Goal: Information Seeking & Learning: Learn about a topic

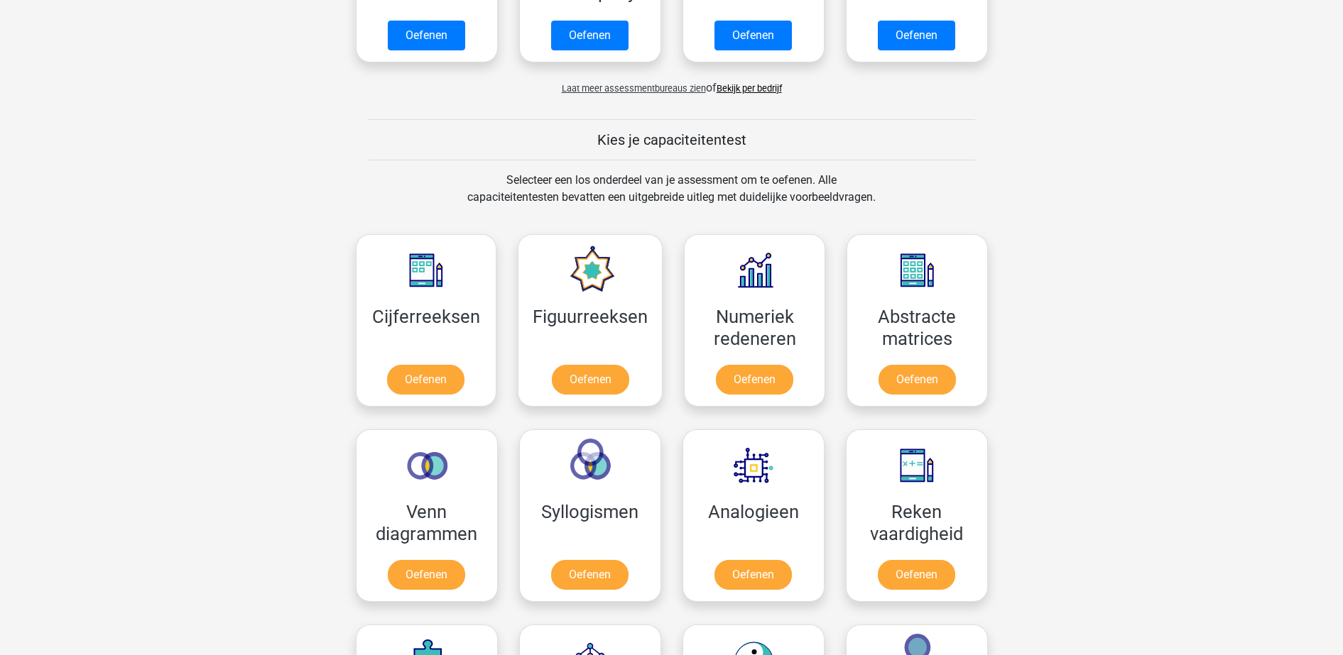
scroll to position [573, 0]
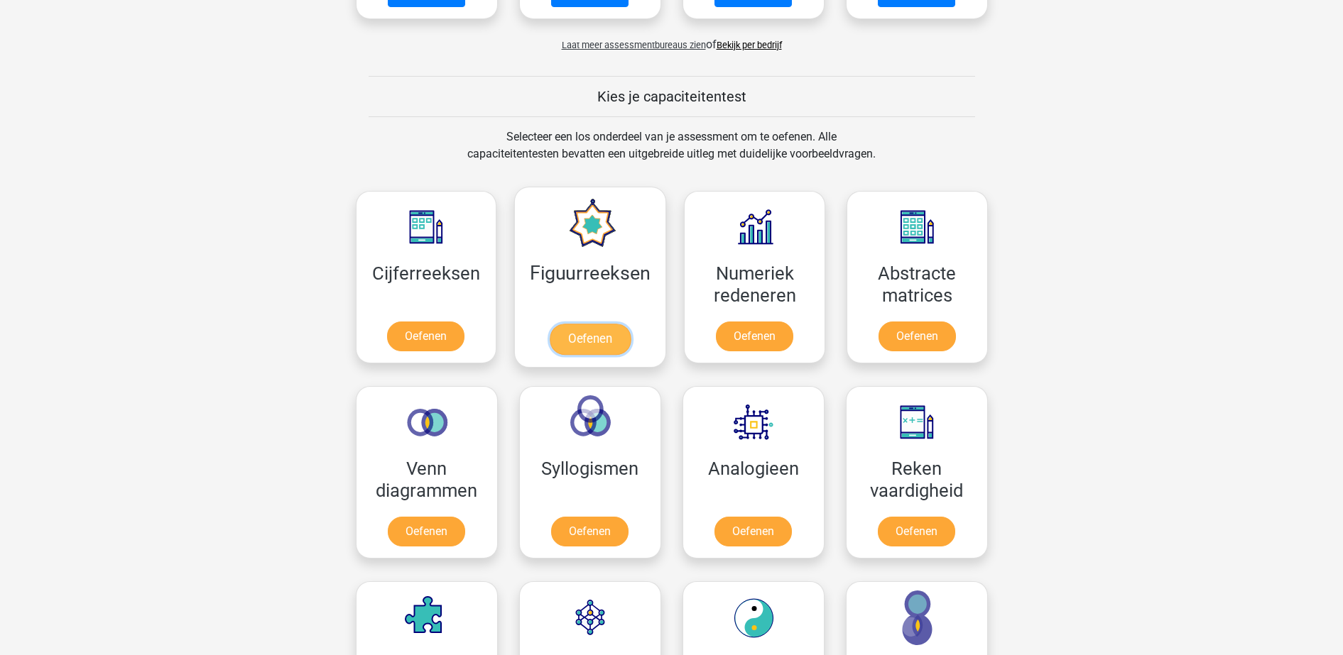
drag, startPoint x: 0, startPoint y: 0, endPoint x: 646, endPoint y: 345, distance: 732.0
click at [631, 345] on link "Oefenen" at bounding box center [590, 339] width 81 height 31
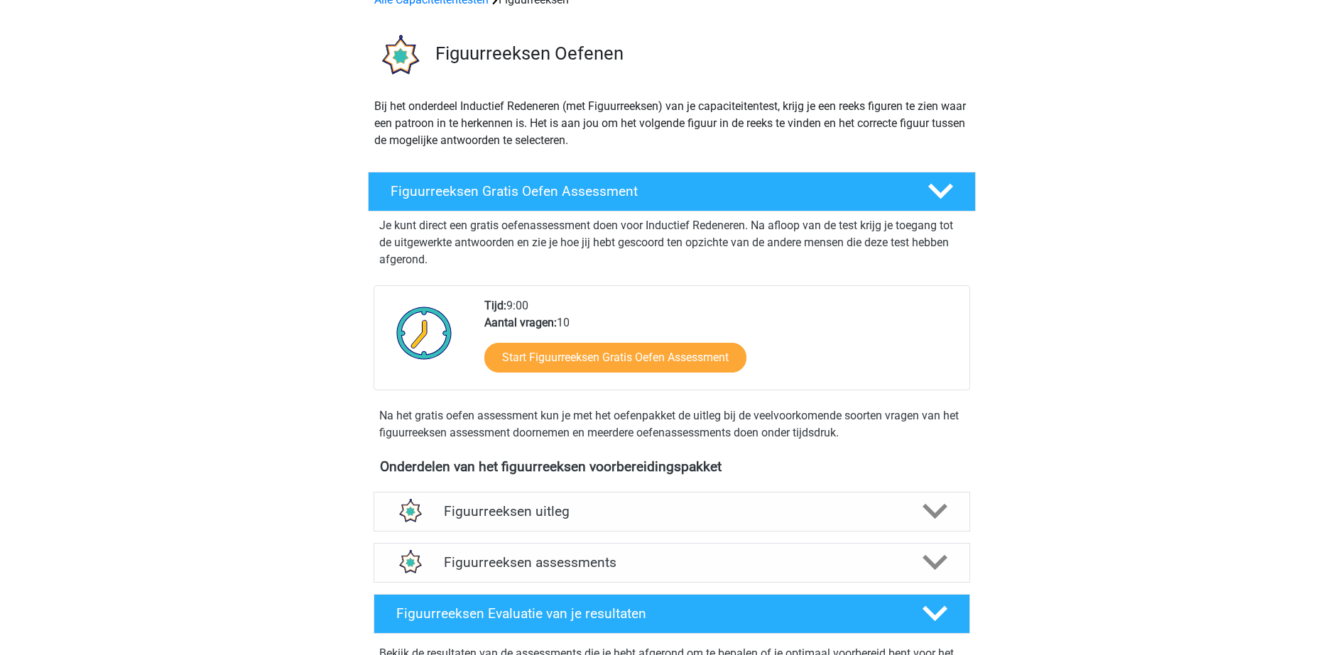
scroll to position [89, 0]
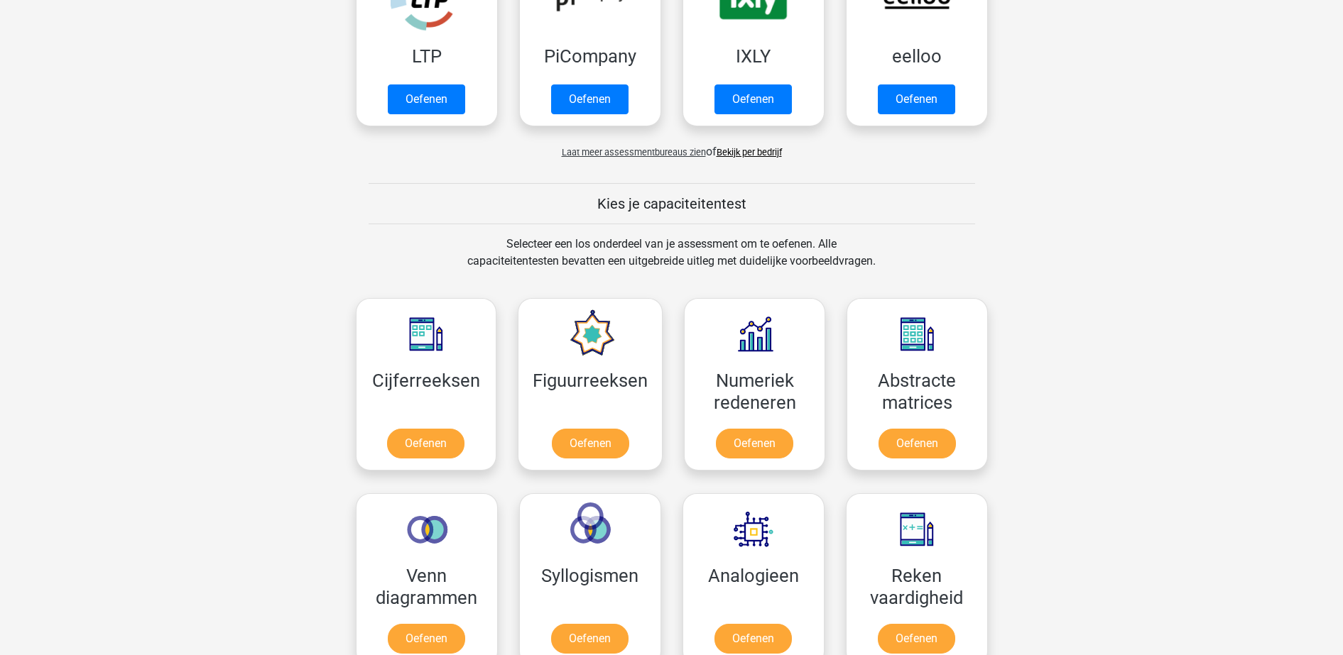
scroll to position [533, 0]
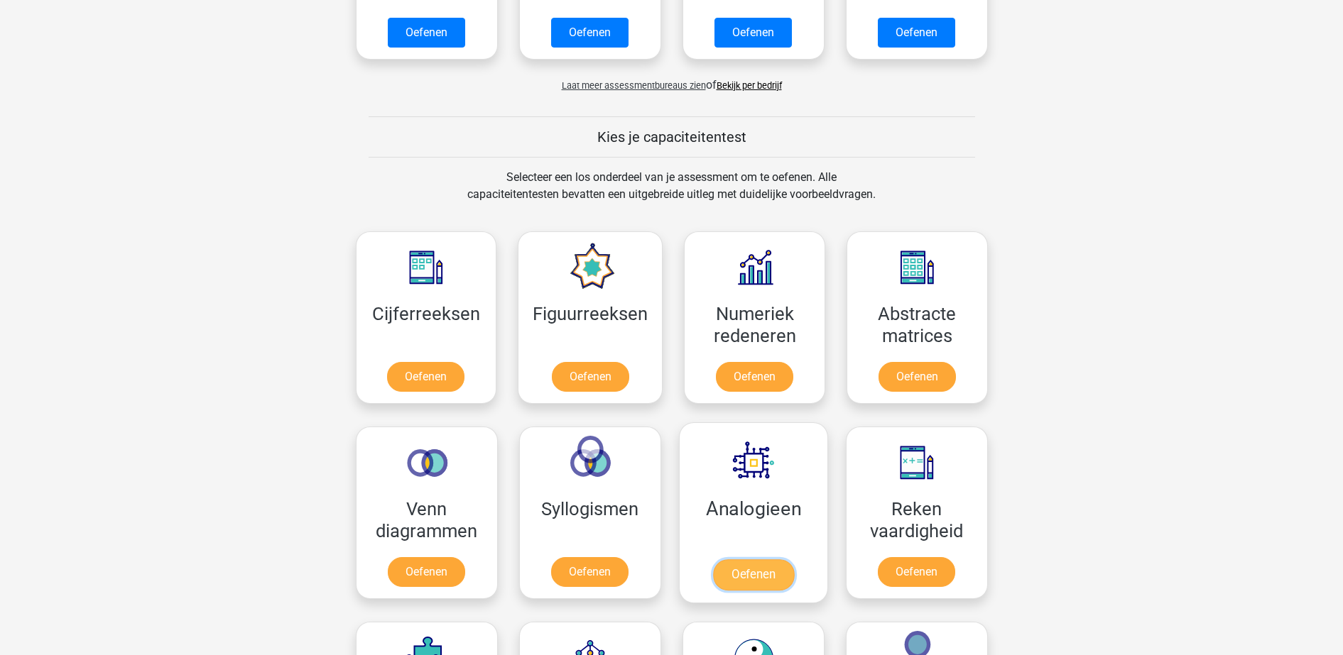
click at [720, 560] on link "Oefenen" at bounding box center [752, 575] width 81 height 31
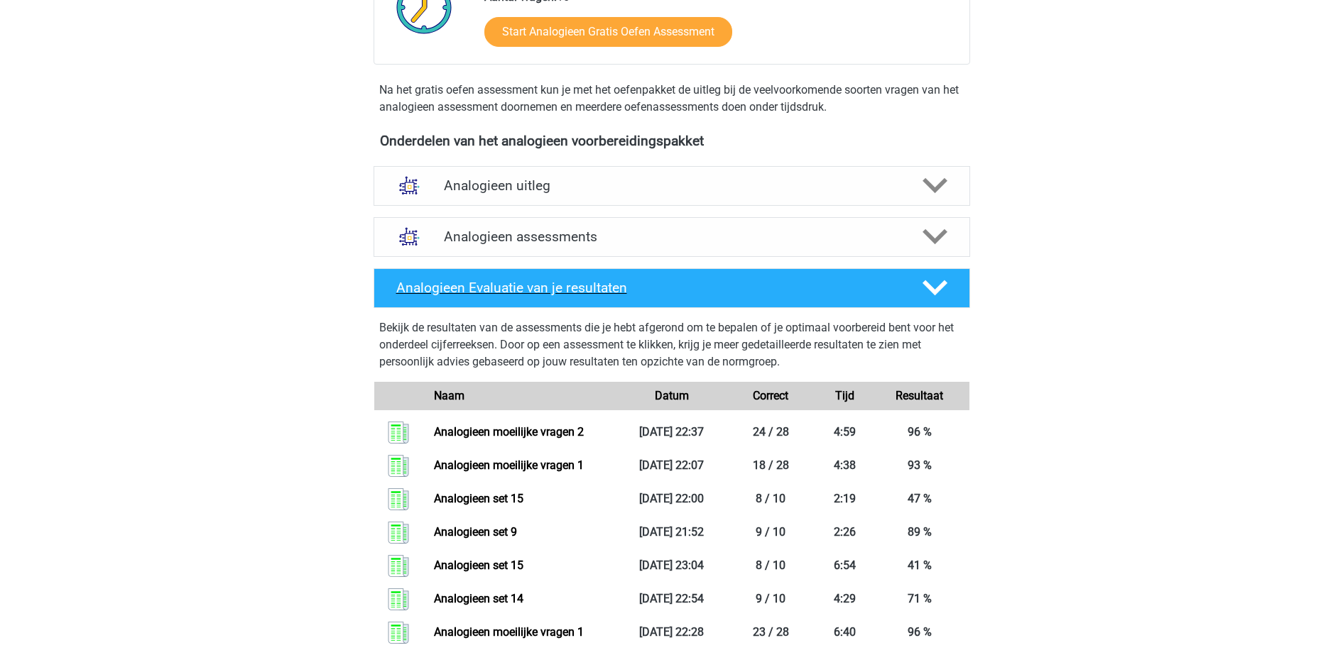
scroll to position [355, 0]
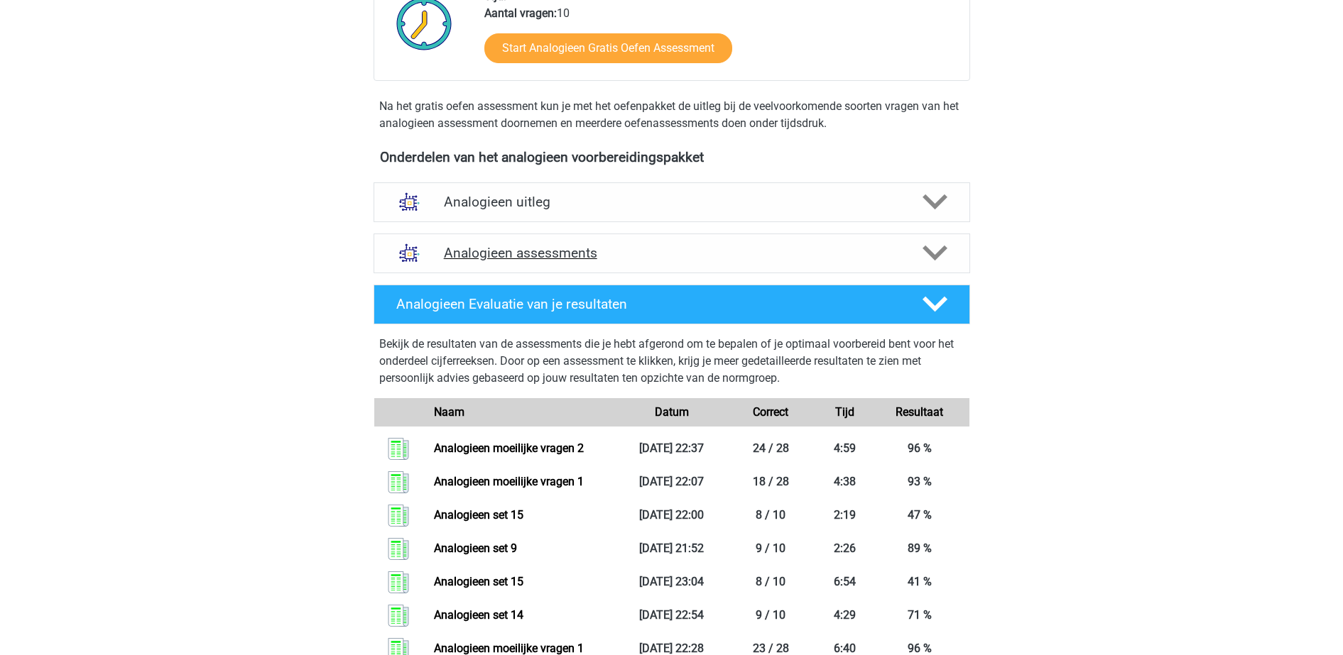
click at [656, 245] on h4 "Analogieen assessments" at bounding box center [672, 253] width 456 height 16
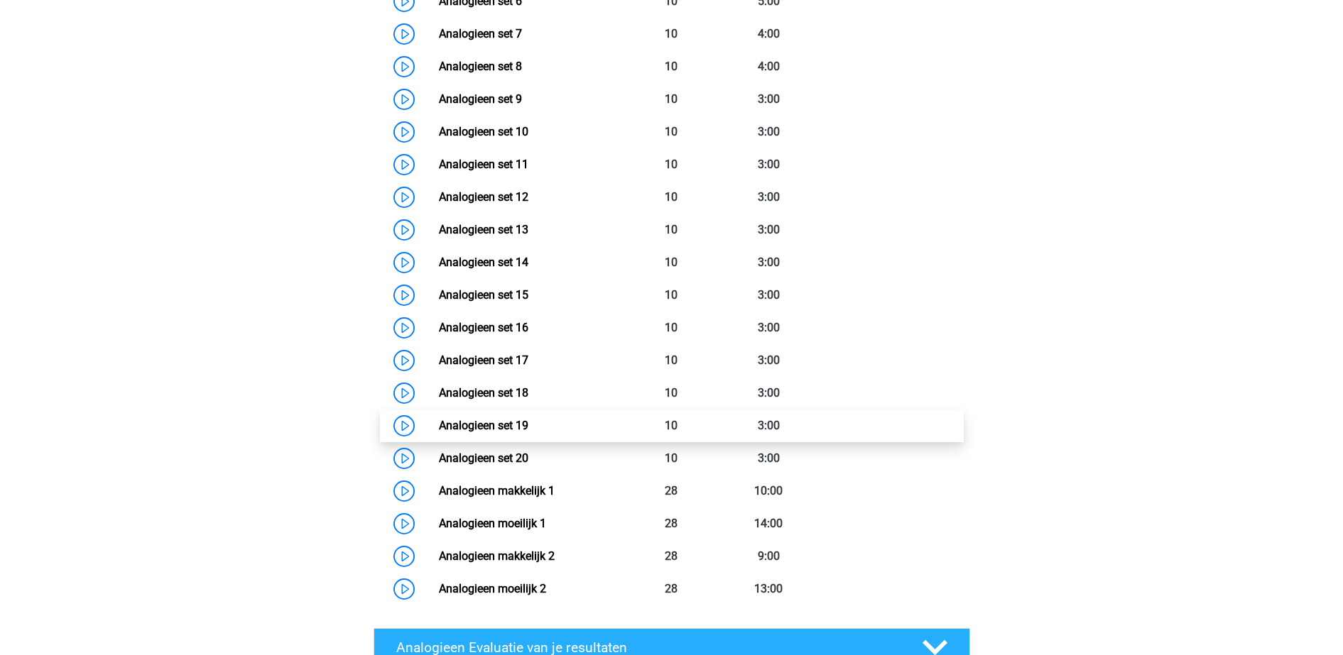
scroll to position [976, 0]
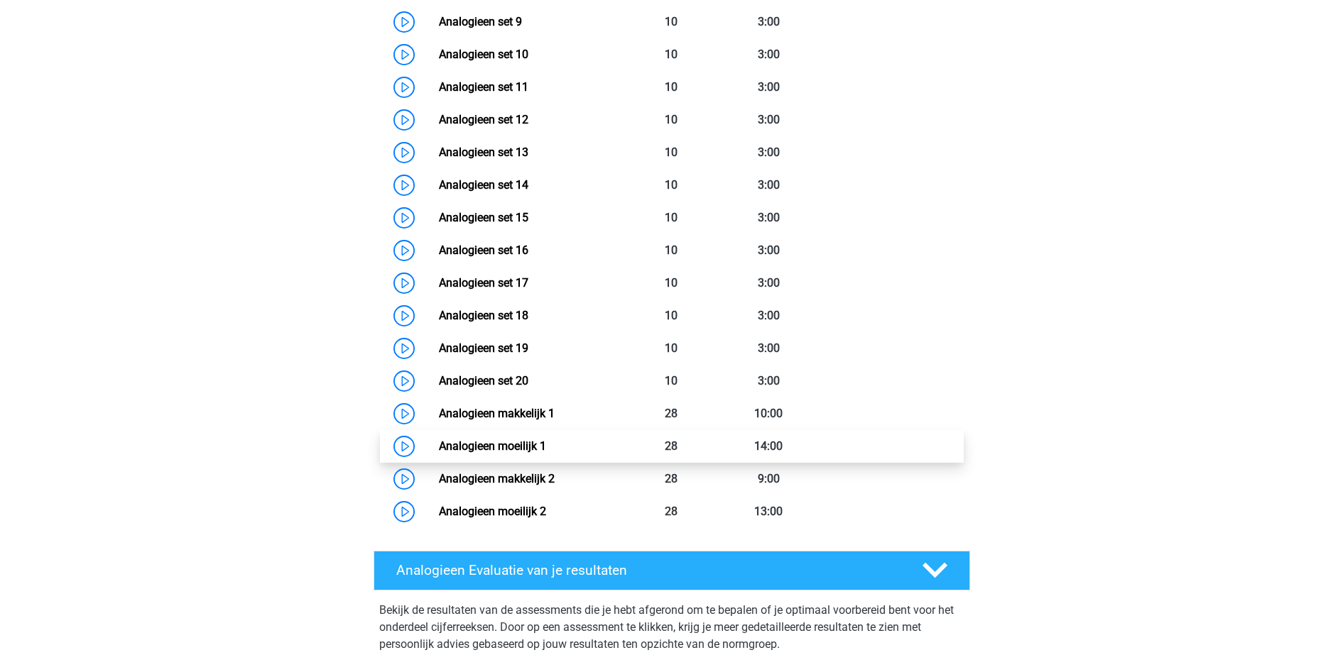
click at [546, 446] on link "Analogieen moeilijk 1" at bounding box center [492, 446] width 107 height 13
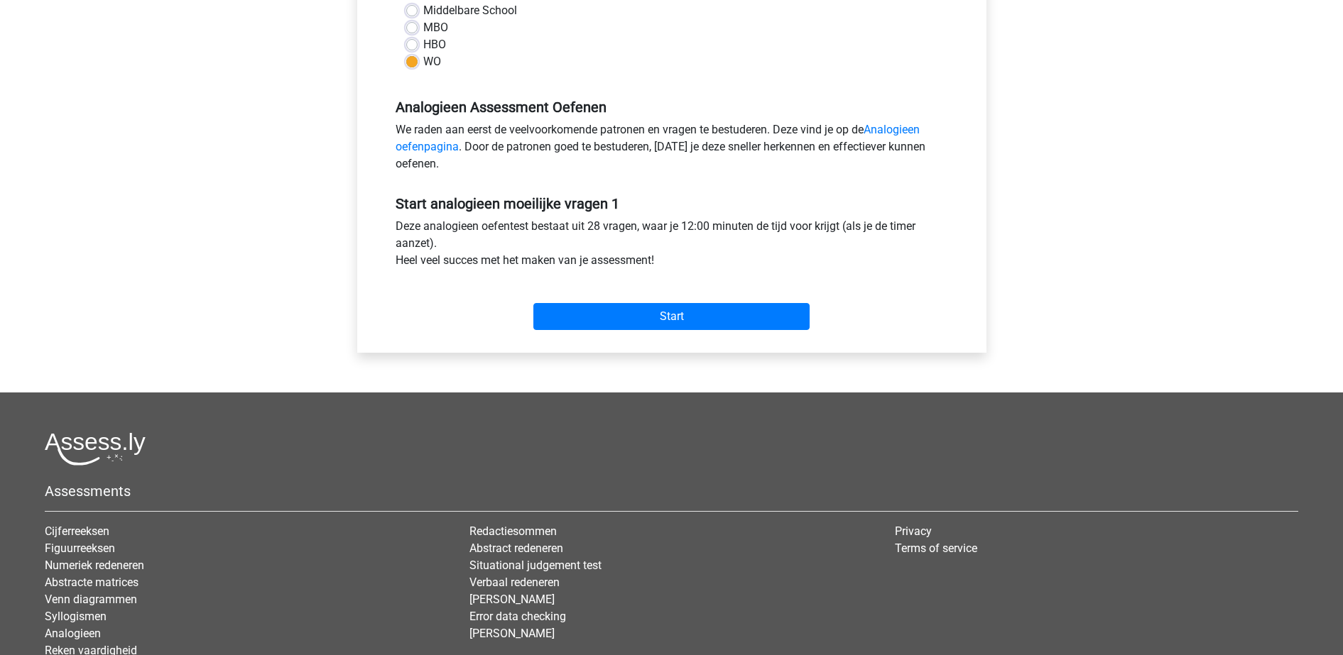
scroll to position [355, 0]
click at [606, 320] on input "Start" at bounding box center [671, 316] width 276 height 27
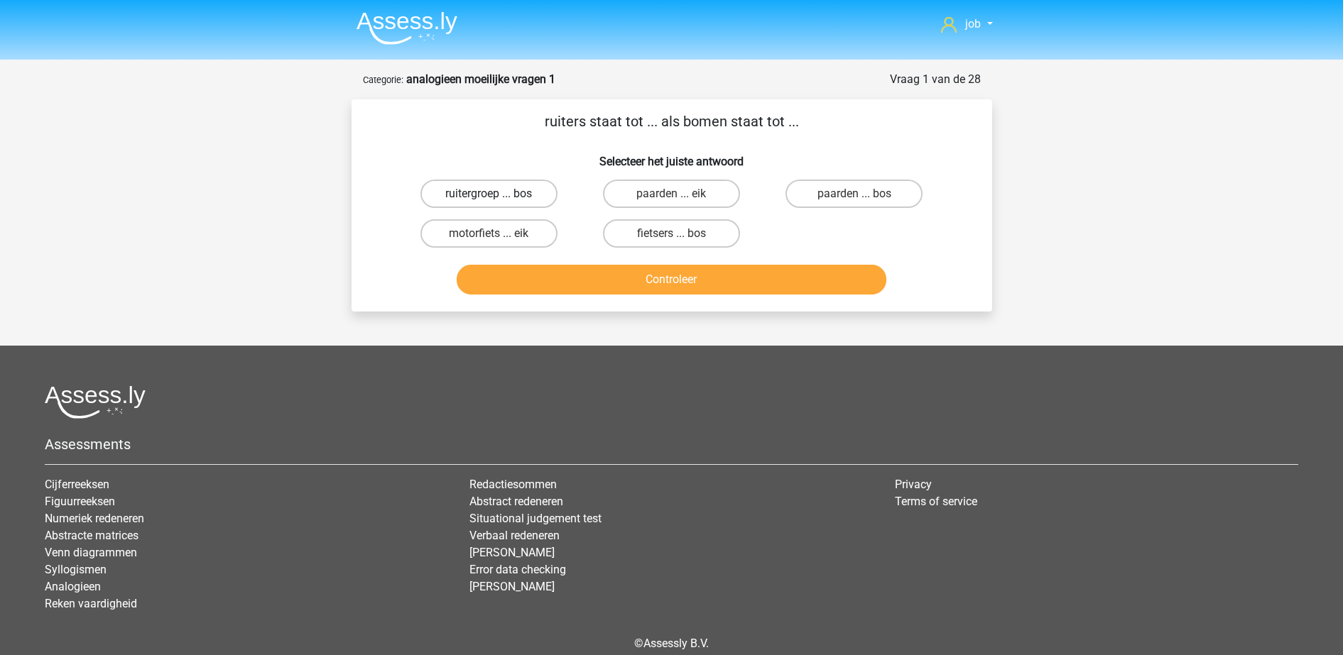
click at [504, 186] on label "ruitergroep ... bos" at bounding box center [488, 194] width 137 height 28
click at [498, 194] on input "ruitergroep ... bos" at bounding box center [493, 198] width 9 height 9
radio input "true"
click at [532, 273] on button "Controleer" at bounding box center [672, 280] width 430 height 30
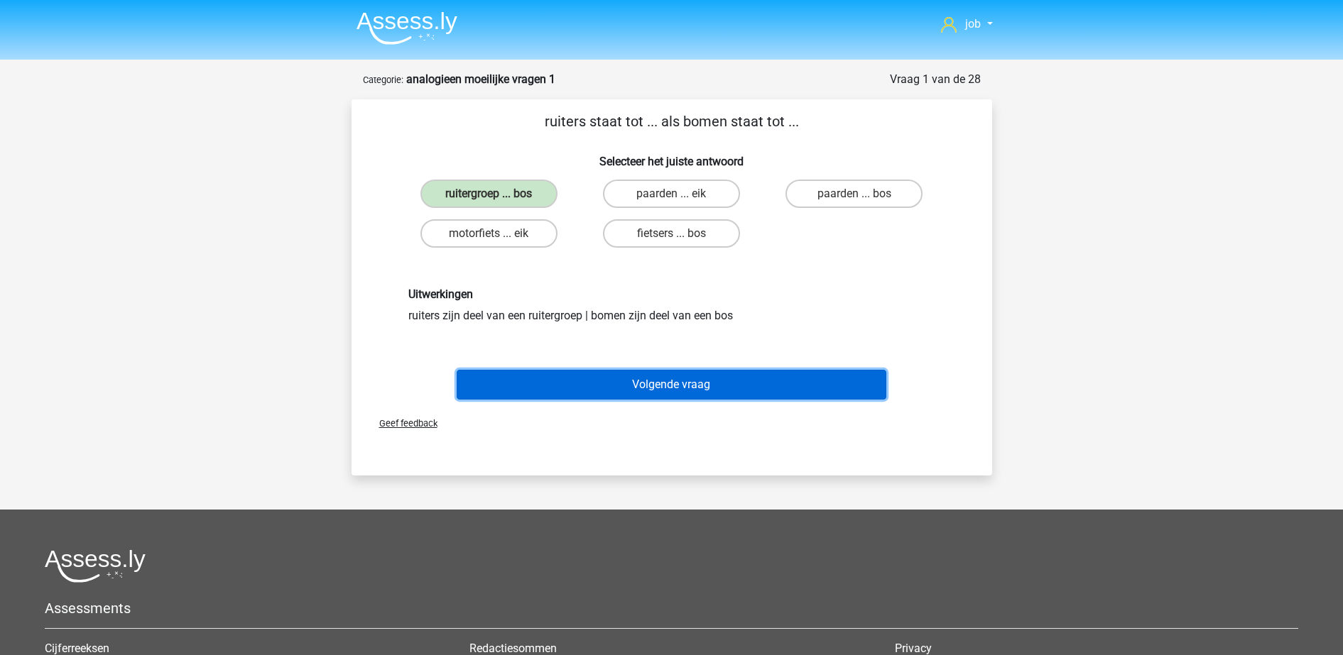
click at [544, 386] on button "Volgende vraag" at bounding box center [672, 385] width 430 height 30
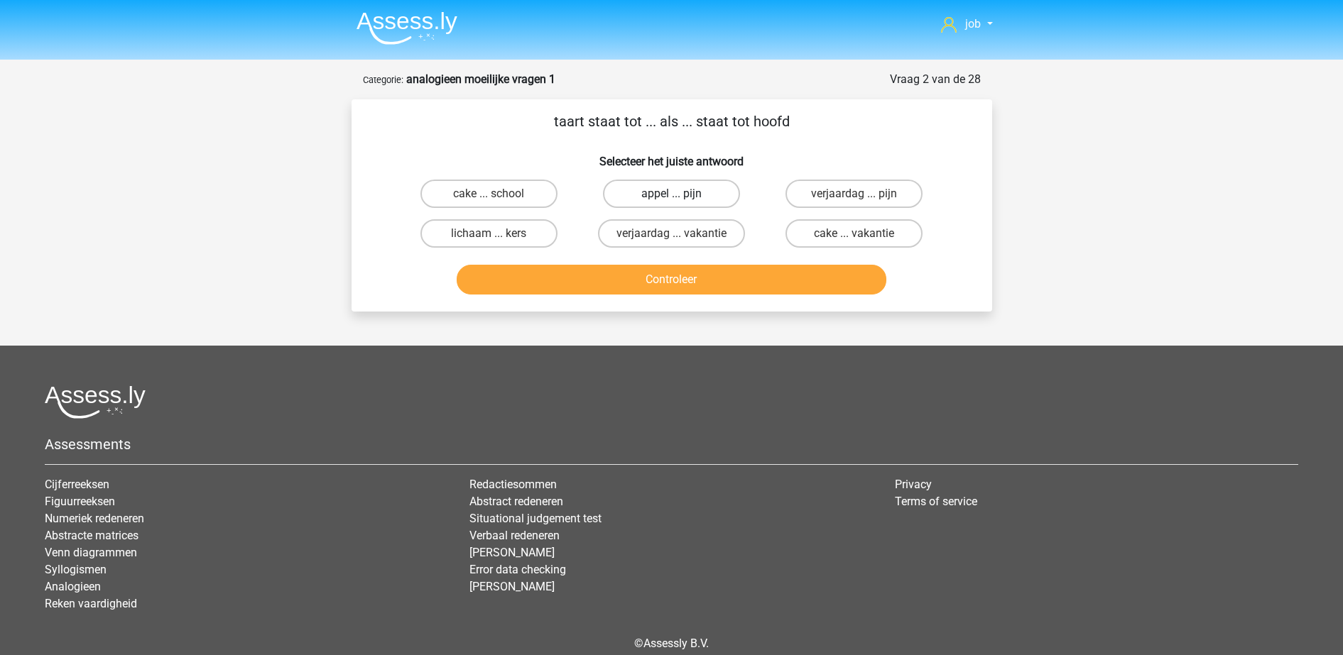
click at [668, 193] on label "appel ... pijn" at bounding box center [671, 194] width 137 height 28
click at [671, 194] on input "appel ... pijn" at bounding box center [675, 198] width 9 height 9
radio input "true"
click at [660, 280] on button "Controleer" at bounding box center [672, 280] width 430 height 30
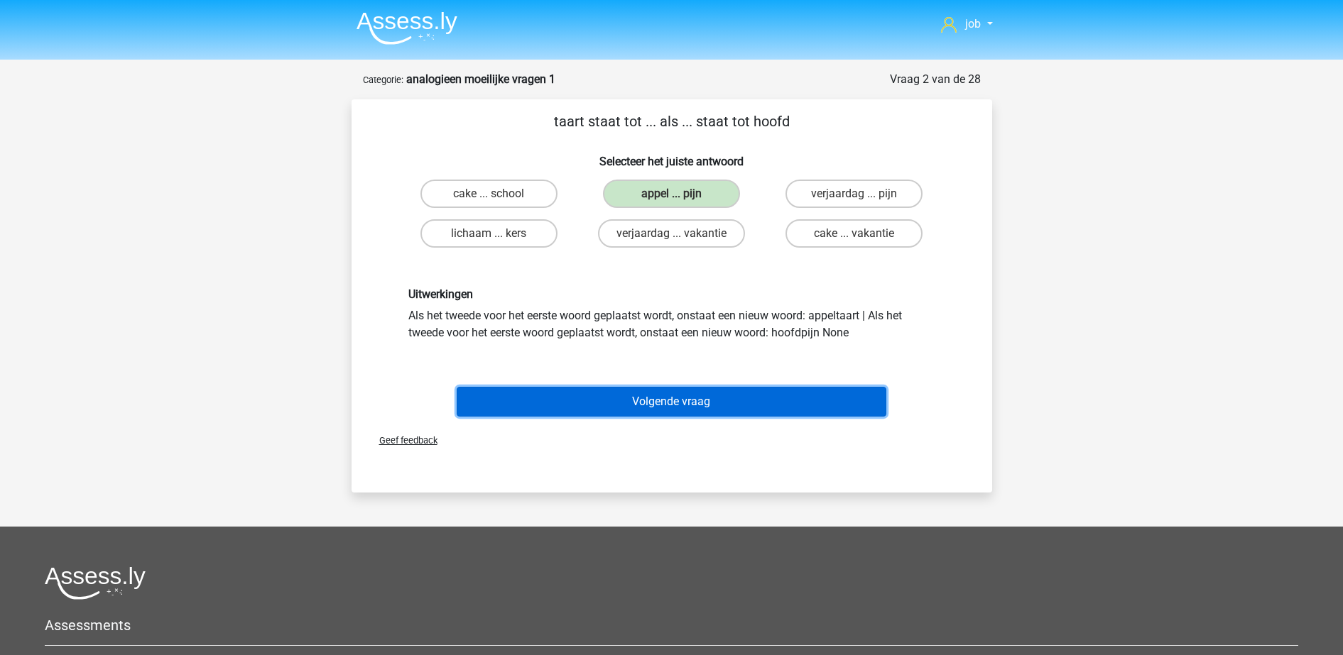
click at [628, 395] on button "Volgende vraag" at bounding box center [672, 402] width 430 height 30
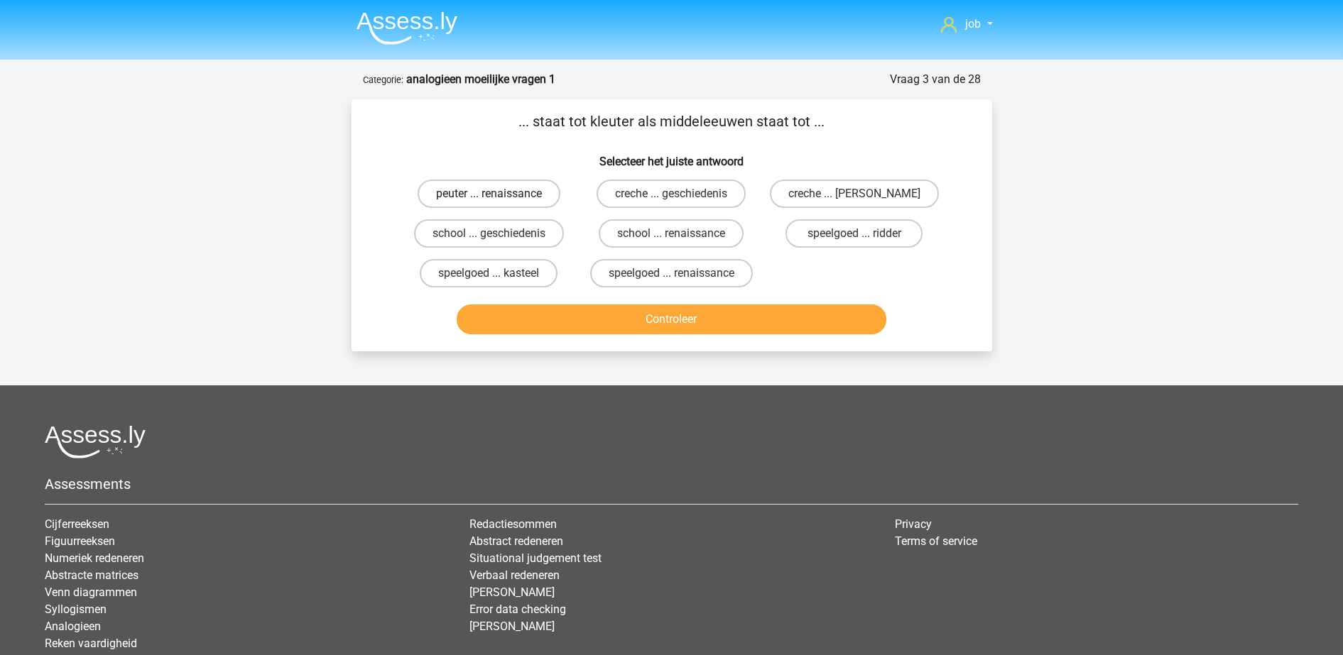
click at [505, 198] on label "peuter ... renaissance" at bounding box center [489, 194] width 143 height 28
click at [498, 198] on input "peuter ... renaissance" at bounding box center [493, 198] width 9 height 9
radio input "true"
click at [562, 333] on button "Controleer" at bounding box center [672, 320] width 430 height 30
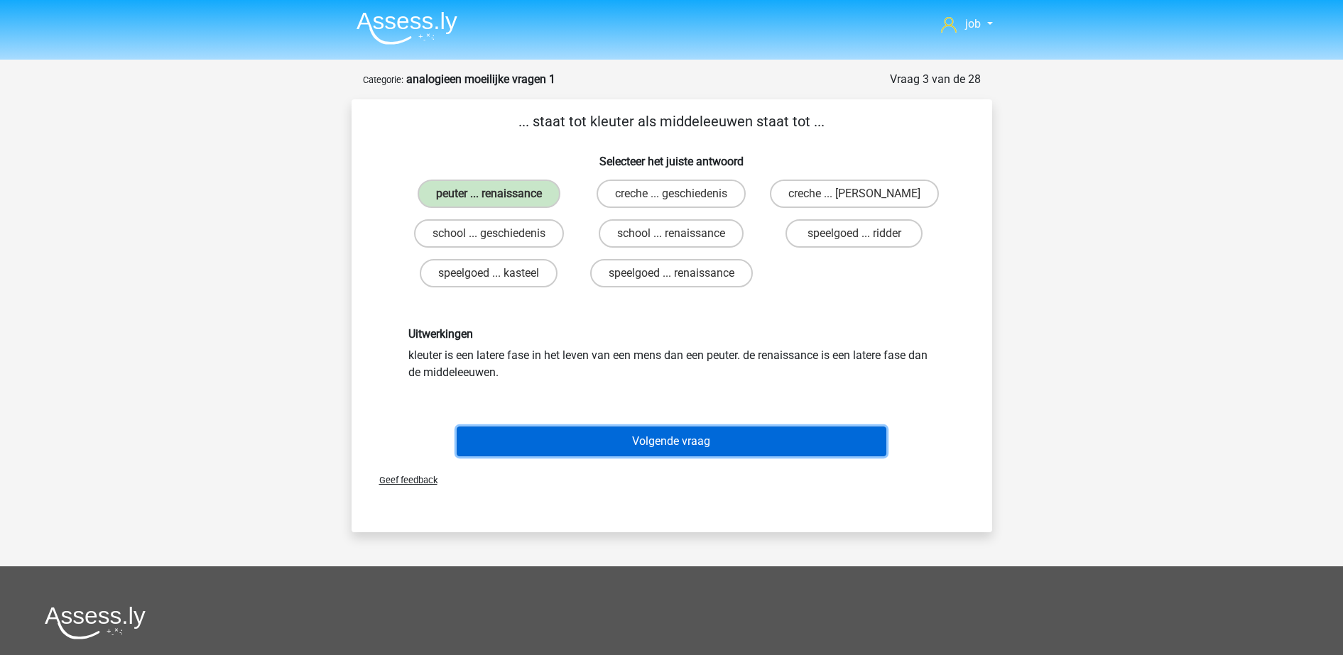
click at [559, 433] on button "Volgende vraag" at bounding box center [672, 442] width 430 height 30
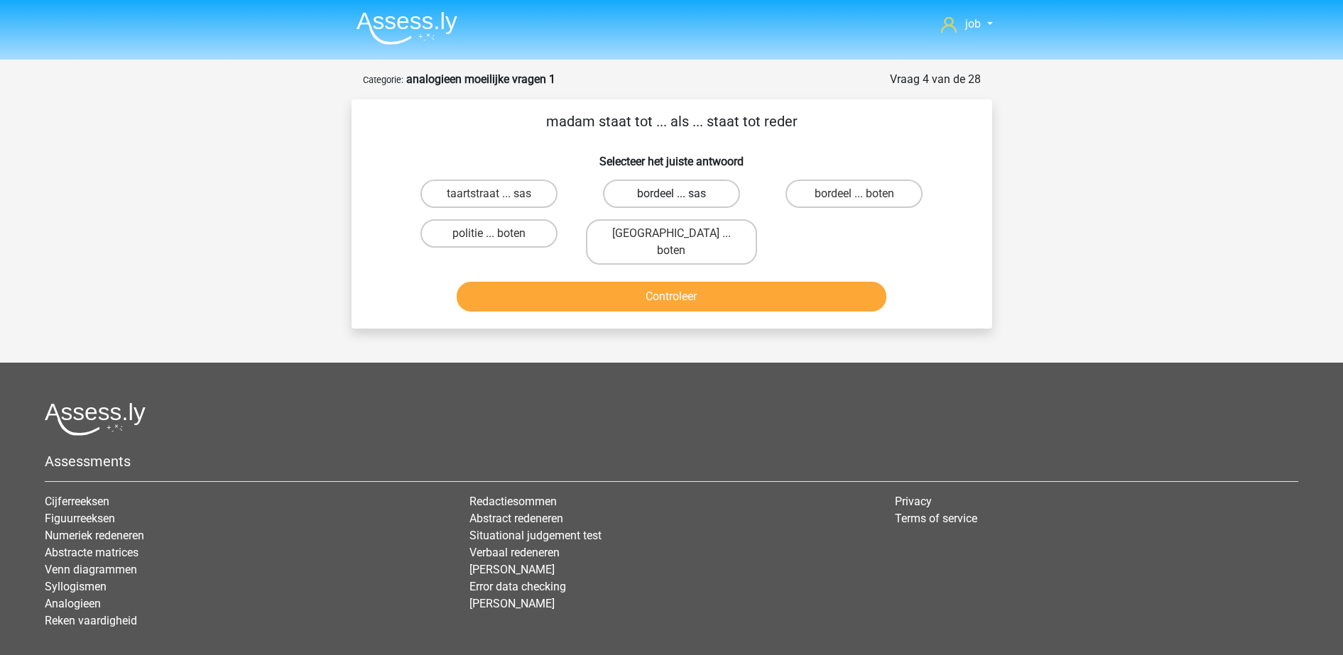
click at [651, 200] on label "bordeel ... sas" at bounding box center [671, 194] width 137 height 28
click at [671, 200] on input "bordeel ... sas" at bounding box center [675, 198] width 9 height 9
radio input "true"
click at [644, 235] on label "parijs ... boten" at bounding box center [671, 241] width 171 height 45
click at [671, 235] on input "parijs ... boten" at bounding box center [675, 238] width 9 height 9
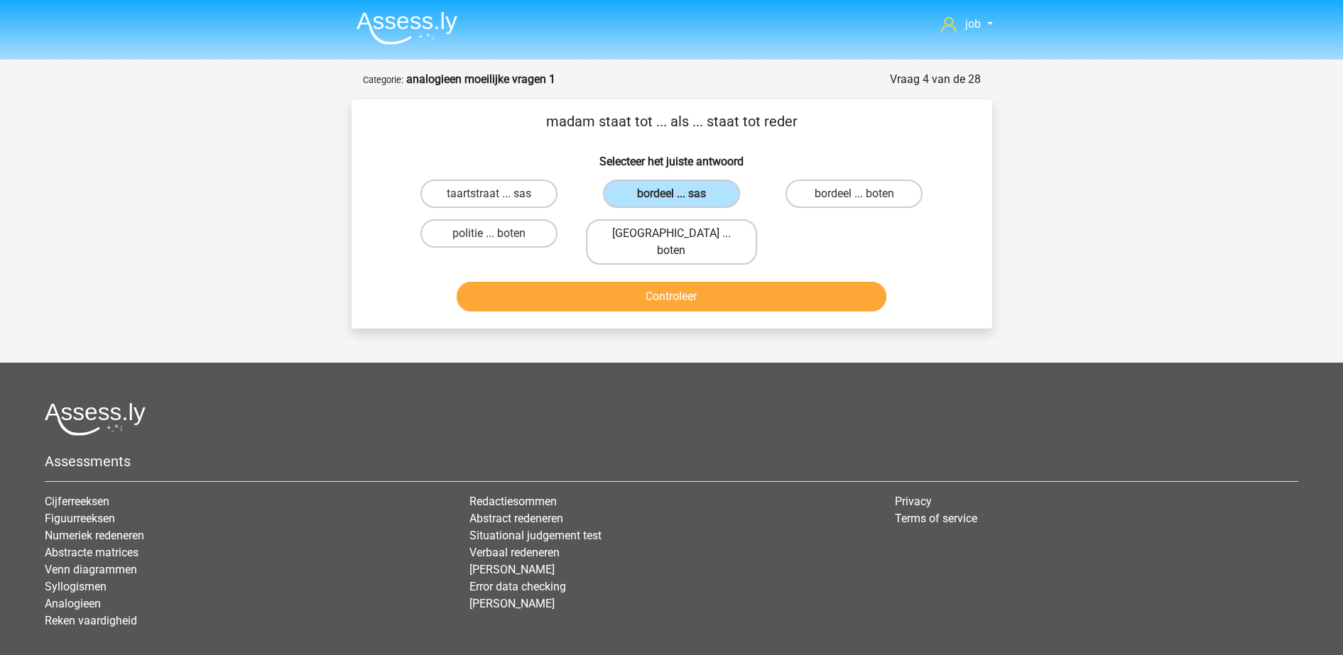
radio input "true"
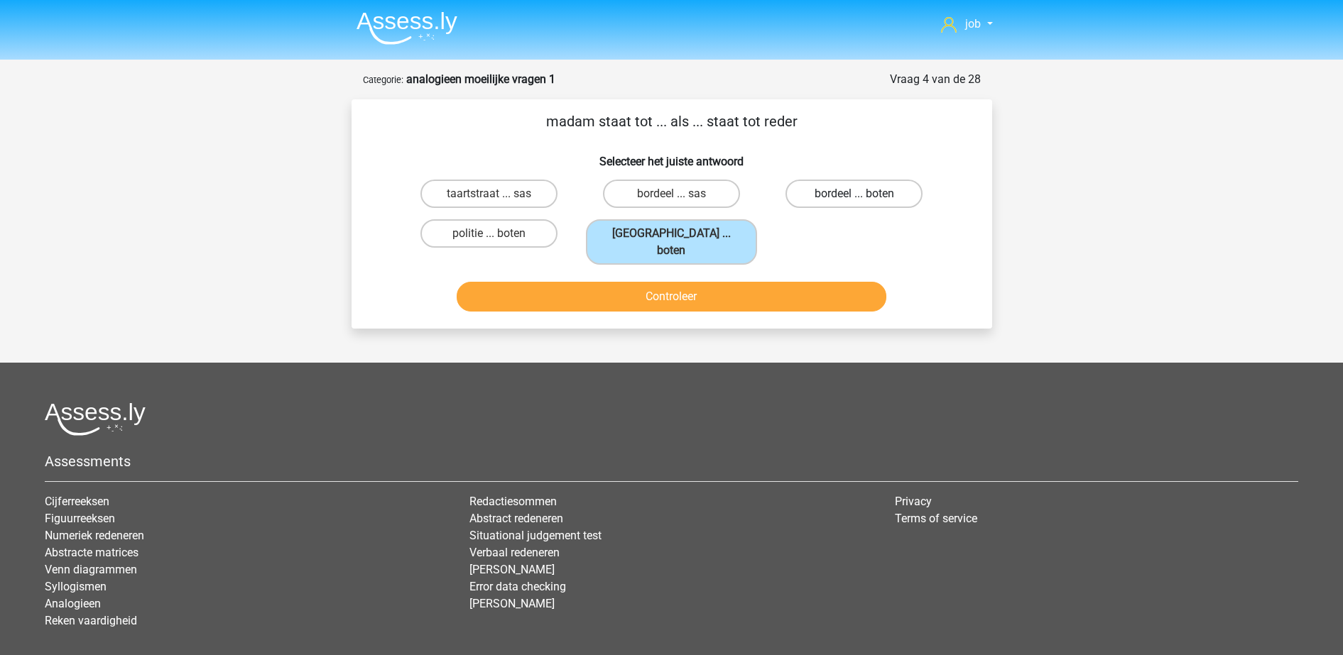
click at [817, 191] on label "bordeel ... boten" at bounding box center [853, 194] width 137 height 28
click at [854, 194] on input "bordeel ... boten" at bounding box center [858, 198] width 9 height 9
radio input "true"
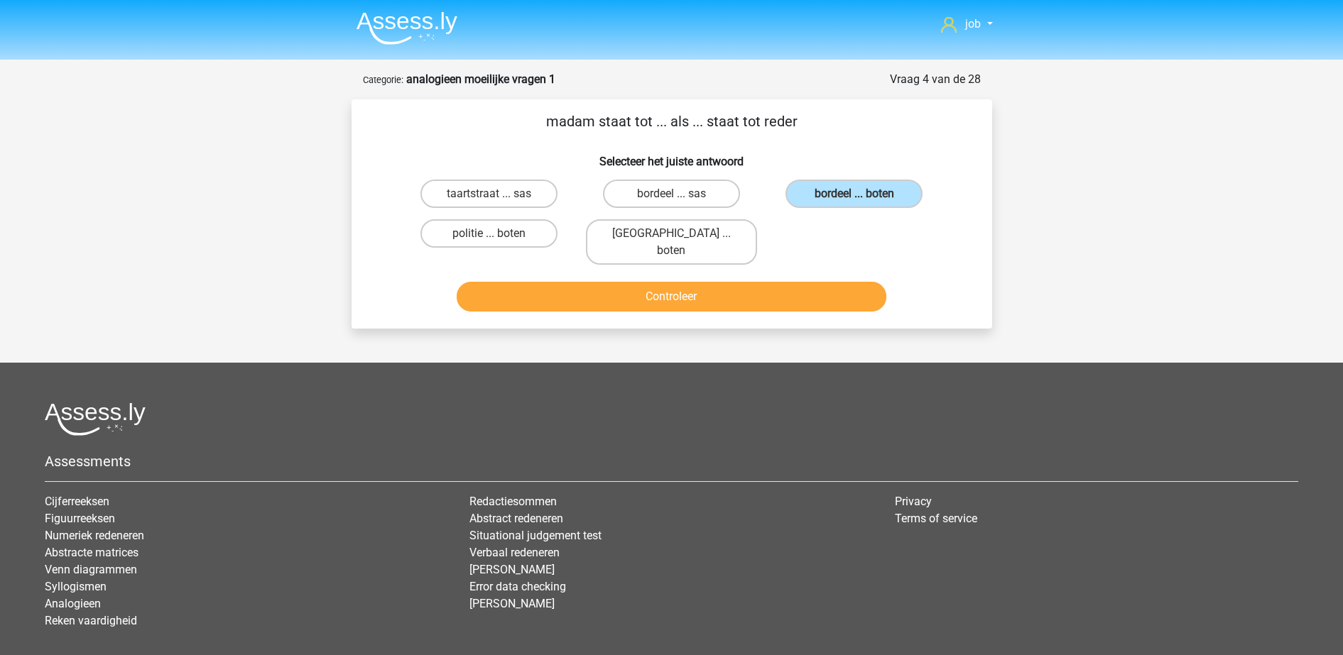
click at [729, 300] on div "Controleer" at bounding box center [672, 300] width 548 height 36
click at [732, 287] on button "Controleer" at bounding box center [672, 297] width 430 height 30
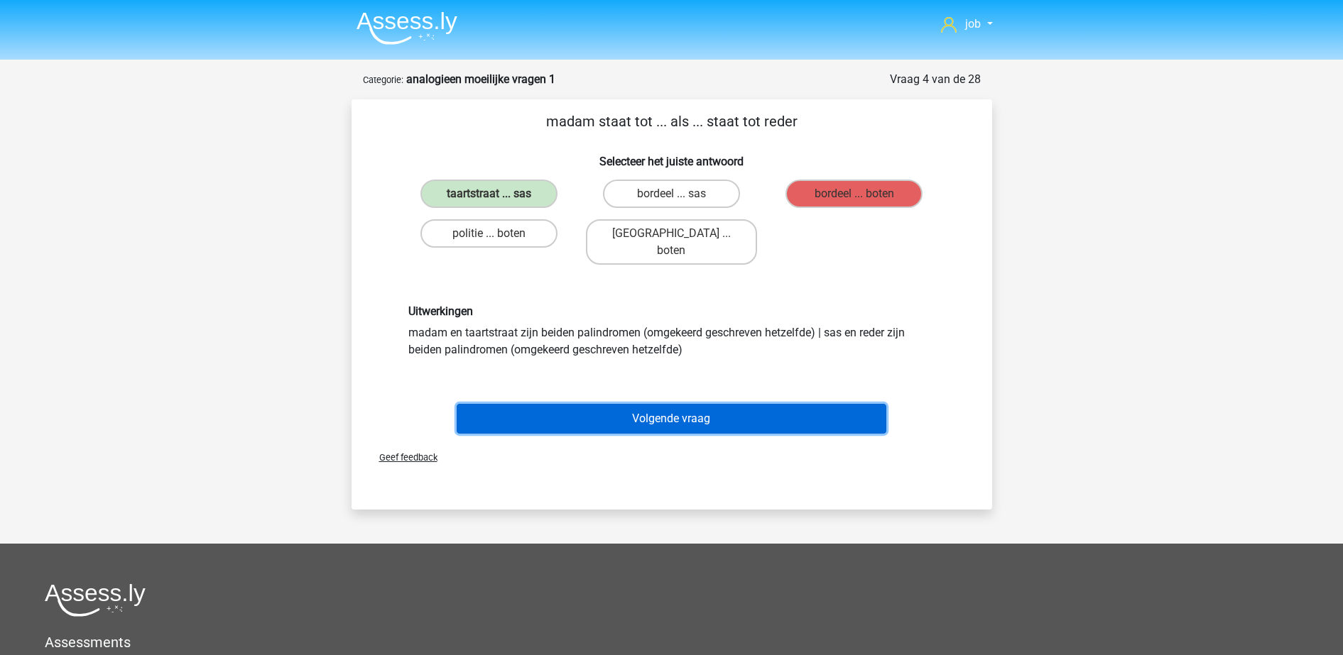
click at [695, 404] on button "Volgende vraag" at bounding box center [672, 419] width 430 height 30
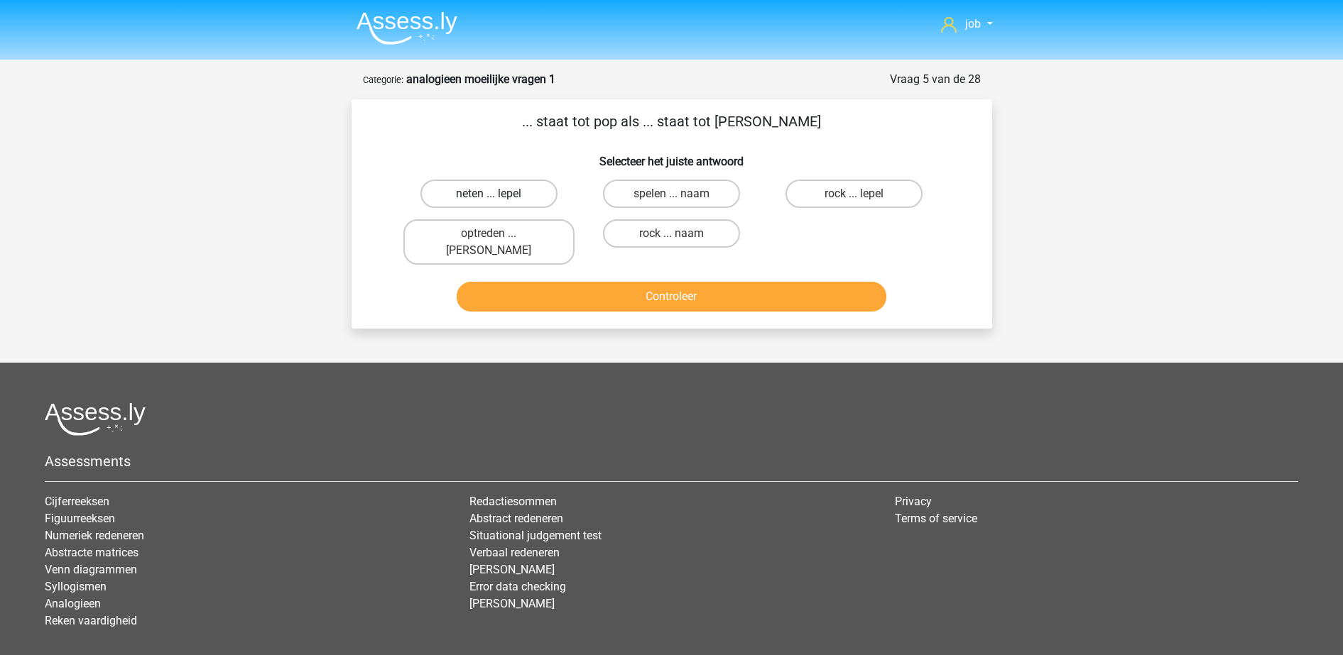
click at [518, 192] on label "neten ... lepel" at bounding box center [488, 194] width 137 height 28
click at [498, 194] on input "neten ... lepel" at bounding box center [493, 198] width 9 height 9
radio input "true"
click at [551, 271] on div "Controleer" at bounding box center [671, 294] width 595 height 47
click at [551, 282] on button "Controleer" at bounding box center [672, 297] width 430 height 30
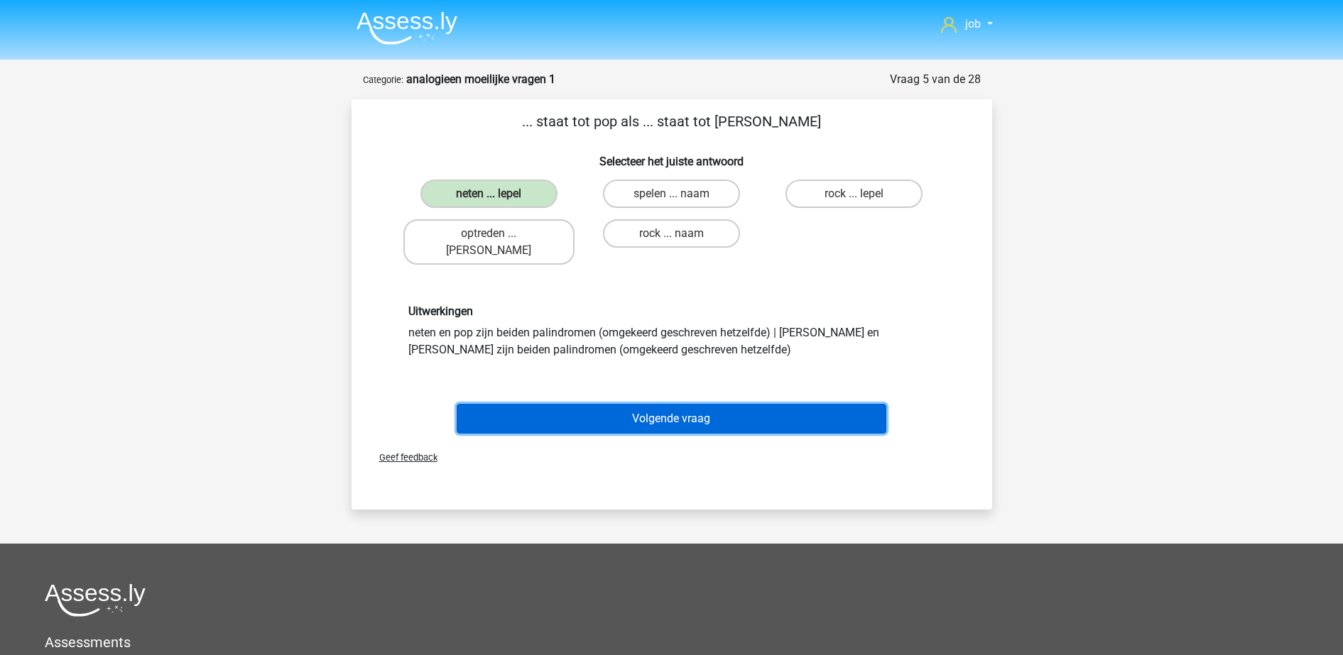
click at [584, 404] on button "Volgende vraag" at bounding box center [672, 419] width 430 height 30
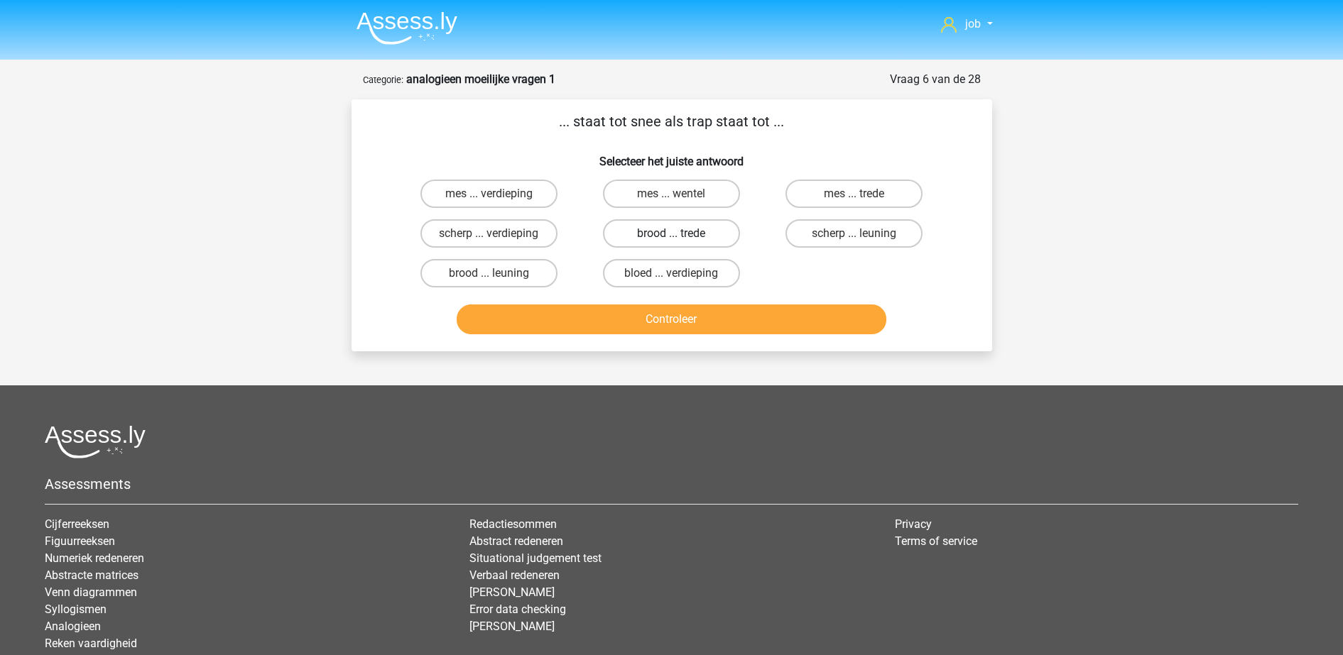
click at [643, 234] on label "brood ... trede" at bounding box center [671, 233] width 137 height 28
click at [671, 234] on input "brood ... trede" at bounding box center [675, 238] width 9 height 9
radio input "true"
click at [628, 317] on button "Controleer" at bounding box center [672, 320] width 430 height 30
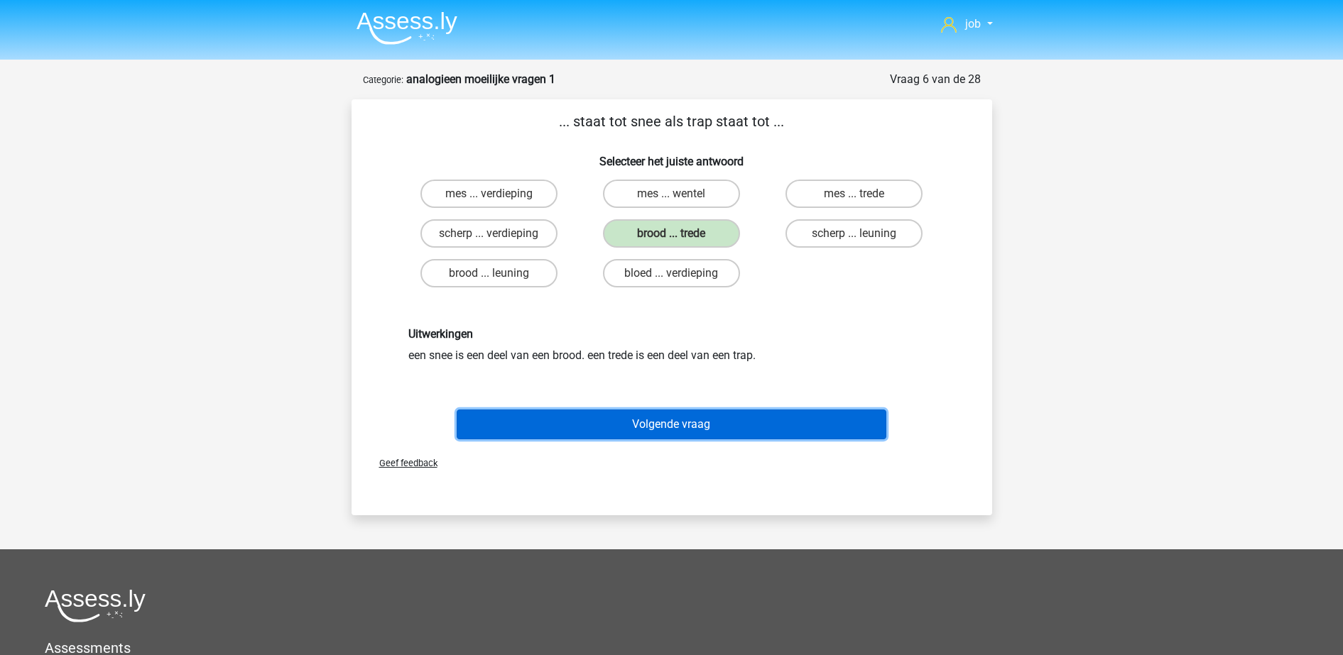
click at [638, 430] on button "Volgende vraag" at bounding box center [672, 425] width 430 height 30
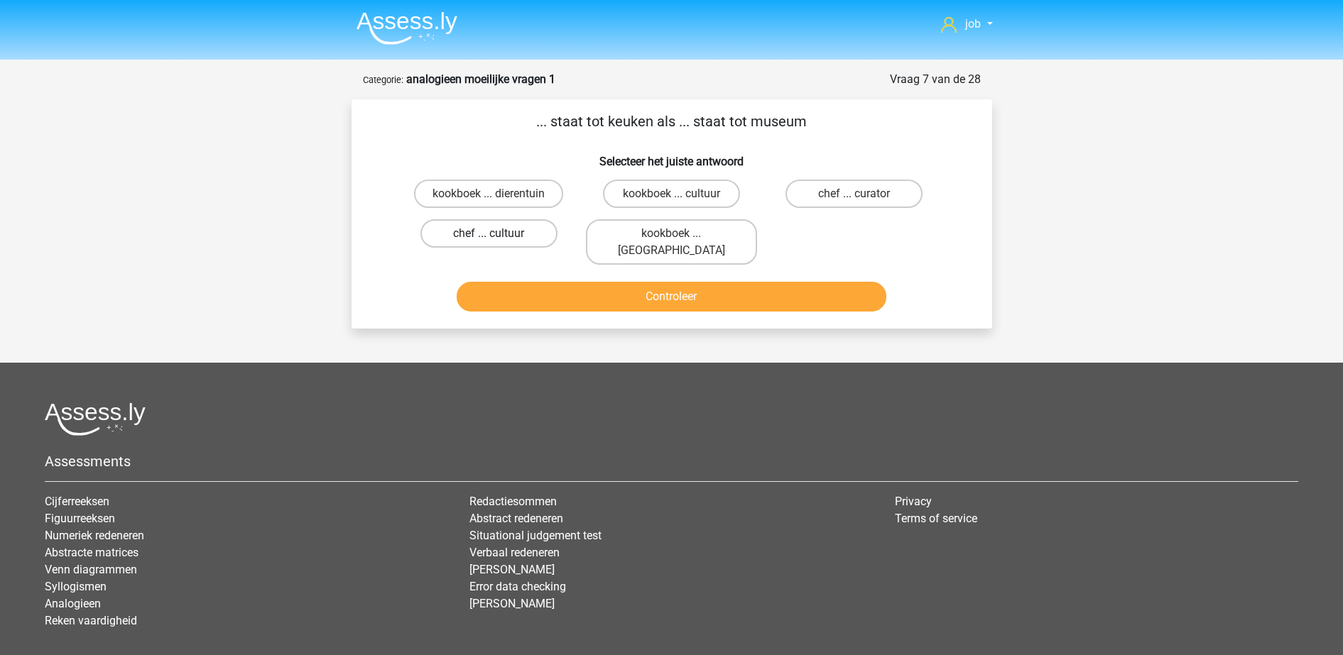
click at [516, 236] on label "chef ... cultuur" at bounding box center [488, 233] width 137 height 28
click at [498, 236] on input "chef ... cultuur" at bounding box center [493, 238] width 9 height 9
radio input "true"
click at [830, 180] on label "chef ... curator" at bounding box center [853, 194] width 137 height 28
click at [854, 194] on input "chef ... curator" at bounding box center [858, 198] width 9 height 9
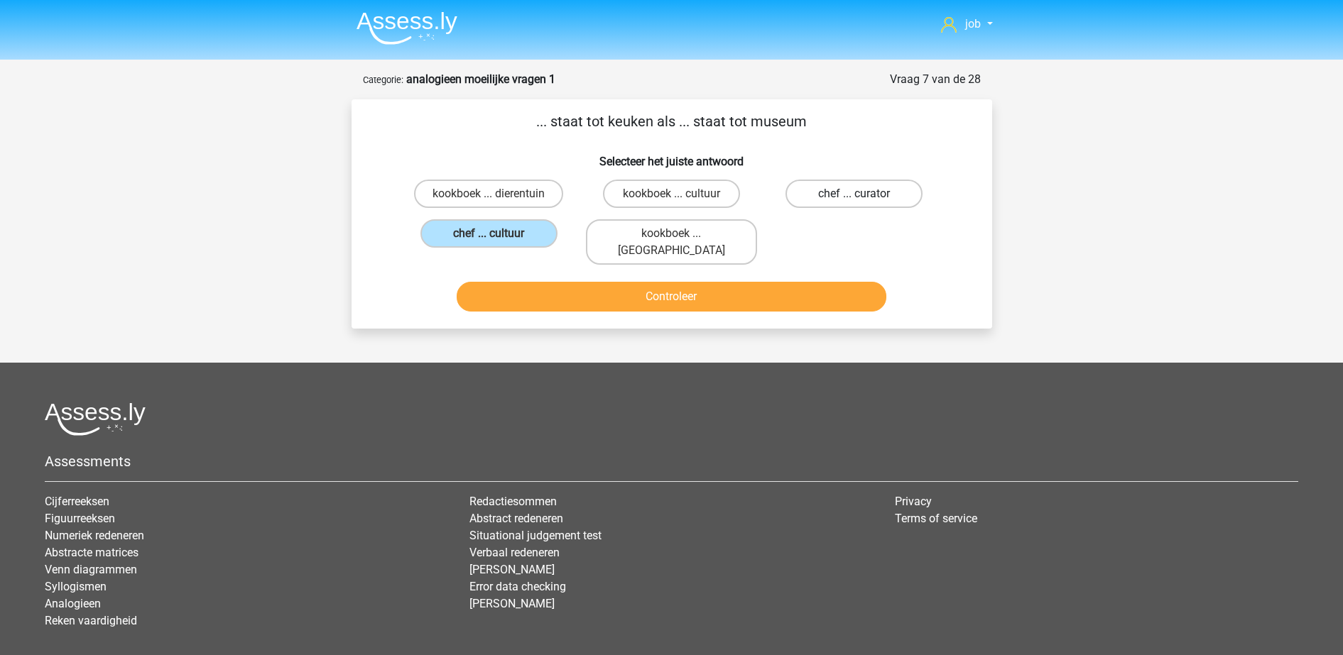
radio input "true"
click at [790, 284] on button "Controleer" at bounding box center [672, 297] width 430 height 30
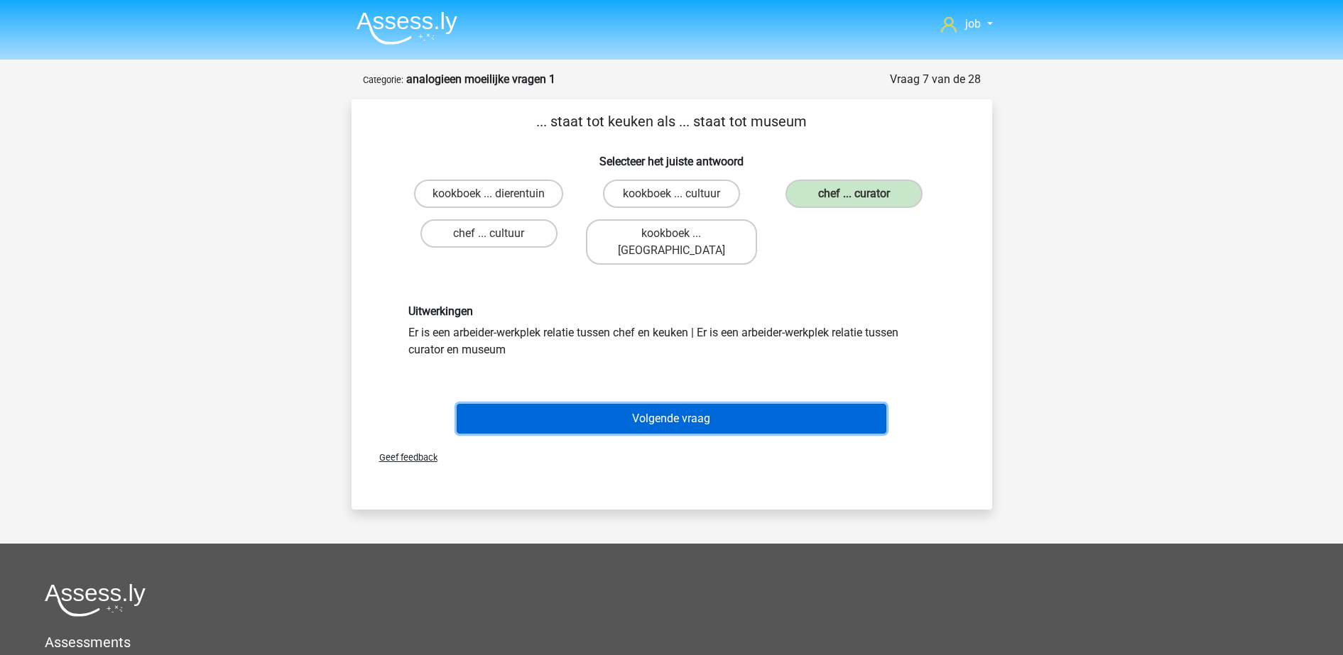
click at [736, 408] on button "Volgende vraag" at bounding box center [672, 419] width 430 height 30
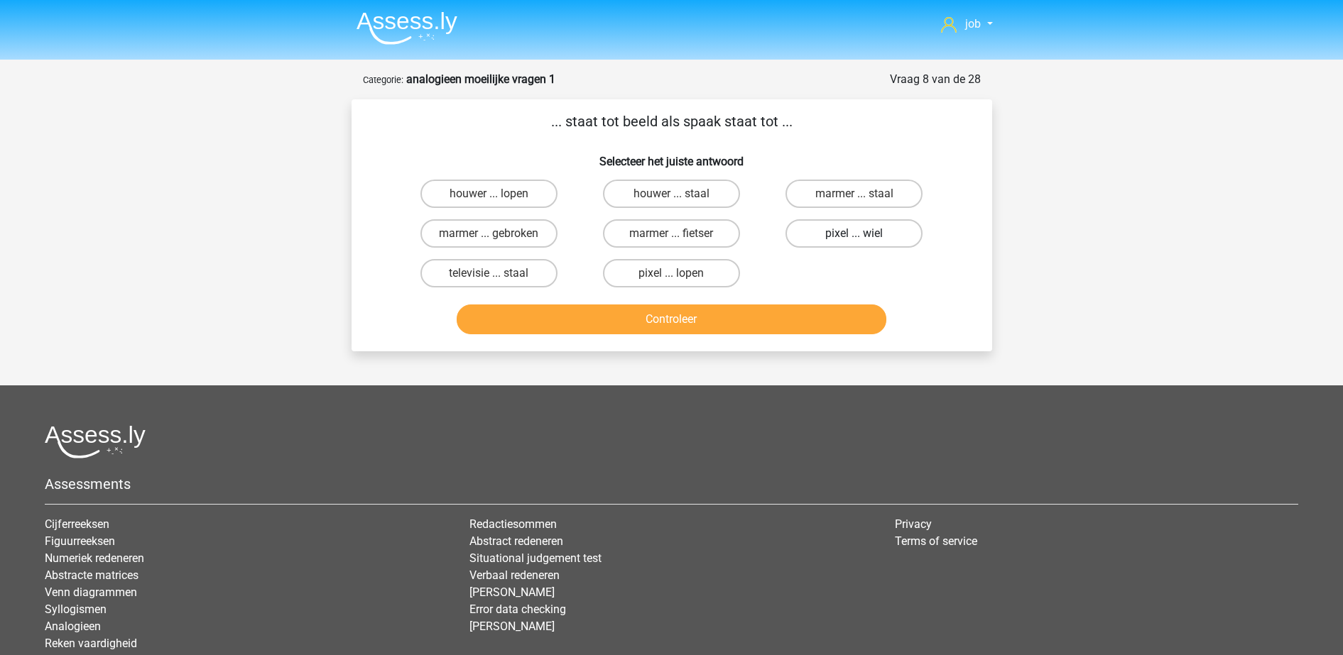
click at [831, 222] on label "pixel ... wiel" at bounding box center [853, 233] width 137 height 28
click at [854, 234] on input "pixel ... wiel" at bounding box center [858, 238] width 9 height 9
radio input "true"
click at [778, 312] on button "Controleer" at bounding box center [672, 320] width 430 height 30
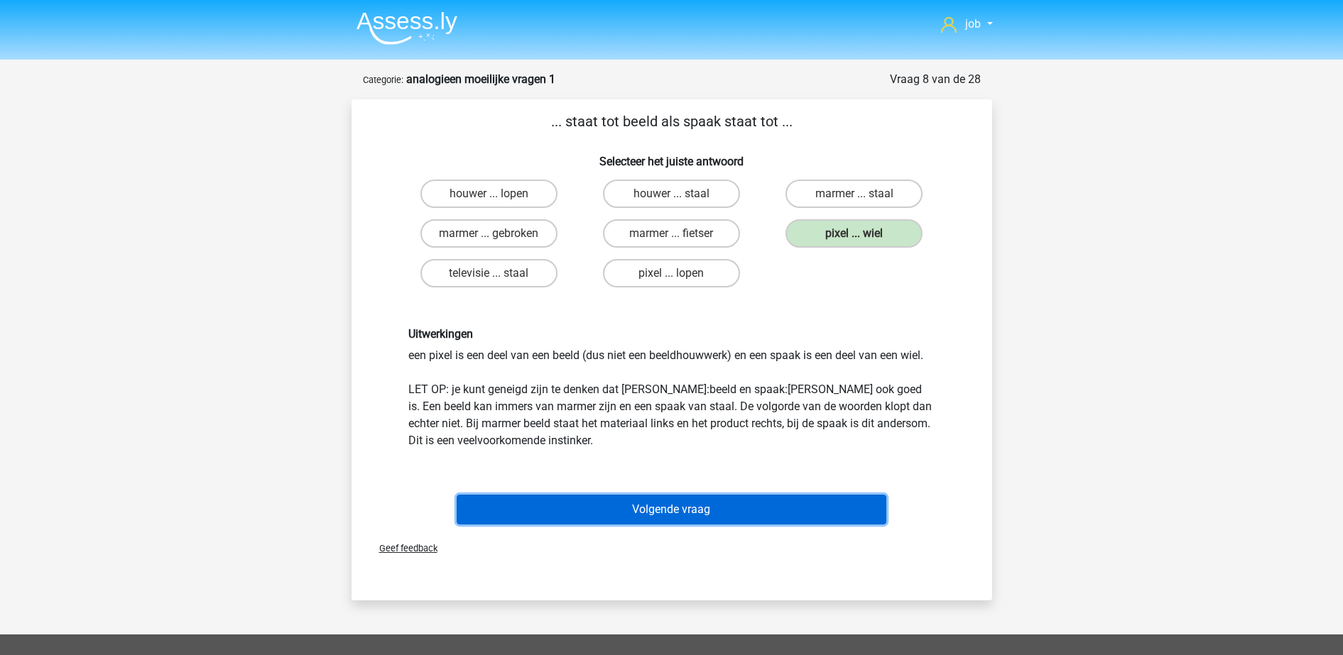
click at [665, 495] on button "Volgende vraag" at bounding box center [672, 510] width 430 height 30
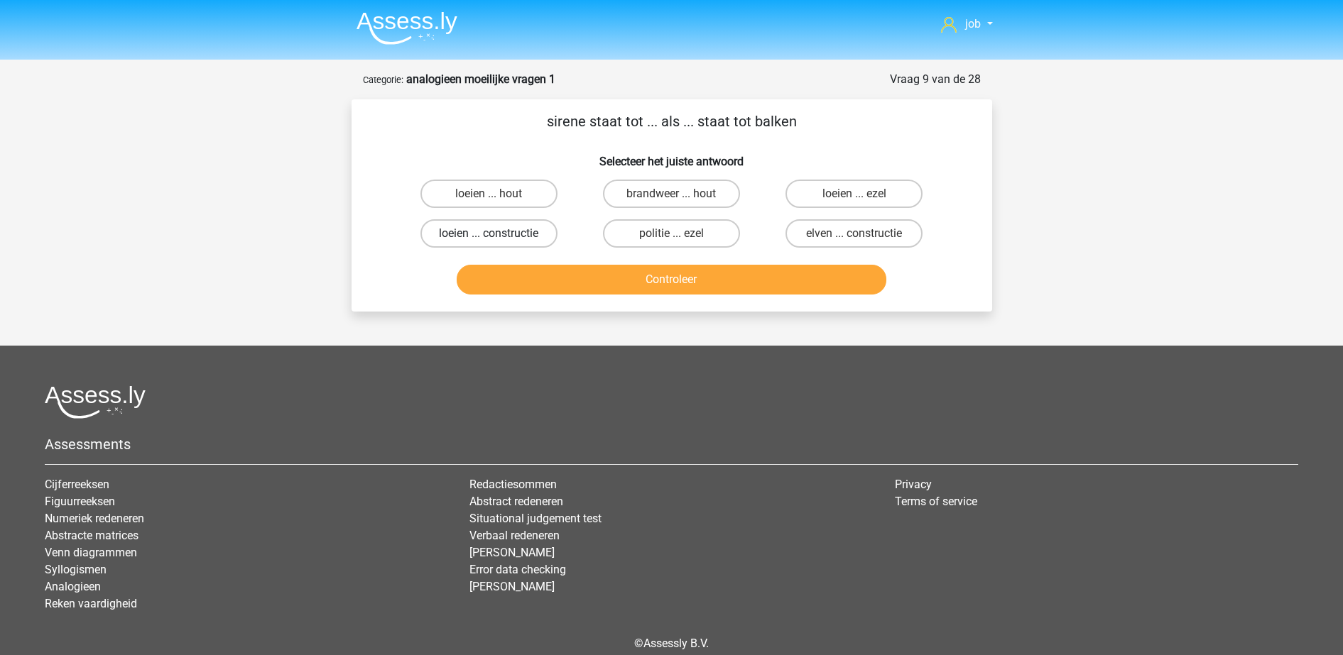
click at [550, 233] on label "loeien ... constructie" at bounding box center [488, 233] width 137 height 28
click at [498, 234] on input "loeien ... constructie" at bounding box center [493, 238] width 9 height 9
radio input "true"
click at [614, 278] on button "Controleer" at bounding box center [672, 280] width 430 height 30
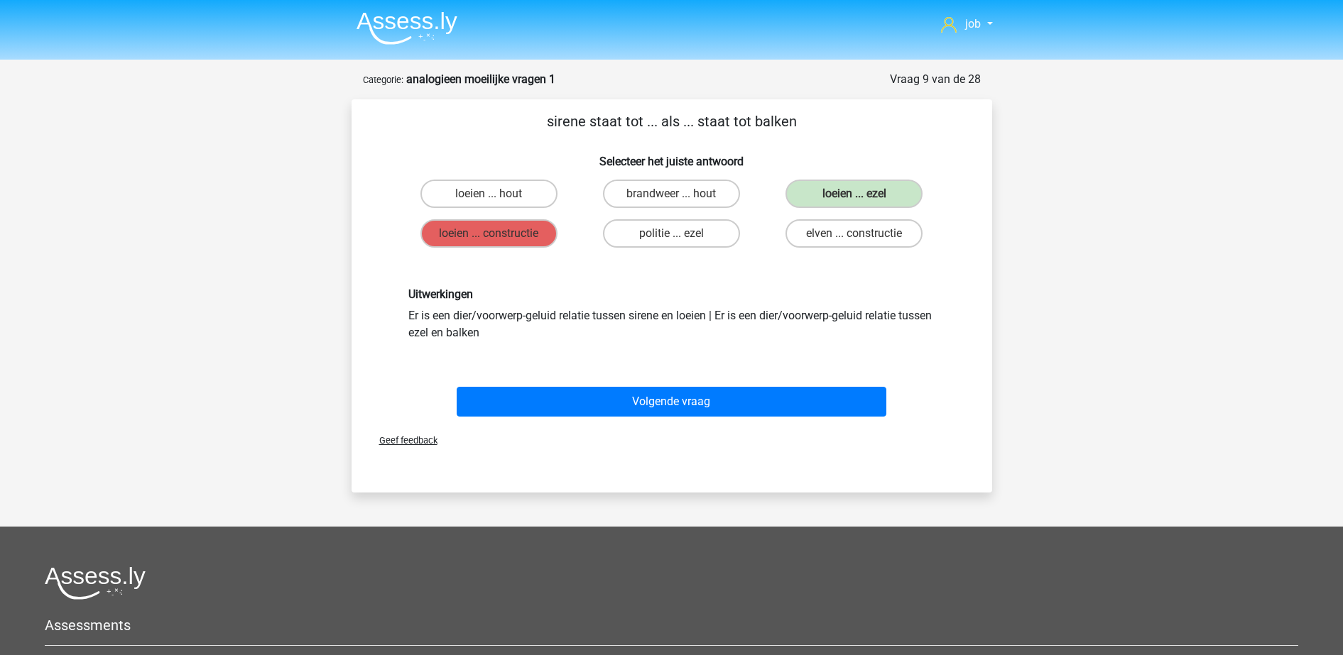
click at [655, 383] on div "Volgende vraag" at bounding box center [671, 399] width 595 height 47
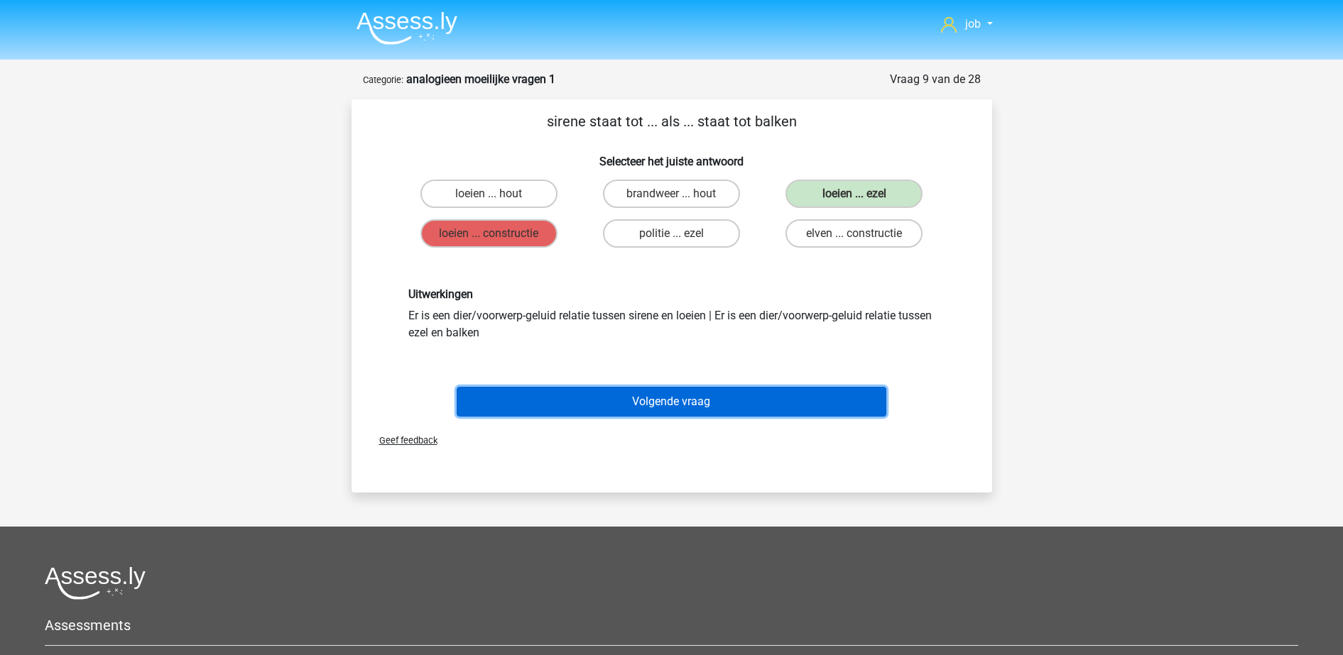
click at [655, 401] on button "Volgende vraag" at bounding box center [672, 402] width 430 height 30
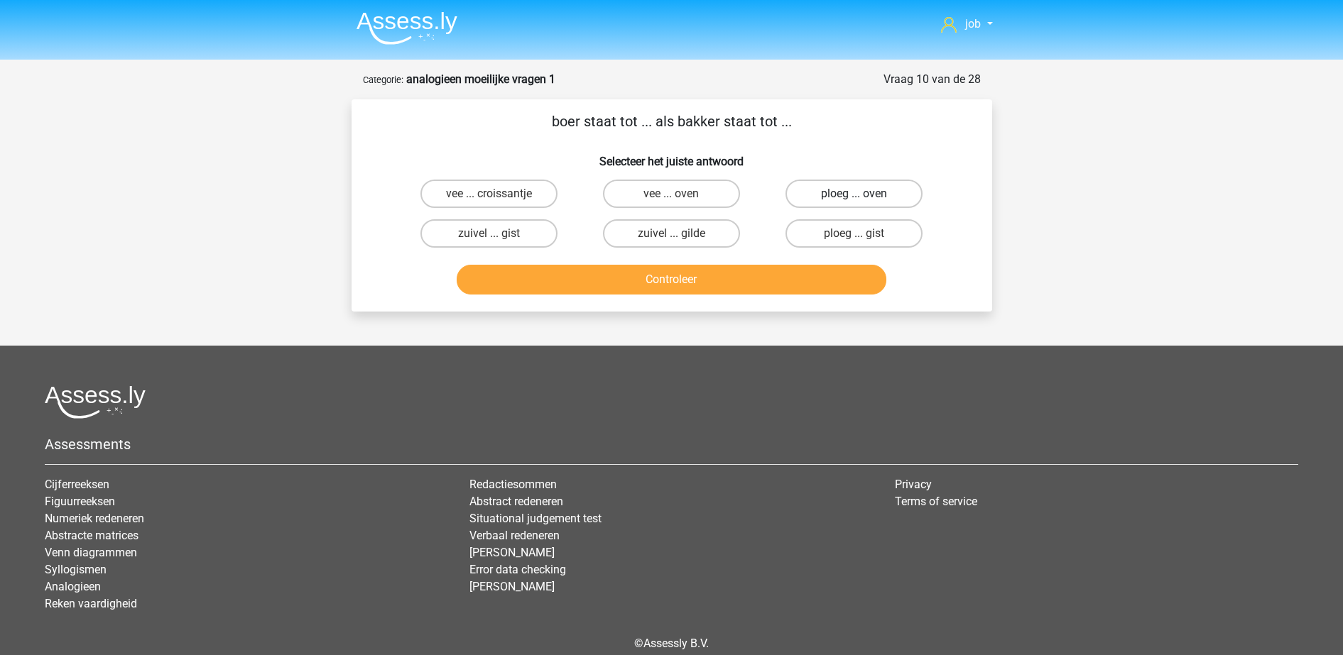
click at [875, 189] on label "ploeg ... oven" at bounding box center [853, 194] width 137 height 28
click at [864, 194] on input "ploeg ... oven" at bounding box center [858, 198] width 9 height 9
radio input "true"
click at [783, 265] on button "Controleer" at bounding box center [672, 280] width 430 height 30
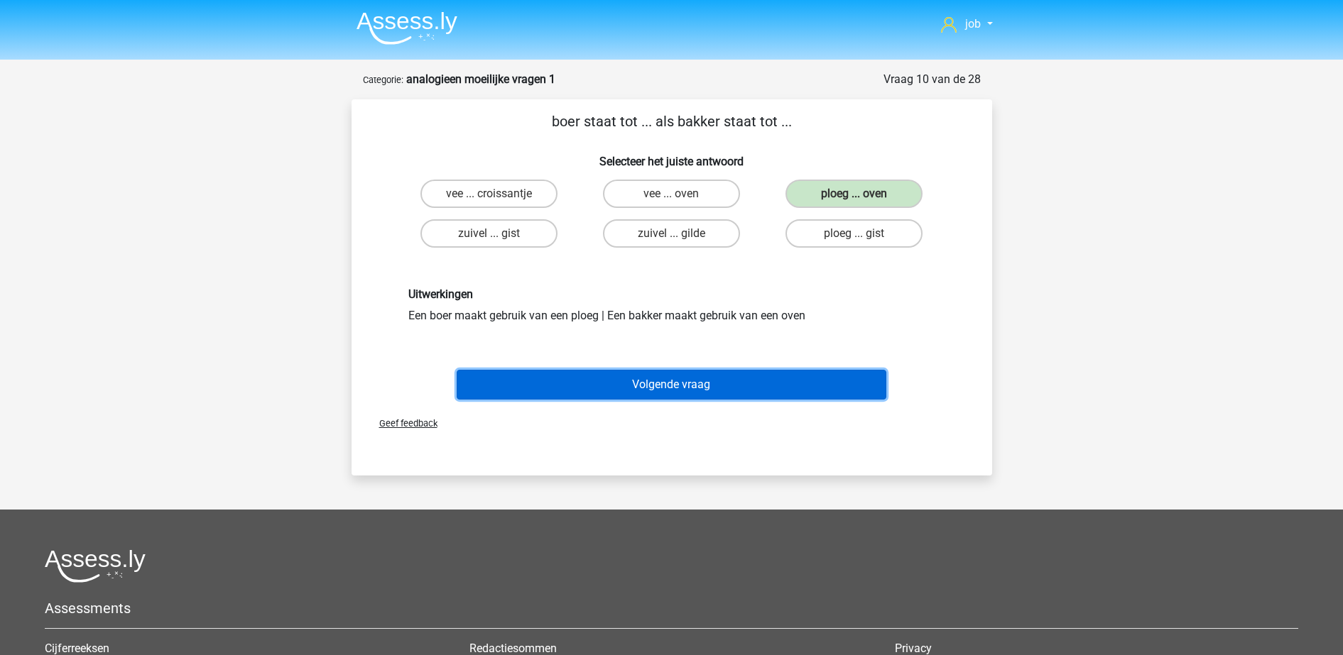
click at [752, 381] on button "Volgende vraag" at bounding box center [672, 385] width 430 height 30
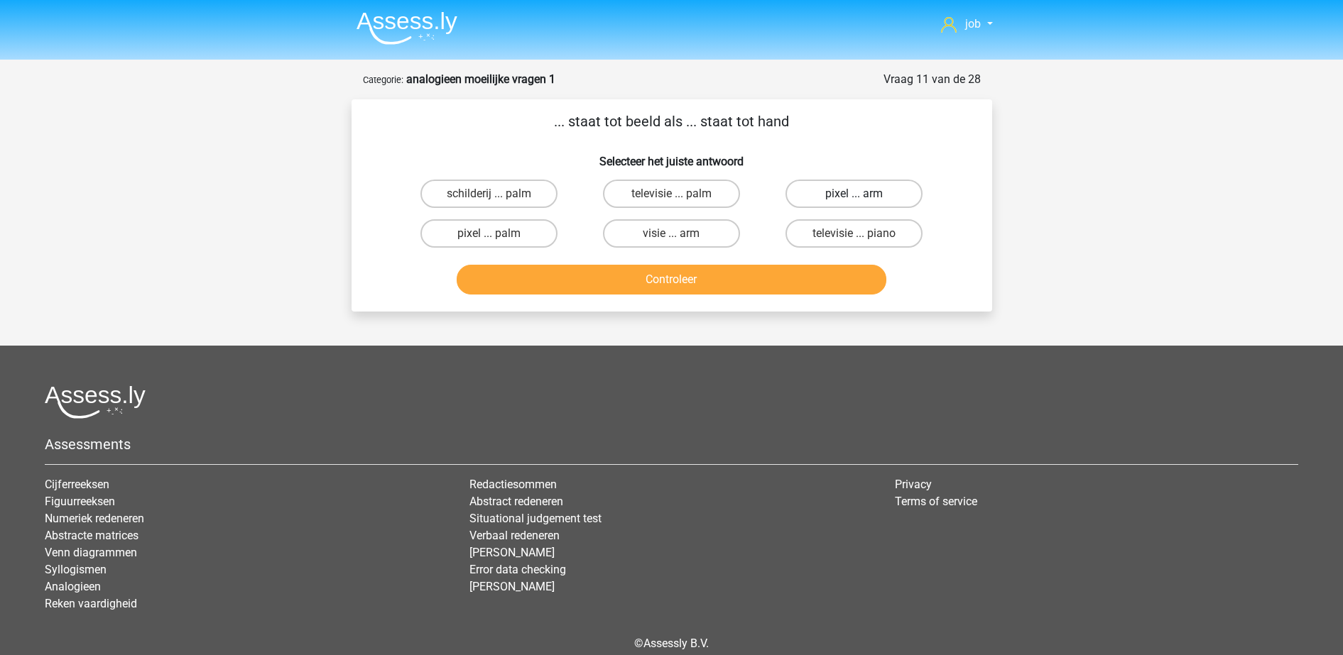
click at [825, 200] on label "pixel ... arm" at bounding box center [853, 194] width 137 height 28
click at [854, 200] on input "pixel ... arm" at bounding box center [858, 198] width 9 height 9
radio input "true"
click at [787, 269] on button "Controleer" at bounding box center [672, 280] width 430 height 30
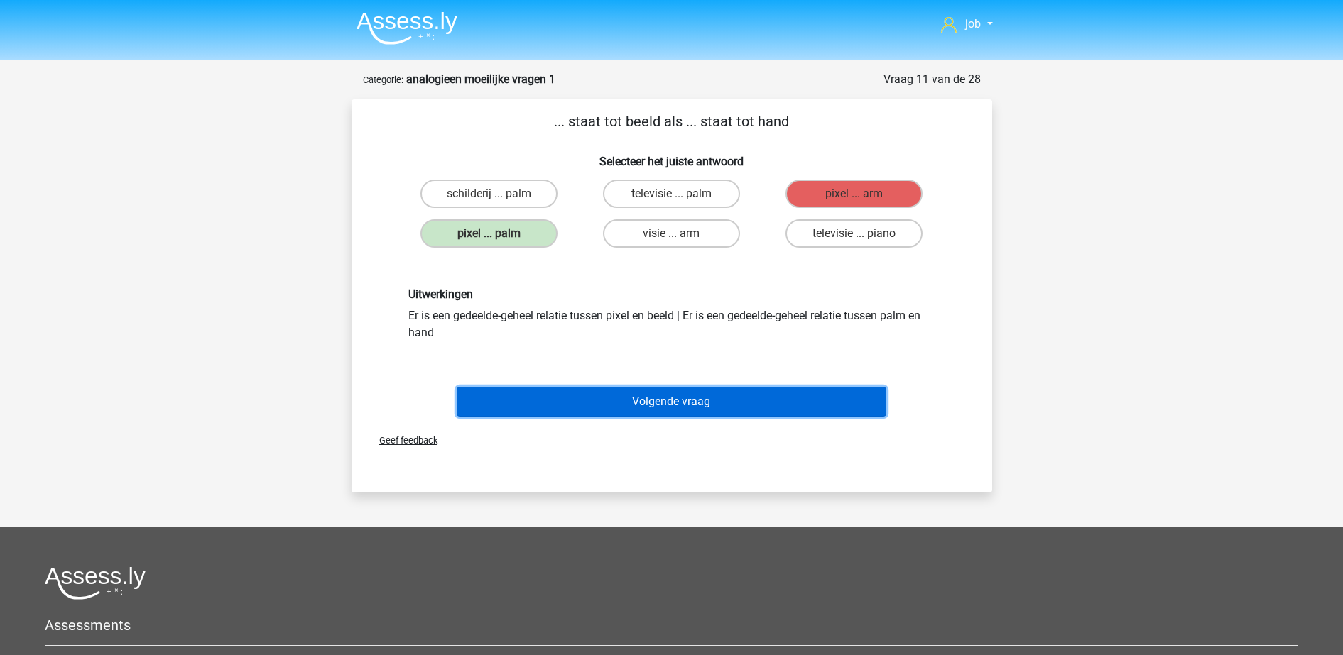
click at [790, 403] on button "Volgende vraag" at bounding box center [672, 402] width 430 height 30
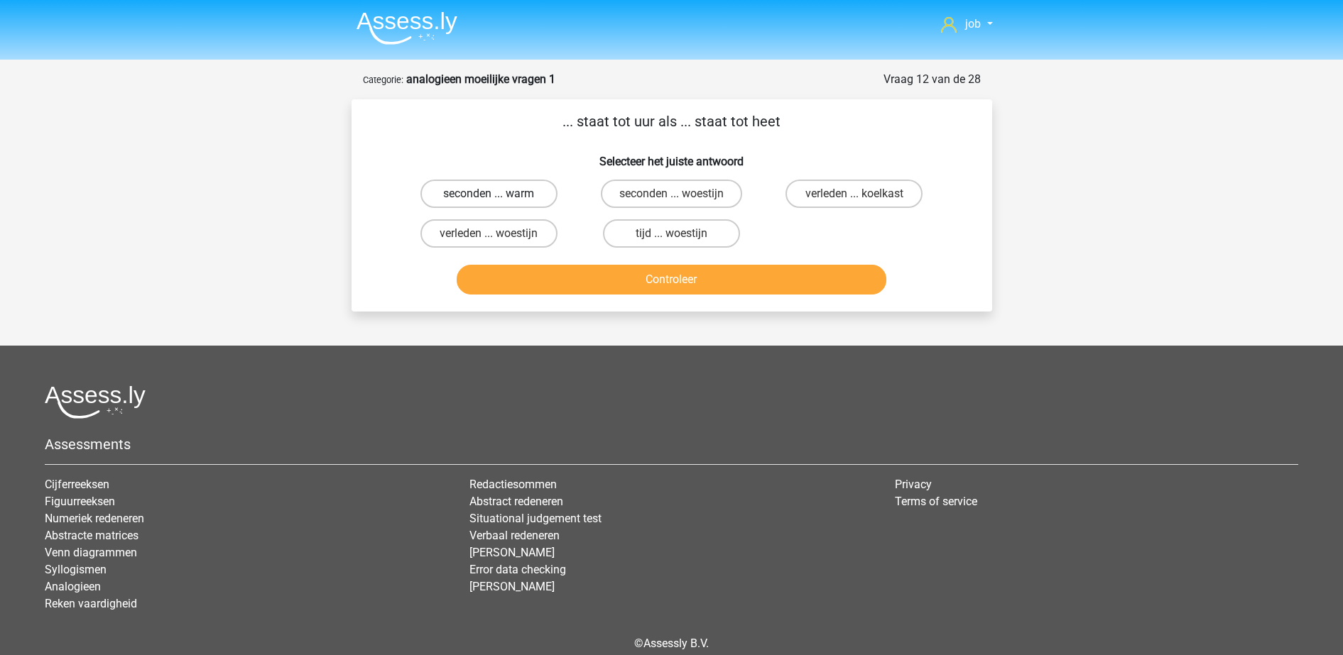
click at [525, 199] on label "seconden ... warm" at bounding box center [488, 194] width 137 height 28
click at [498, 199] on input "seconden ... warm" at bounding box center [493, 198] width 9 height 9
radio input "true"
click at [557, 278] on button "Controleer" at bounding box center [672, 280] width 430 height 30
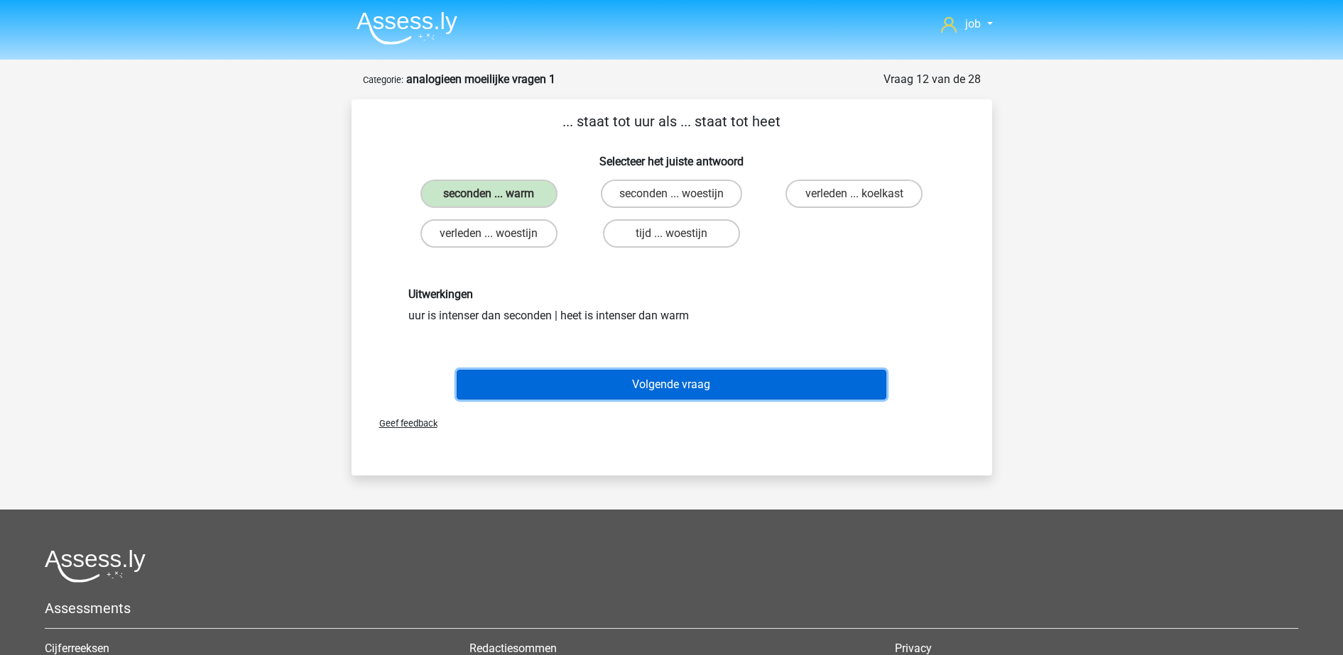
click at [578, 374] on button "Volgende vraag" at bounding box center [672, 385] width 430 height 30
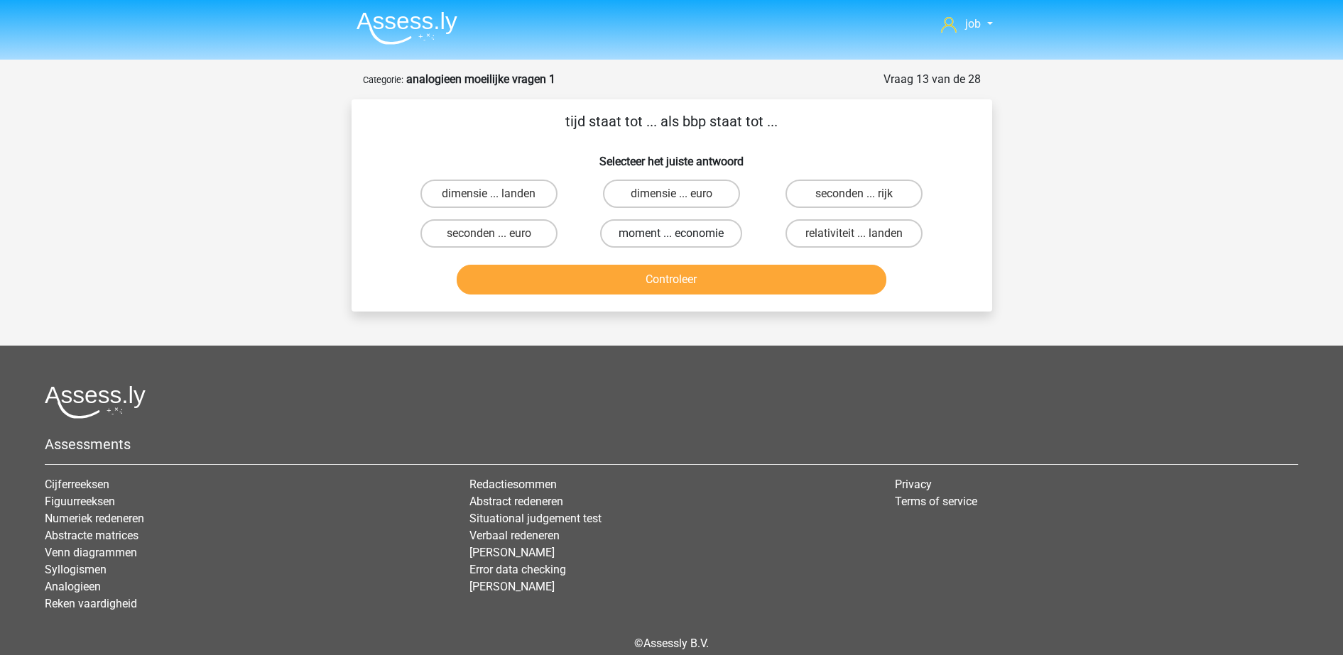
click at [641, 229] on label "moment ... economie" at bounding box center [671, 233] width 142 height 28
click at [671, 234] on input "moment ... economie" at bounding box center [675, 238] width 9 height 9
radio input "true"
click at [647, 292] on button "Controleer" at bounding box center [672, 280] width 430 height 30
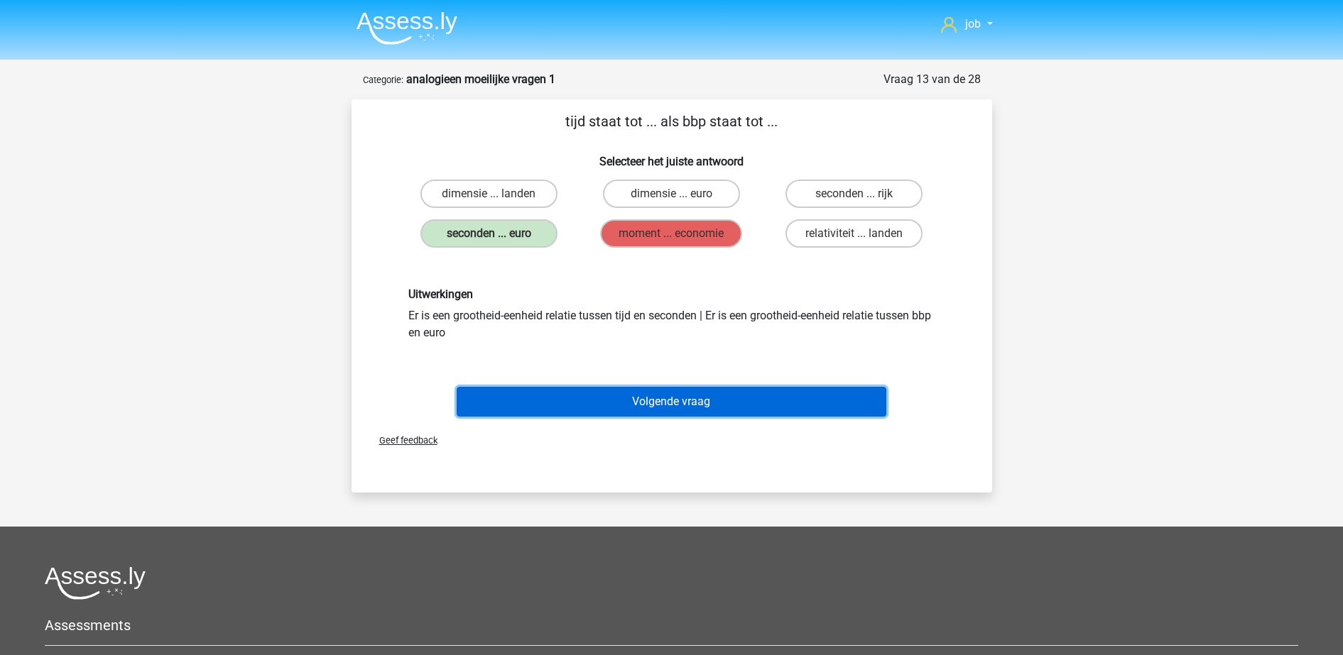
click at [715, 399] on button "Volgende vraag" at bounding box center [672, 402] width 430 height 30
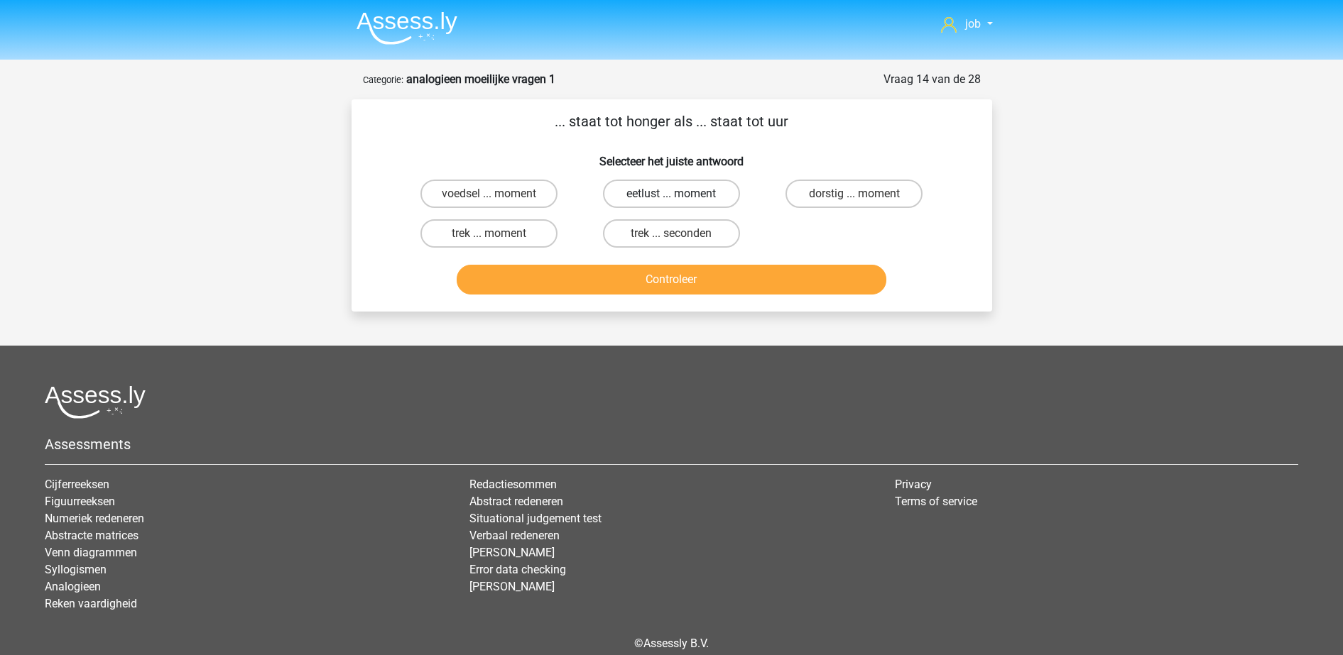
click at [654, 190] on label "eetlust ... moment" at bounding box center [671, 194] width 137 height 28
click at [671, 194] on input "eetlust ... moment" at bounding box center [675, 198] width 9 height 9
radio input "true"
click at [668, 239] on label "trek ... seconden" at bounding box center [671, 233] width 137 height 28
click at [671, 239] on input "trek ... seconden" at bounding box center [675, 238] width 9 height 9
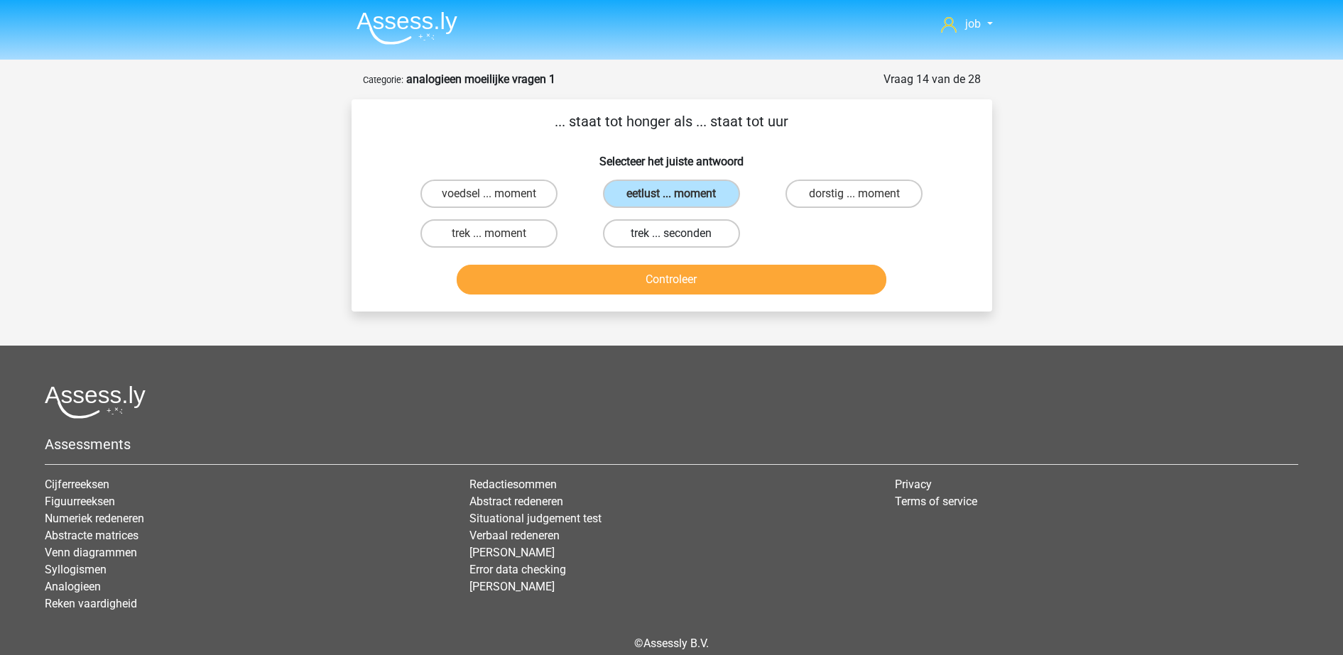
radio input "true"
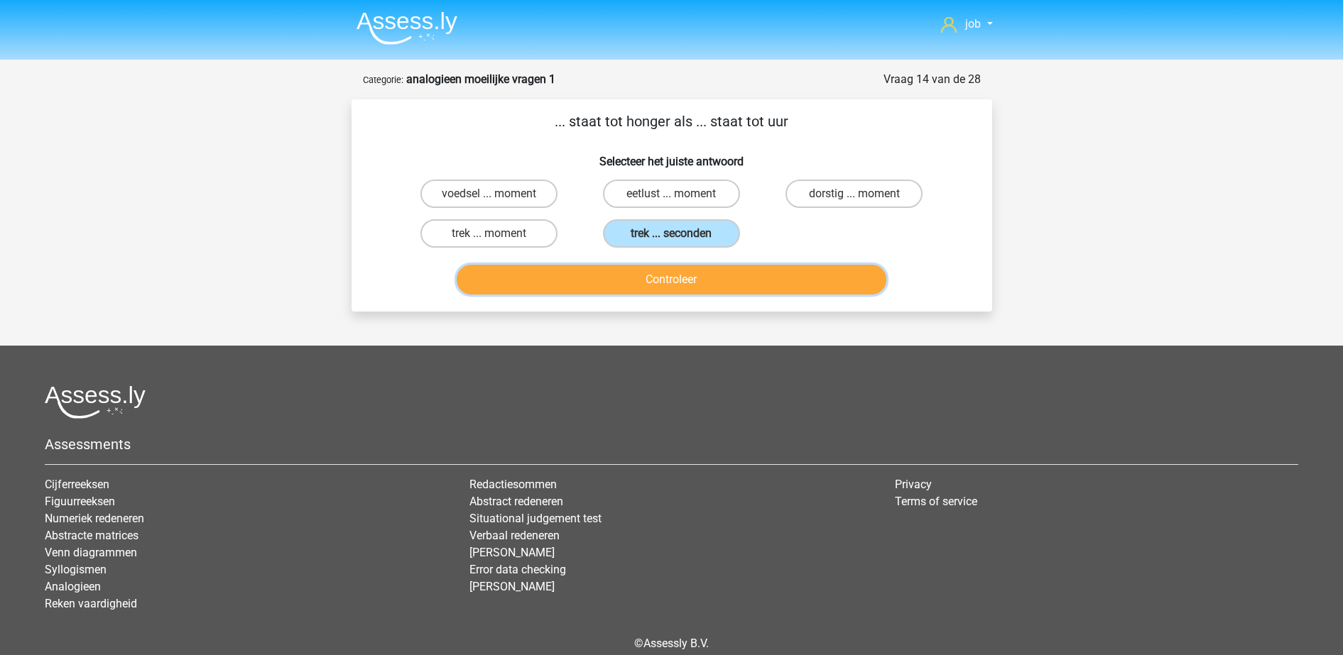
click at [669, 277] on button "Controleer" at bounding box center [672, 280] width 430 height 30
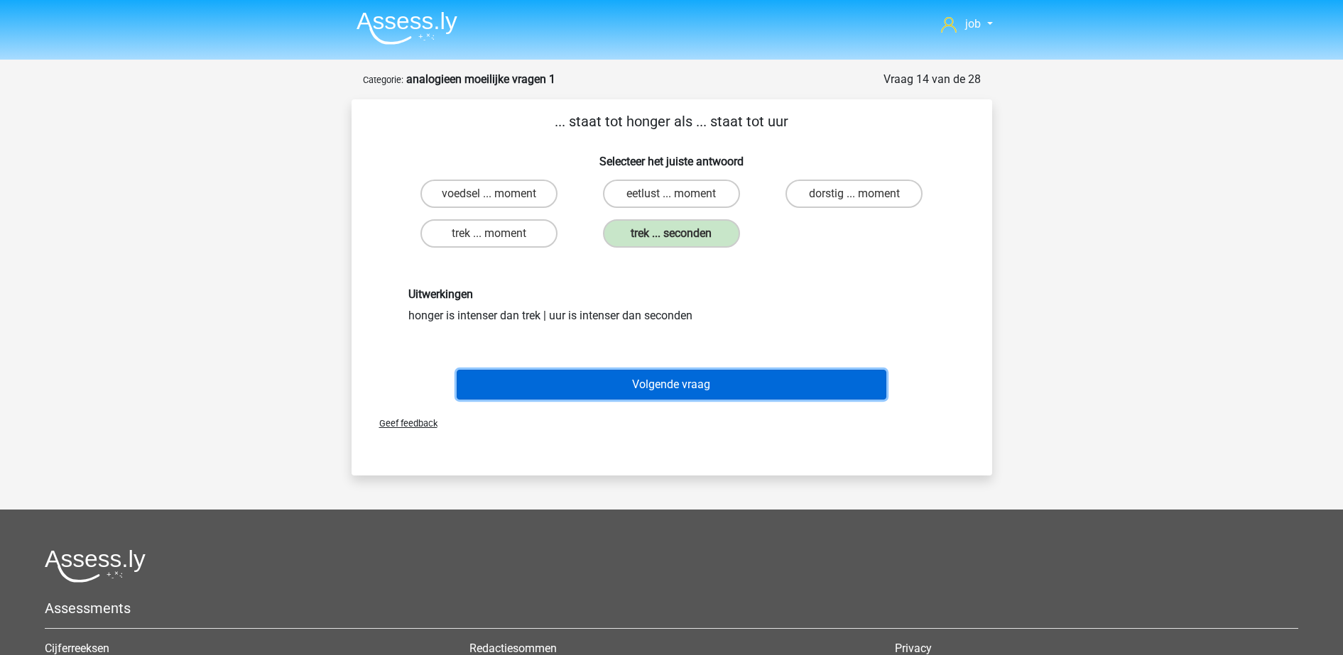
click at [676, 388] on button "Volgende vraag" at bounding box center [672, 385] width 430 height 30
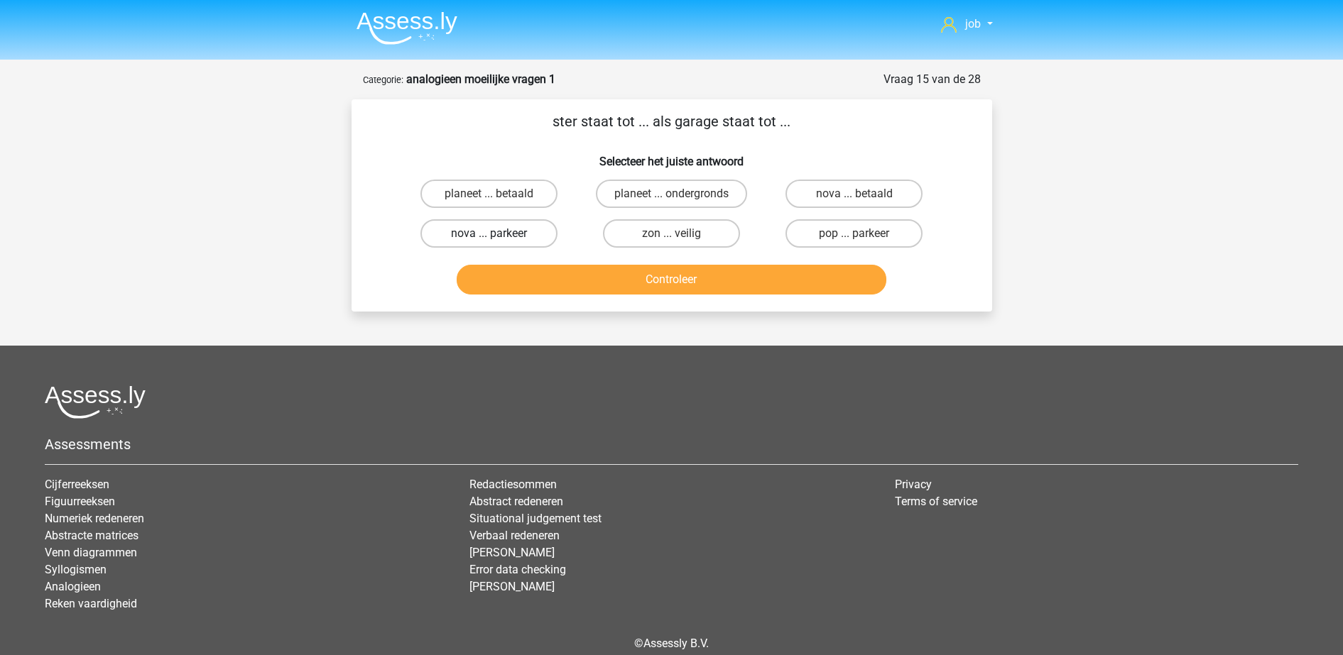
click at [513, 237] on label "nova ... parkeer" at bounding box center [488, 233] width 137 height 28
click at [498, 237] on input "nova ... parkeer" at bounding box center [493, 238] width 9 height 9
radio input "true"
click at [551, 276] on button "Controleer" at bounding box center [672, 280] width 430 height 30
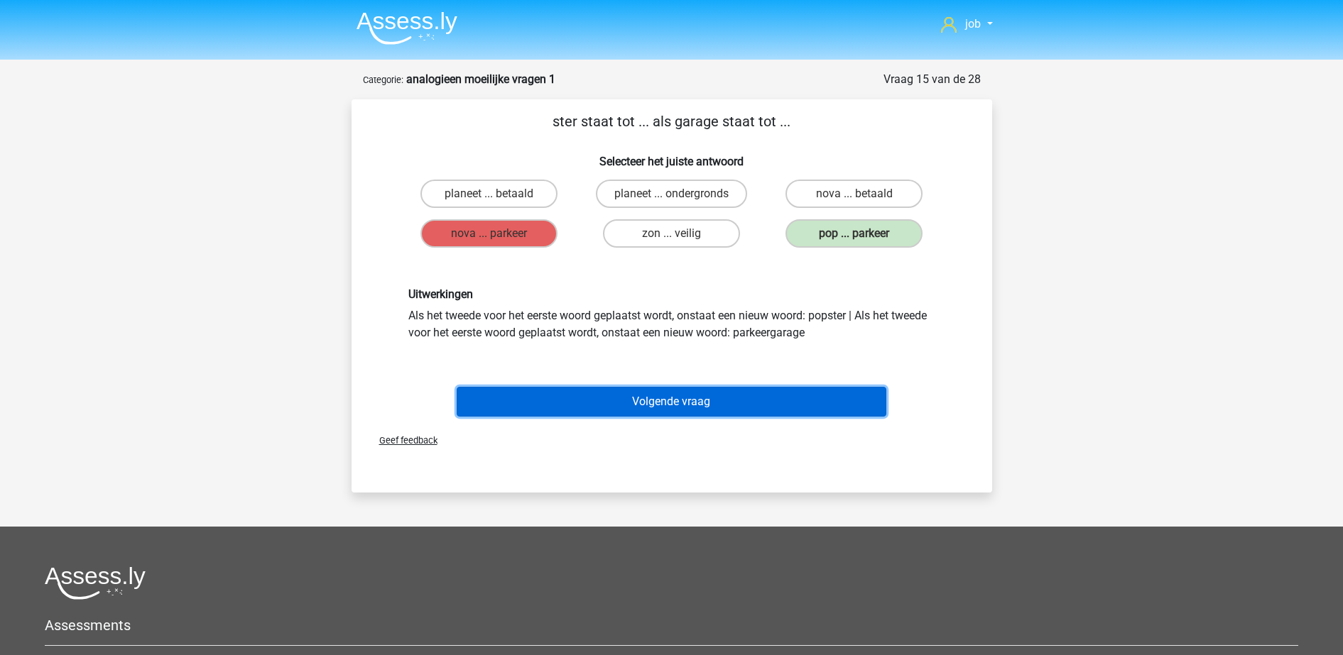
click at [588, 398] on button "Volgende vraag" at bounding box center [672, 402] width 430 height 30
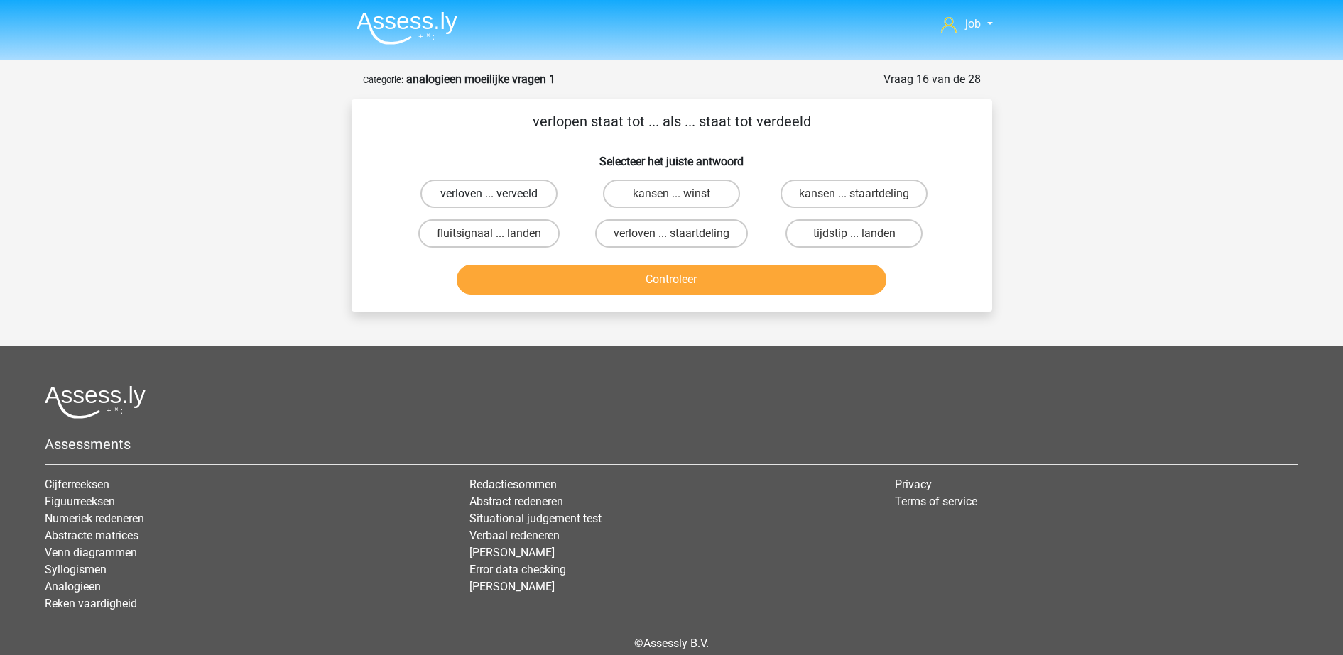
click at [476, 191] on label "verloven ... verveeld" at bounding box center [488, 194] width 137 height 28
click at [489, 194] on input "verloven ... verveeld" at bounding box center [493, 198] width 9 height 9
radio input "true"
click at [559, 270] on button "Controleer" at bounding box center [672, 280] width 430 height 30
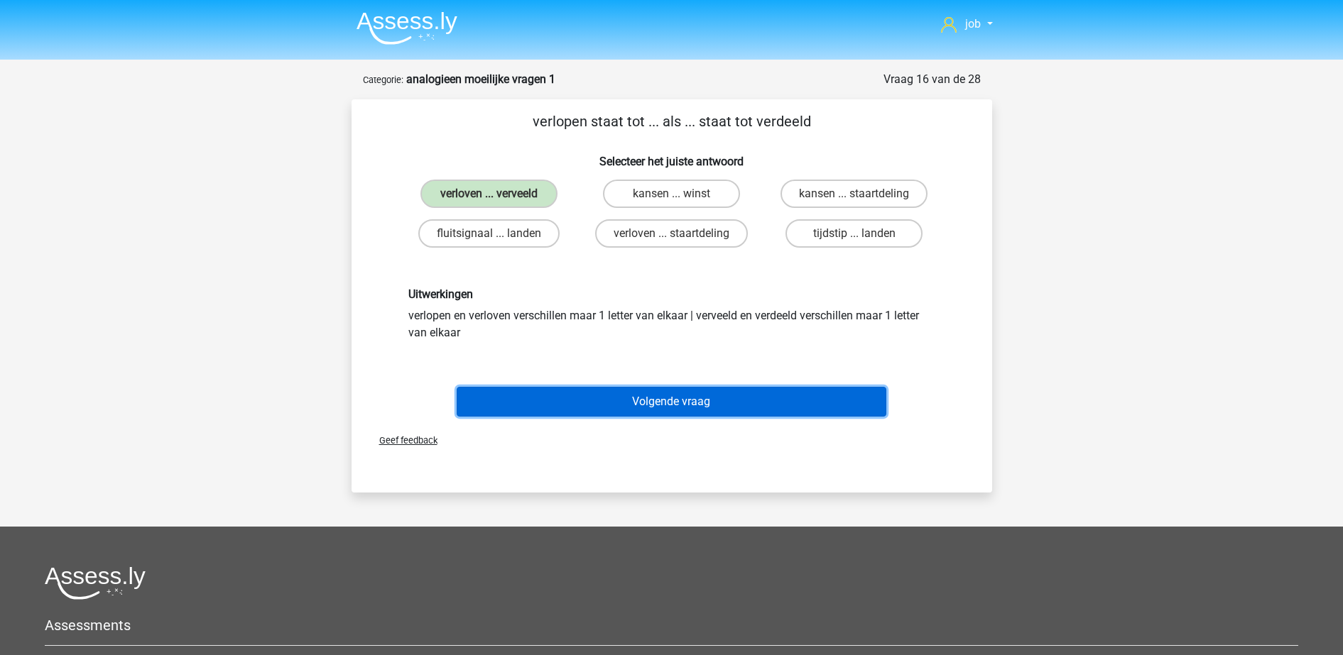
click at [575, 393] on button "Volgende vraag" at bounding box center [672, 402] width 430 height 30
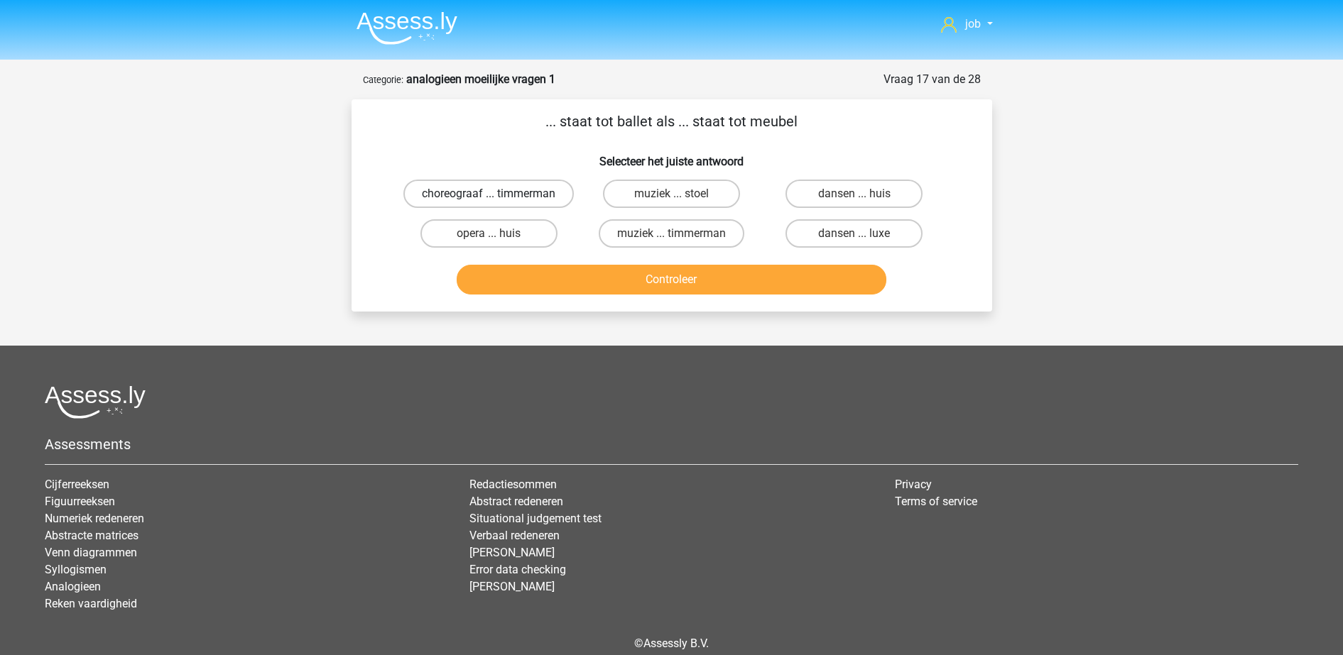
click at [521, 208] on label "choreograaf ... timmerman" at bounding box center [488, 194] width 170 height 28
click at [498, 203] on input "choreograaf ... timmerman" at bounding box center [493, 198] width 9 height 9
radio input "true"
click at [592, 294] on button "Controleer" at bounding box center [672, 280] width 430 height 30
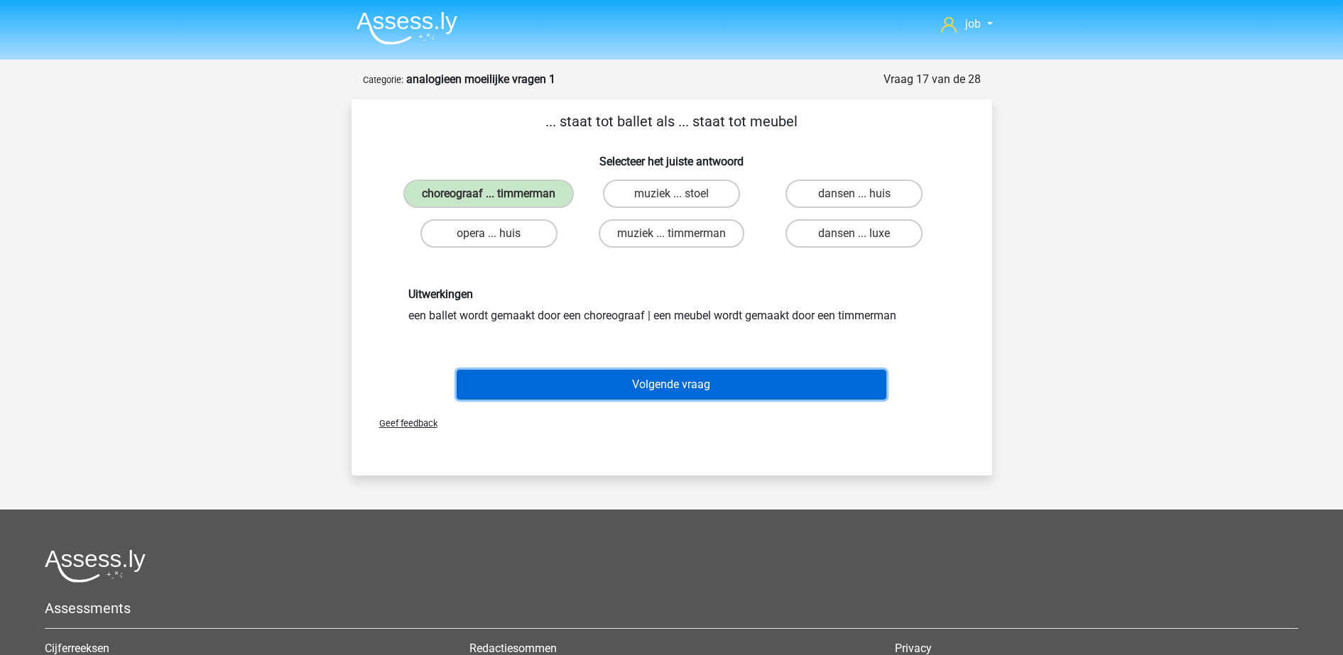
click at [601, 391] on button "Volgende vraag" at bounding box center [672, 385] width 430 height 30
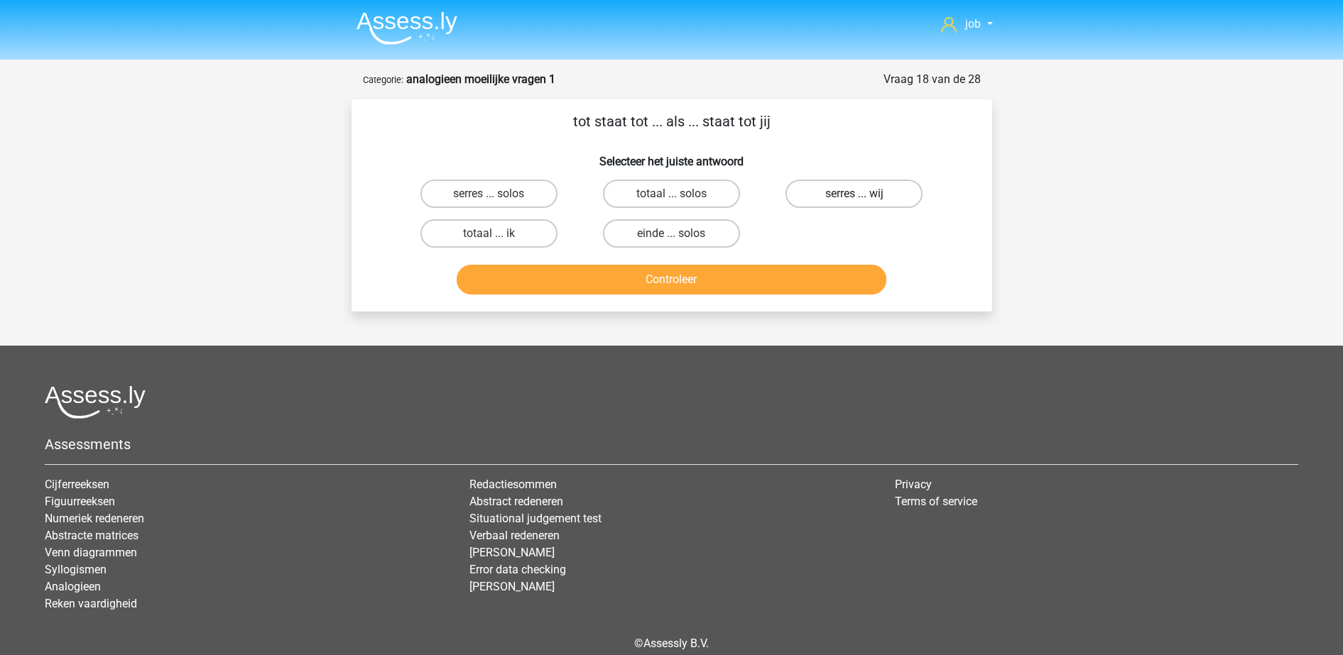
click at [826, 187] on label "serres ... wij" at bounding box center [853, 194] width 137 height 28
click at [854, 194] on input "serres ... wij" at bounding box center [858, 198] width 9 height 9
radio input "true"
click at [504, 198] on label "serres ... solos" at bounding box center [488, 194] width 137 height 28
click at [498, 198] on input "serres ... solos" at bounding box center [493, 198] width 9 height 9
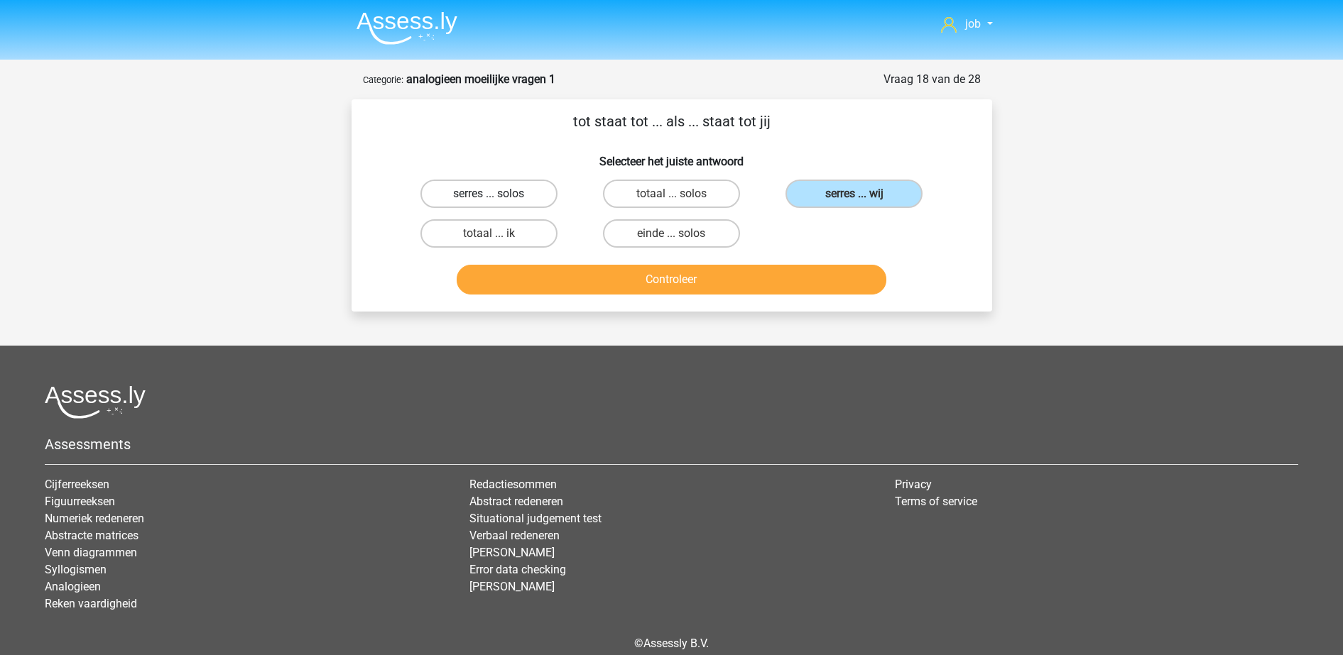
radio input "true"
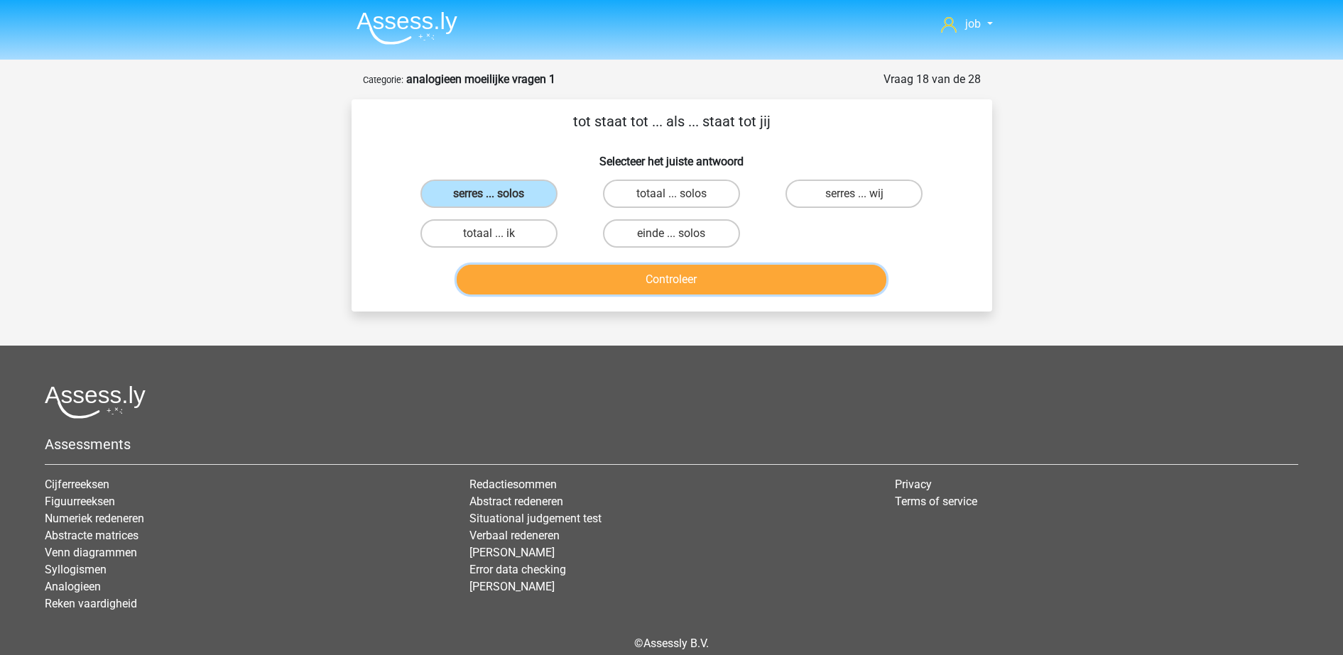
click at [561, 284] on button "Controleer" at bounding box center [672, 280] width 430 height 30
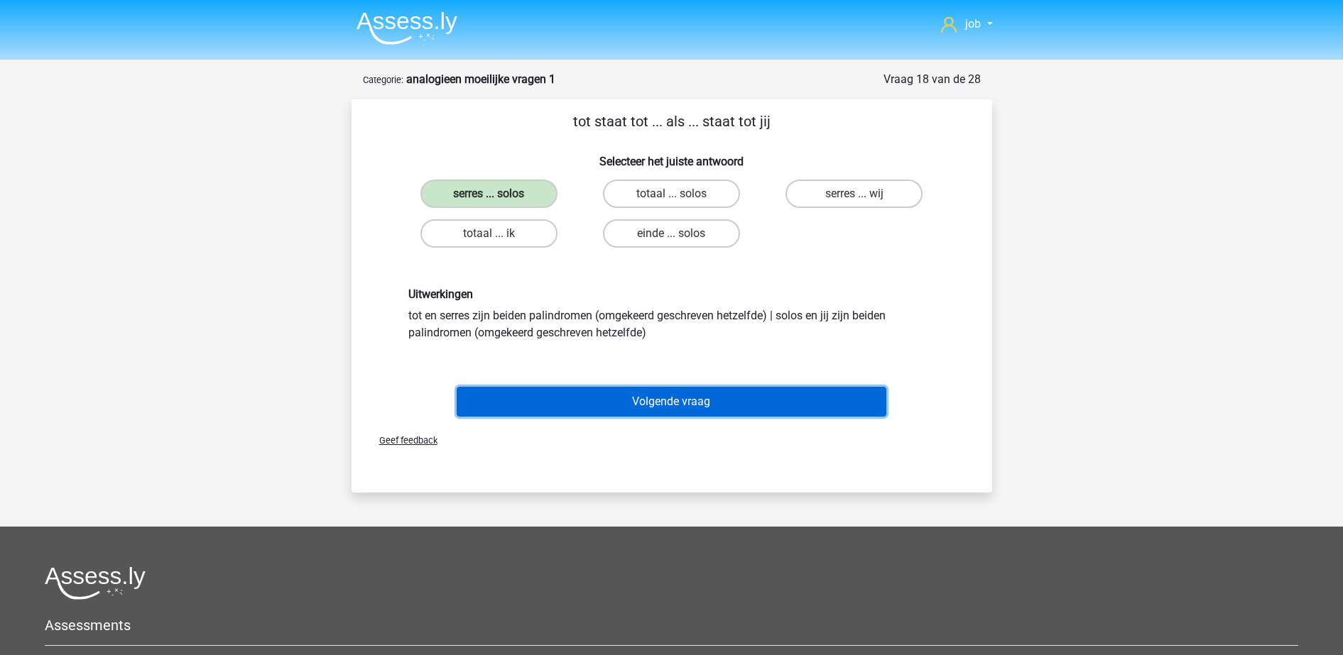
click at [591, 398] on button "Volgende vraag" at bounding box center [672, 402] width 430 height 30
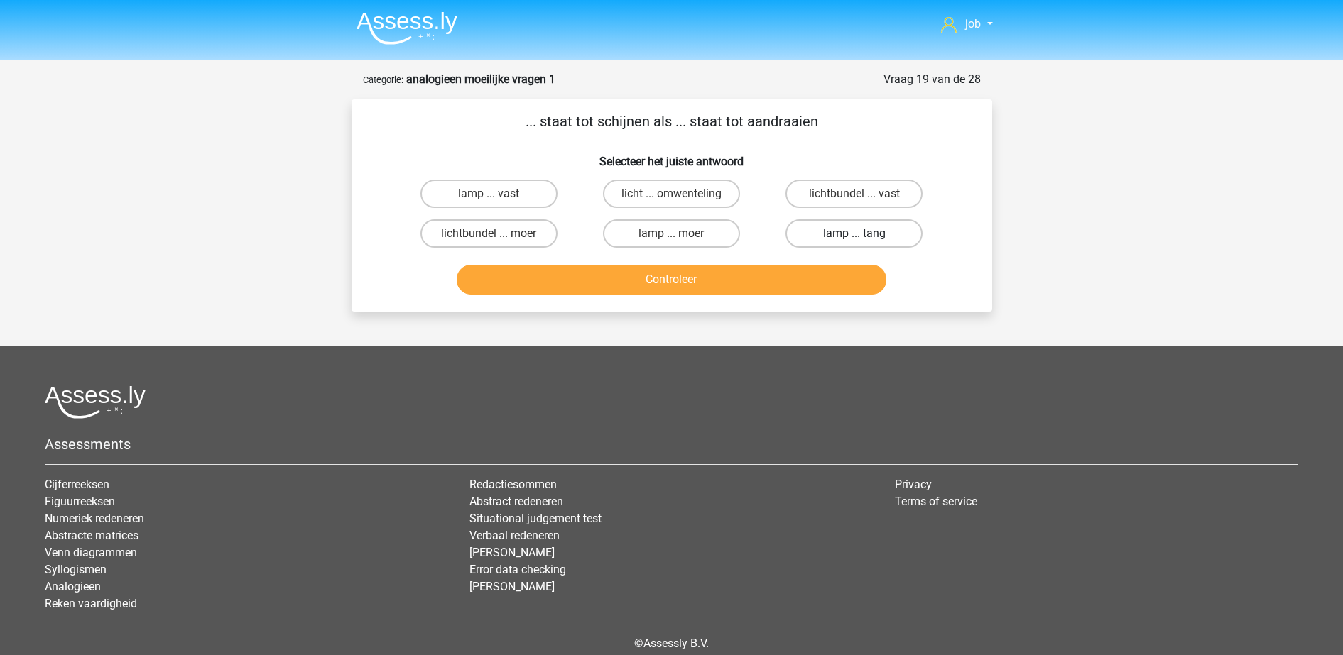
click at [838, 236] on label "lamp ... tang" at bounding box center [853, 233] width 137 height 28
click at [854, 236] on input "lamp ... tang" at bounding box center [858, 238] width 9 height 9
radio input "true"
click at [819, 275] on button "Controleer" at bounding box center [672, 280] width 430 height 30
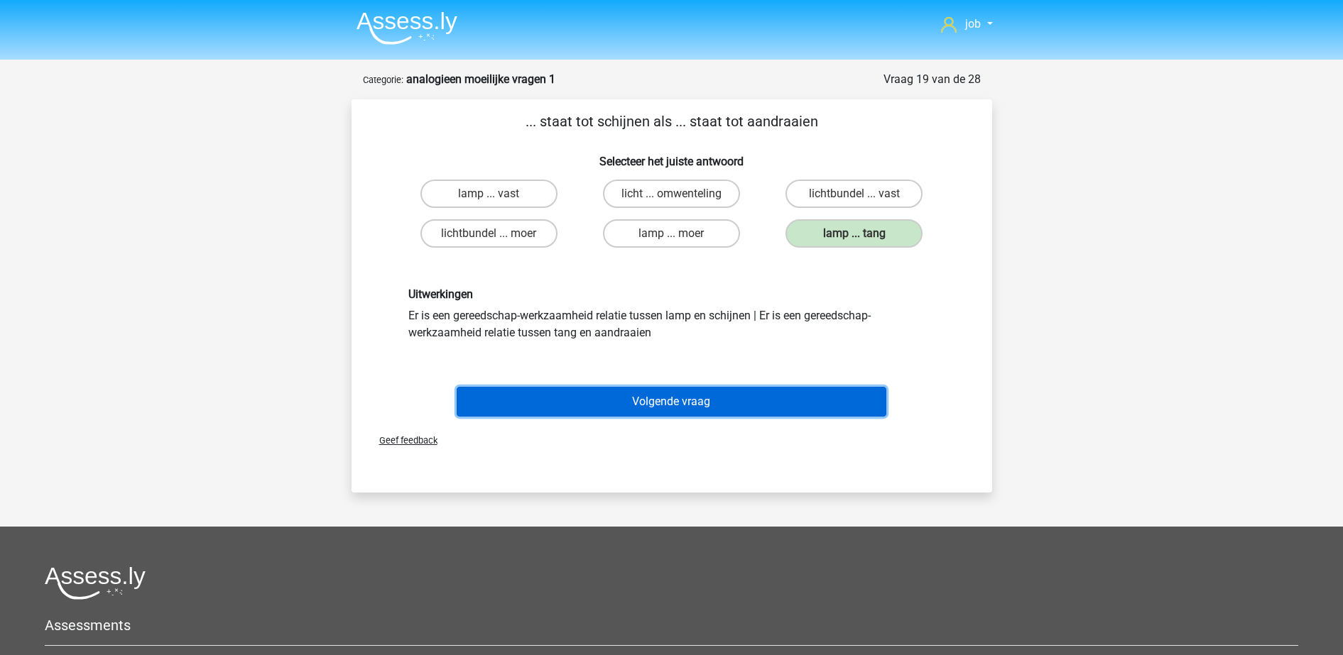
click at [744, 393] on button "Volgende vraag" at bounding box center [672, 402] width 430 height 30
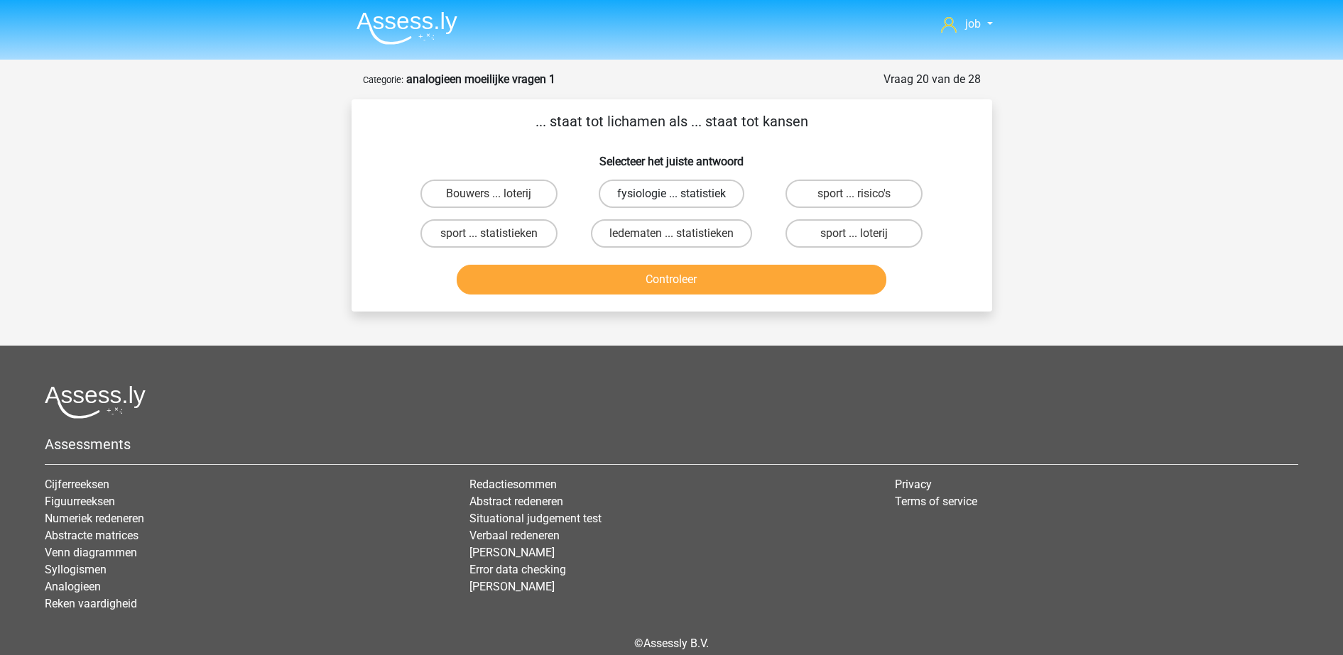
click at [653, 198] on label "fysiologie ... statistiek" at bounding box center [672, 194] width 146 height 28
click at [671, 198] on input "fysiologie ... statistiek" at bounding box center [675, 198] width 9 height 9
radio input "true"
click at [673, 280] on button "Controleer" at bounding box center [672, 280] width 430 height 30
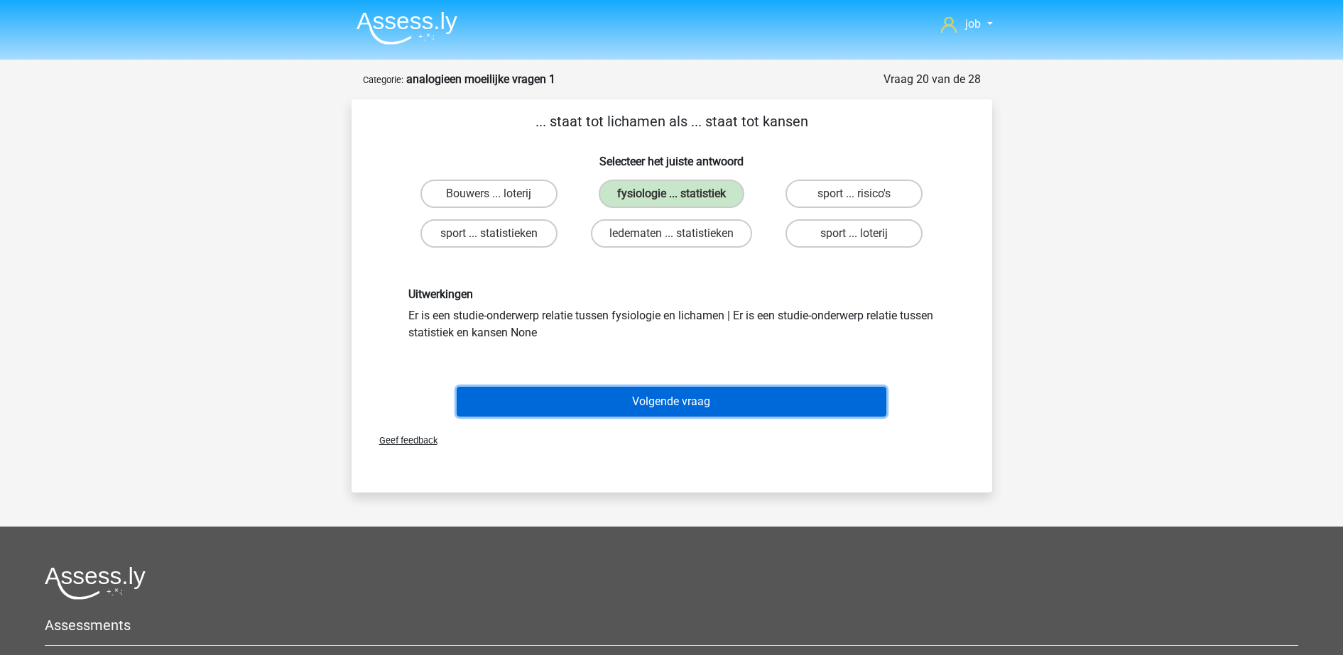
click at [680, 402] on button "Volgende vraag" at bounding box center [672, 402] width 430 height 30
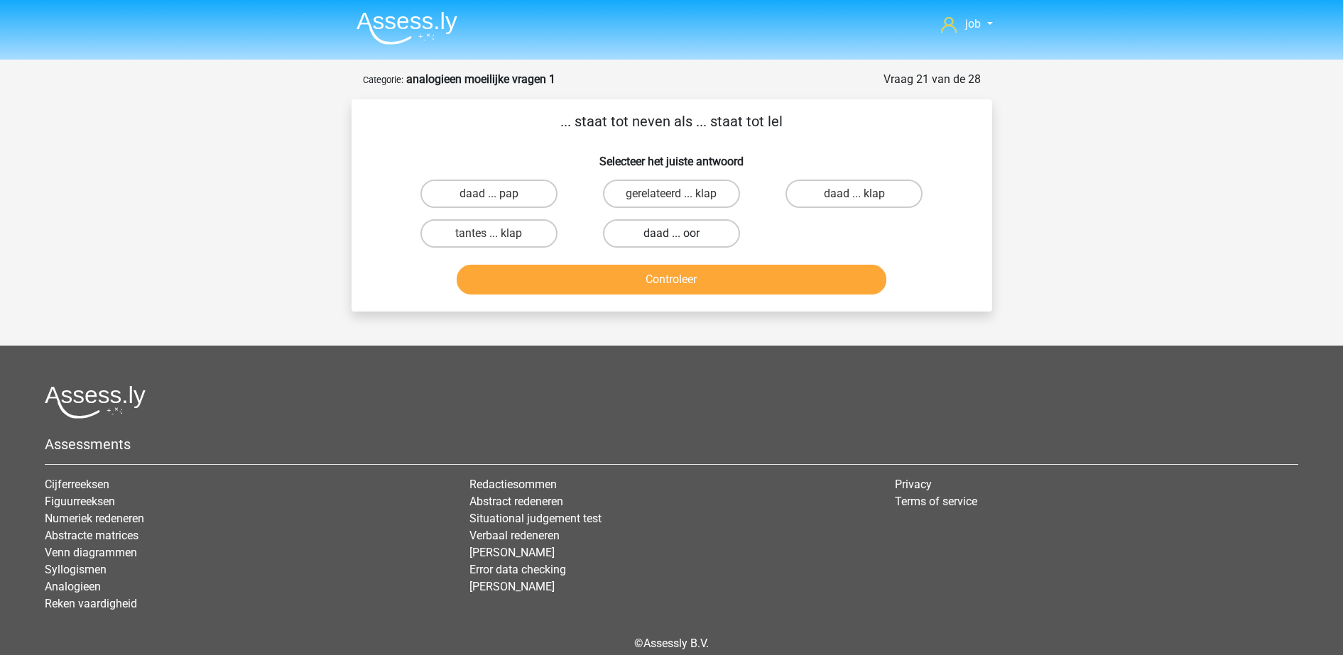
click at [619, 231] on label "daad ... oor" at bounding box center [671, 233] width 137 height 28
click at [671, 234] on input "daad ... oor" at bounding box center [675, 238] width 9 height 9
radio input "true"
drag, startPoint x: 618, startPoint y: 286, endPoint x: 560, endPoint y: 481, distance: 203.6
click at [560, 481] on div "job jobiseenbaas@gmail.com Nederlands English" at bounding box center [671, 360] width 1343 height 721
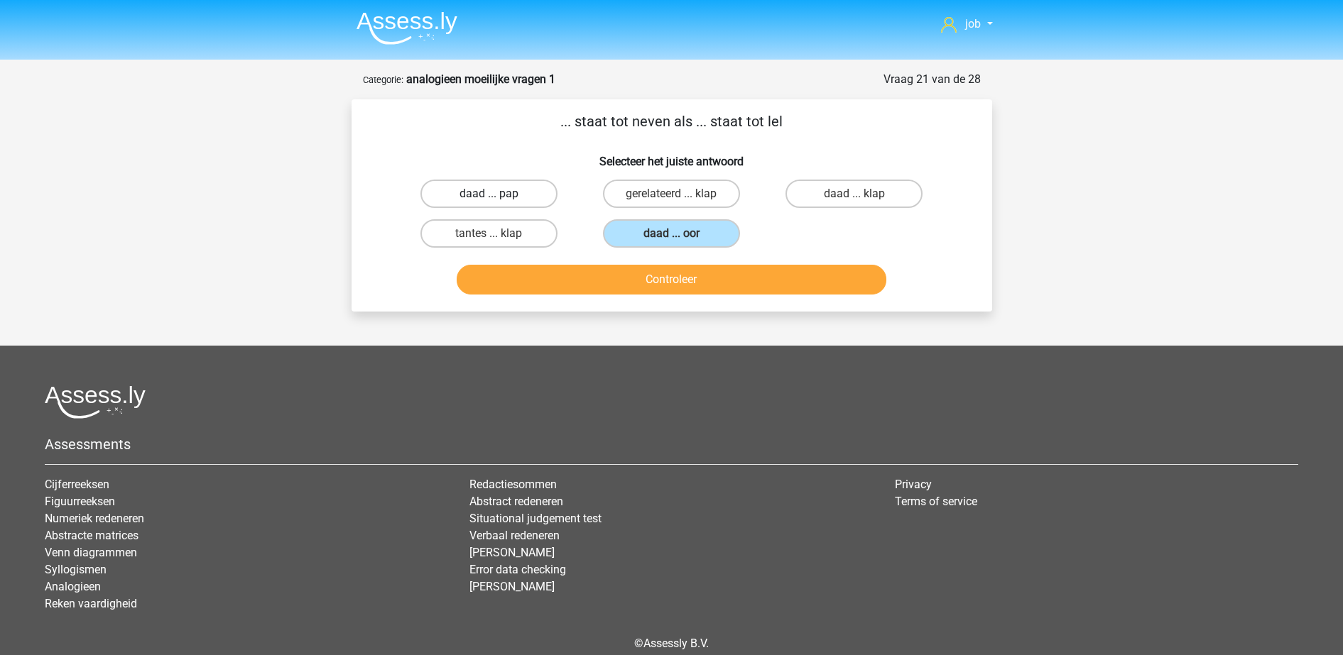
click at [523, 197] on label "daad ... pap" at bounding box center [488, 194] width 137 height 28
click at [498, 197] on input "daad ... pap" at bounding box center [493, 198] width 9 height 9
radio input "true"
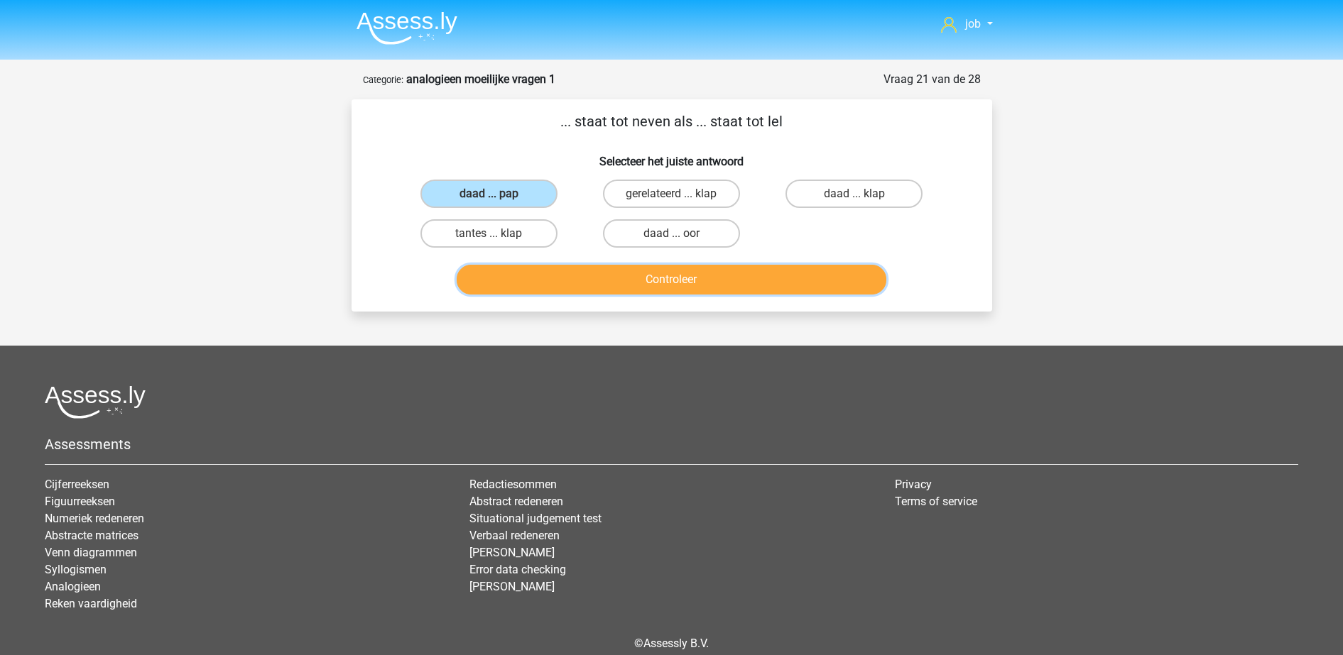
click at [557, 285] on button "Controleer" at bounding box center [672, 280] width 430 height 30
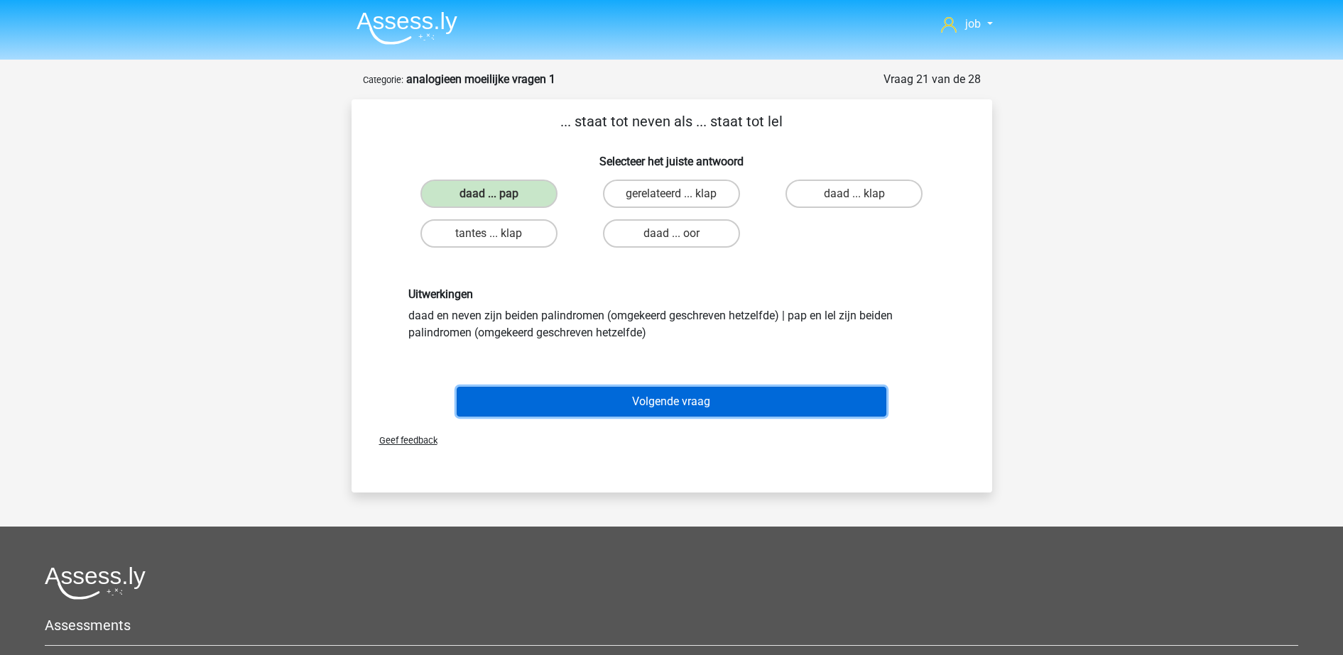
click at [573, 403] on button "Volgende vraag" at bounding box center [672, 402] width 430 height 30
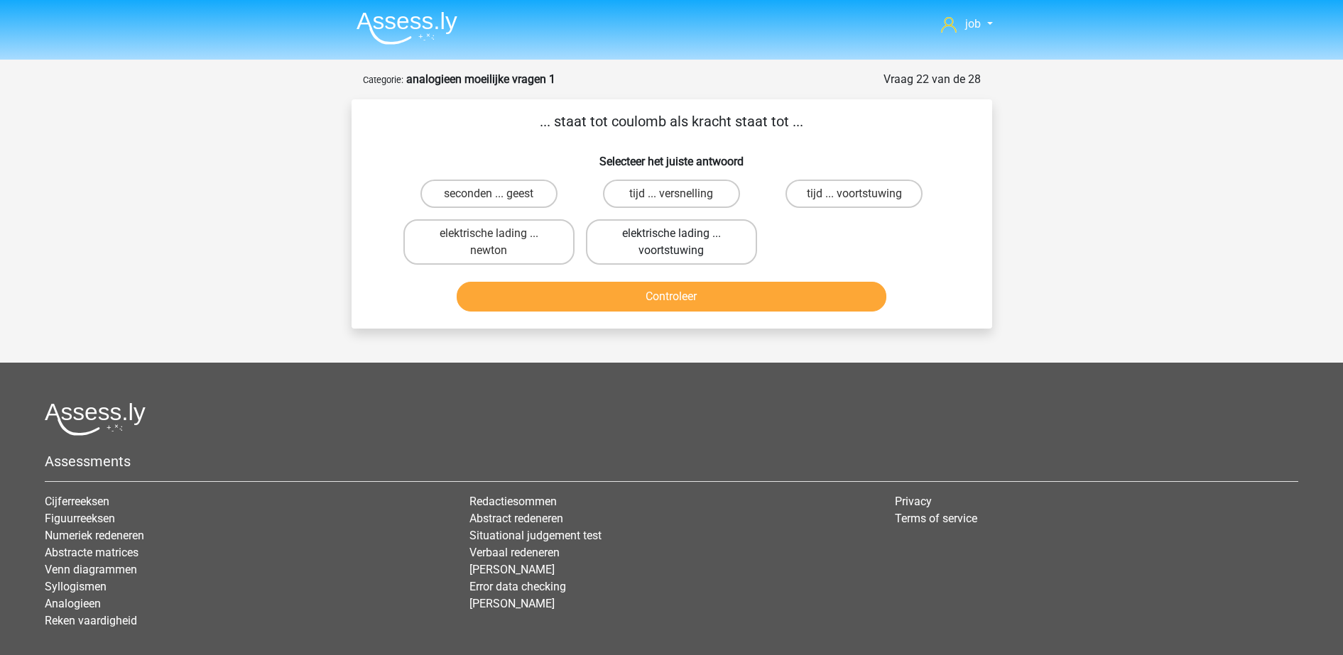
click at [625, 244] on label "elektrische lading ... voortstuwing" at bounding box center [671, 241] width 171 height 45
click at [671, 243] on input "elektrische lading ... voortstuwing" at bounding box center [675, 238] width 9 height 9
radio input "true"
click at [614, 321] on div "... staat tot coulomb als kracht staat tot ... Selecteer het juiste antwoord se…" at bounding box center [672, 213] width 641 height 229
click at [619, 304] on button "Controleer" at bounding box center [672, 297] width 430 height 30
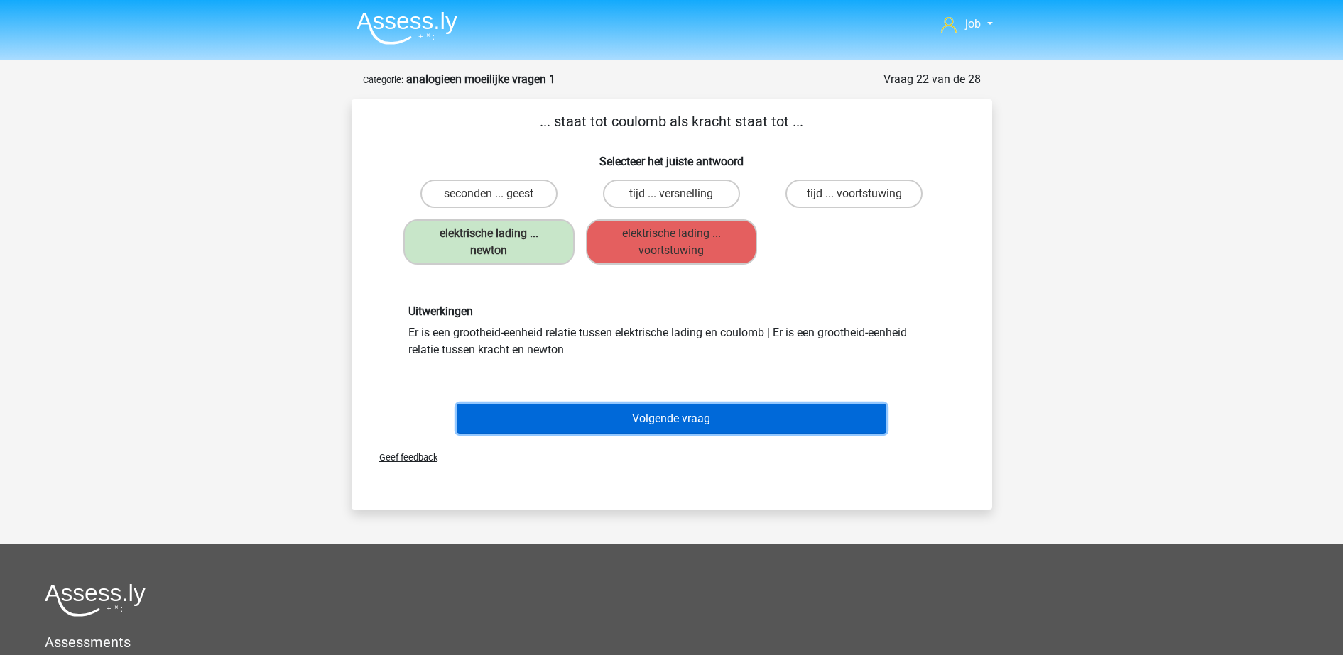
click at [563, 433] on button "Volgende vraag" at bounding box center [672, 419] width 430 height 30
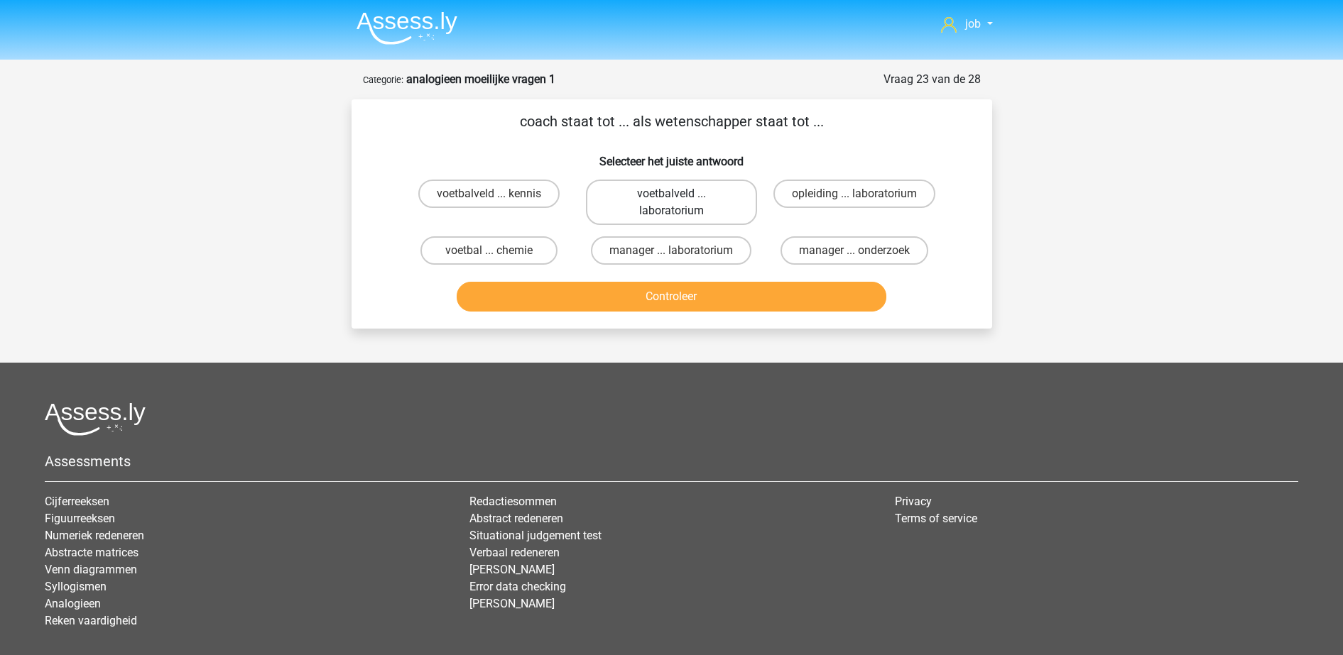
click at [646, 209] on label "voetbalveld ... laboratorium" at bounding box center [671, 202] width 171 height 45
click at [671, 203] on input "voetbalveld ... laboratorium" at bounding box center [675, 198] width 9 height 9
radio input "true"
click at [657, 287] on button "Controleer" at bounding box center [672, 297] width 430 height 30
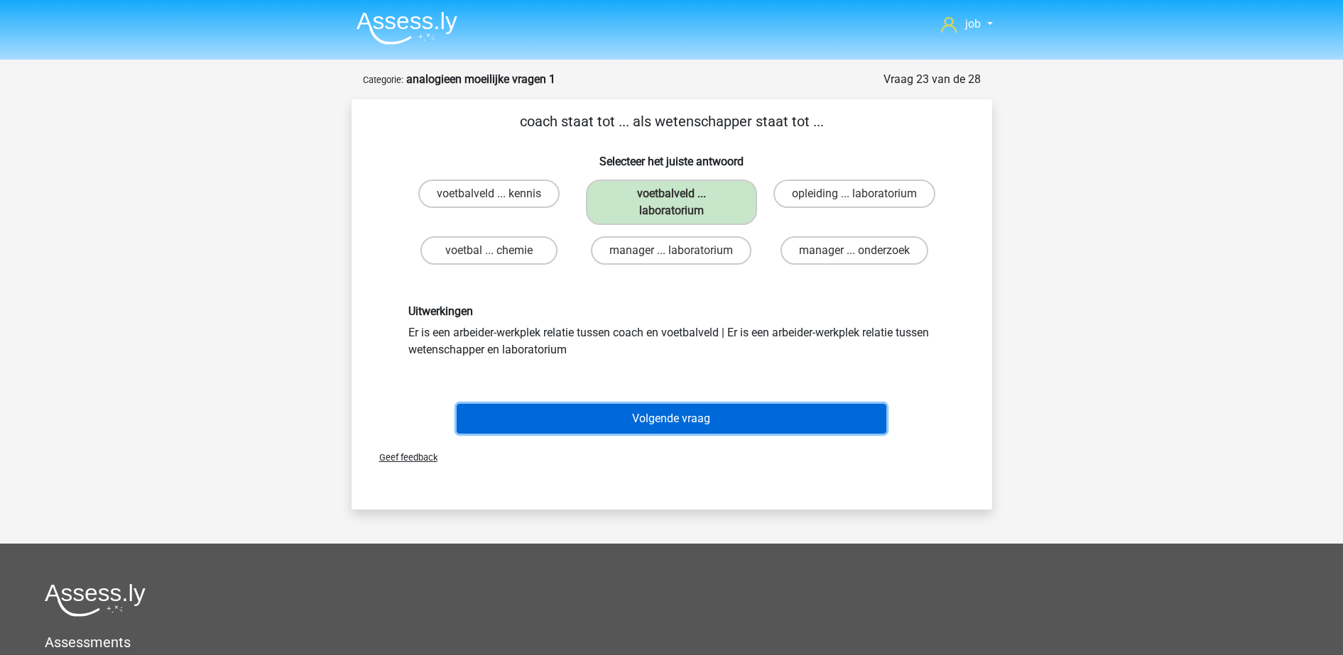
click at [637, 418] on button "Volgende vraag" at bounding box center [672, 419] width 430 height 30
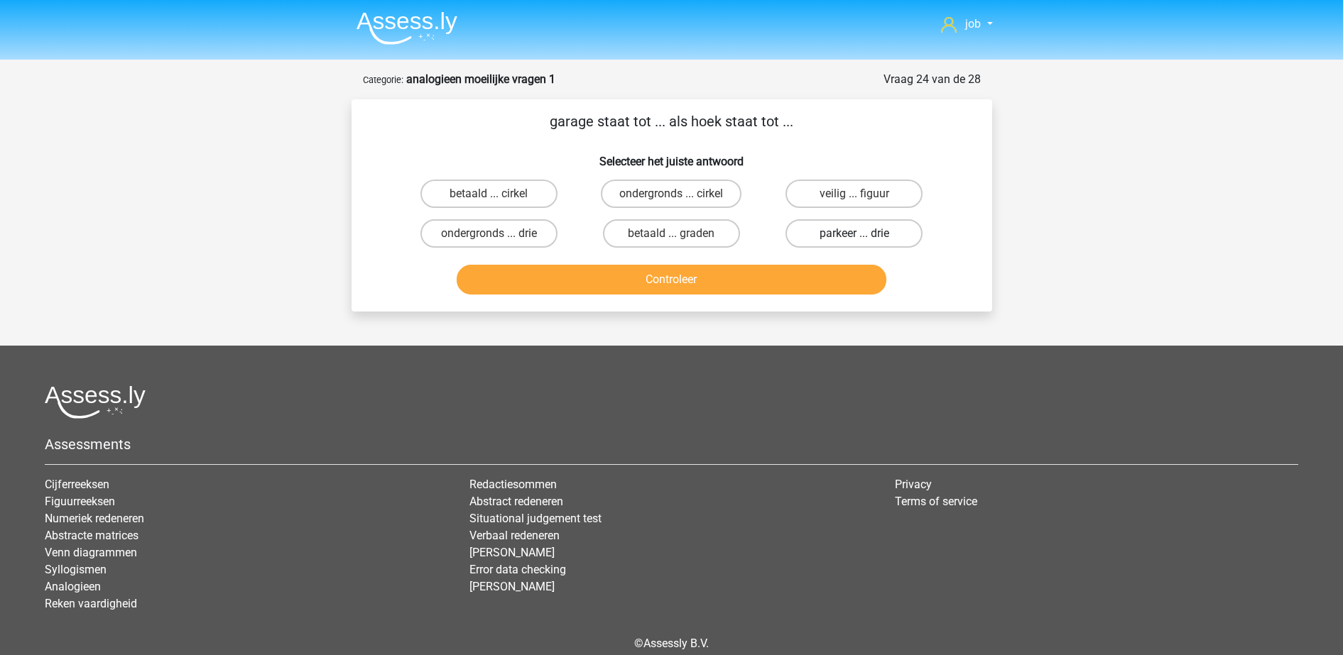
click at [876, 232] on label "parkeer ... drie" at bounding box center [853, 233] width 137 height 28
click at [864, 234] on input "parkeer ... drie" at bounding box center [858, 238] width 9 height 9
radio input "true"
click at [826, 276] on button "Controleer" at bounding box center [672, 280] width 430 height 30
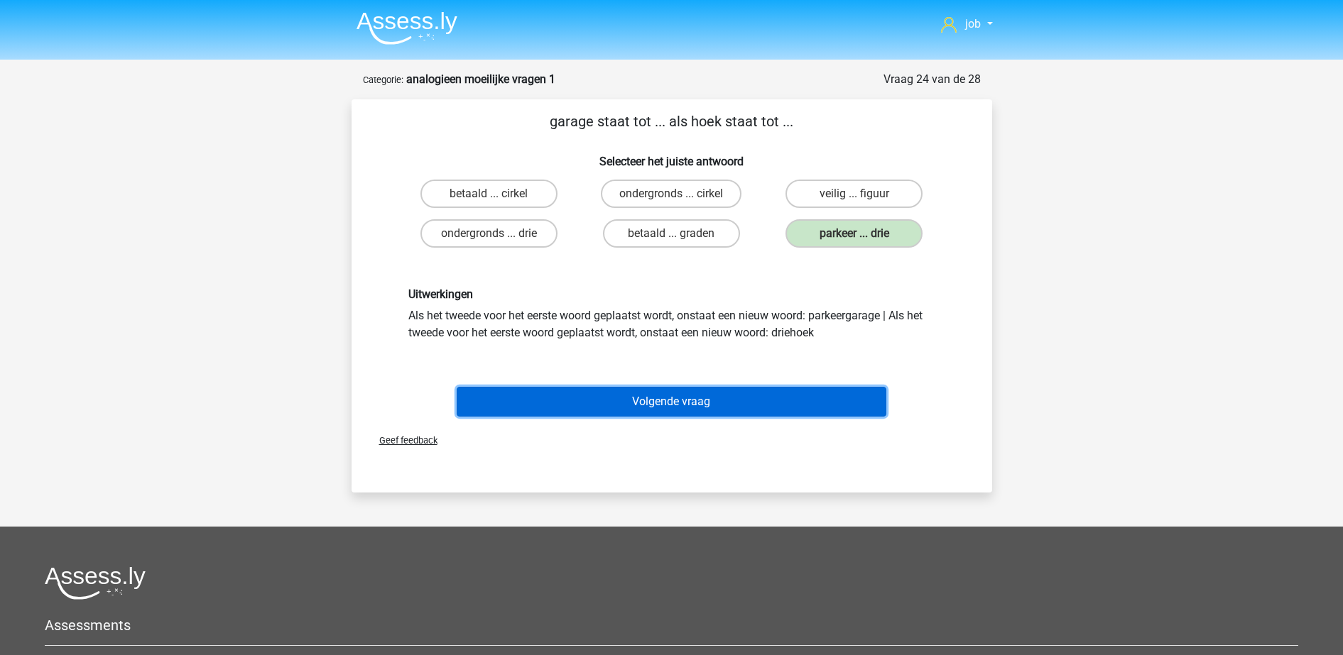
click at [734, 408] on button "Volgende vraag" at bounding box center [672, 402] width 430 height 30
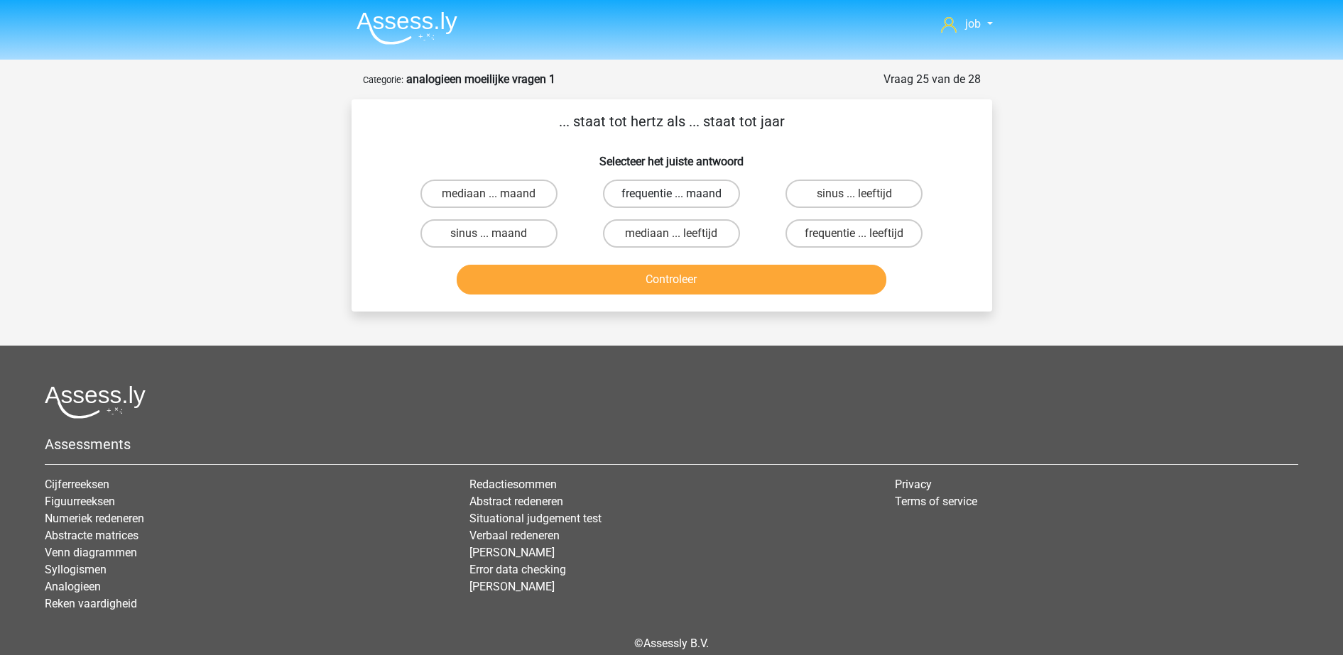
click at [668, 196] on label "frequentie ... maand" at bounding box center [671, 194] width 137 height 28
click at [671, 196] on input "frequentie ... maand" at bounding box center [675, 198] width 9 height 9
radio input "true"
click at [690, 276] on button "Controleer" at bounding box center [672, 280] width 430 height 30
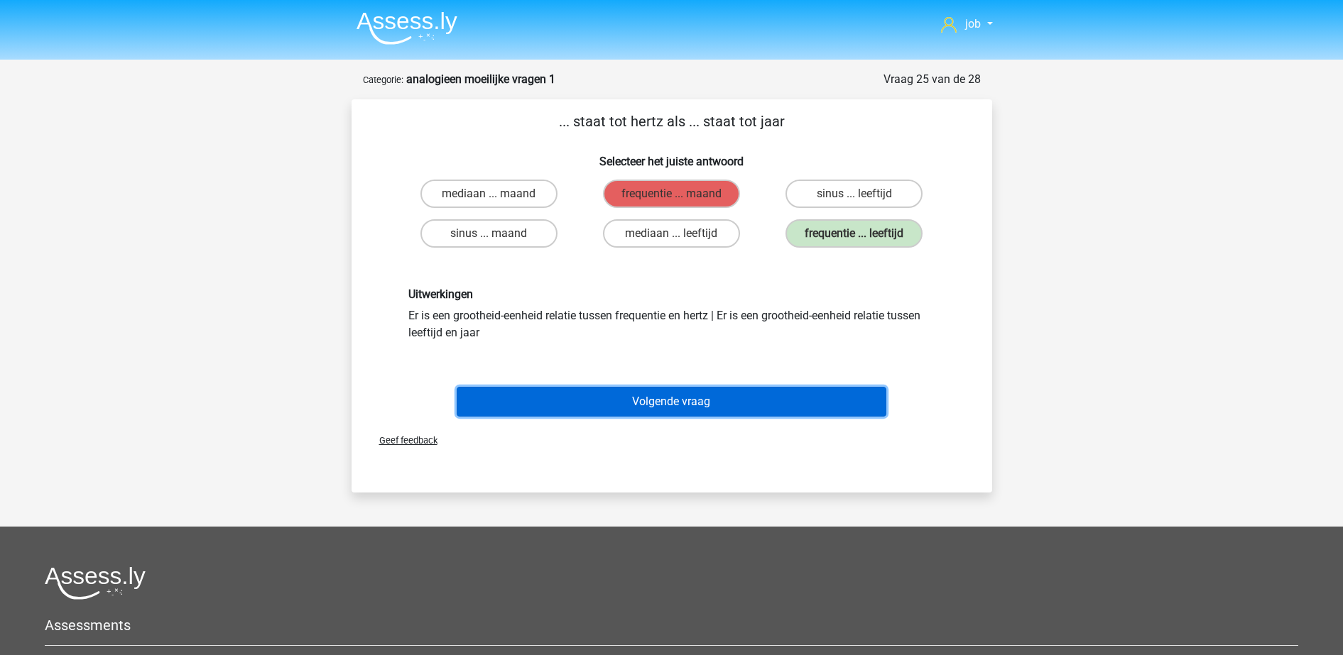
click at [709, 395] on button "Volgende vraag" at bounding box center [672, 402] width 430 height 30
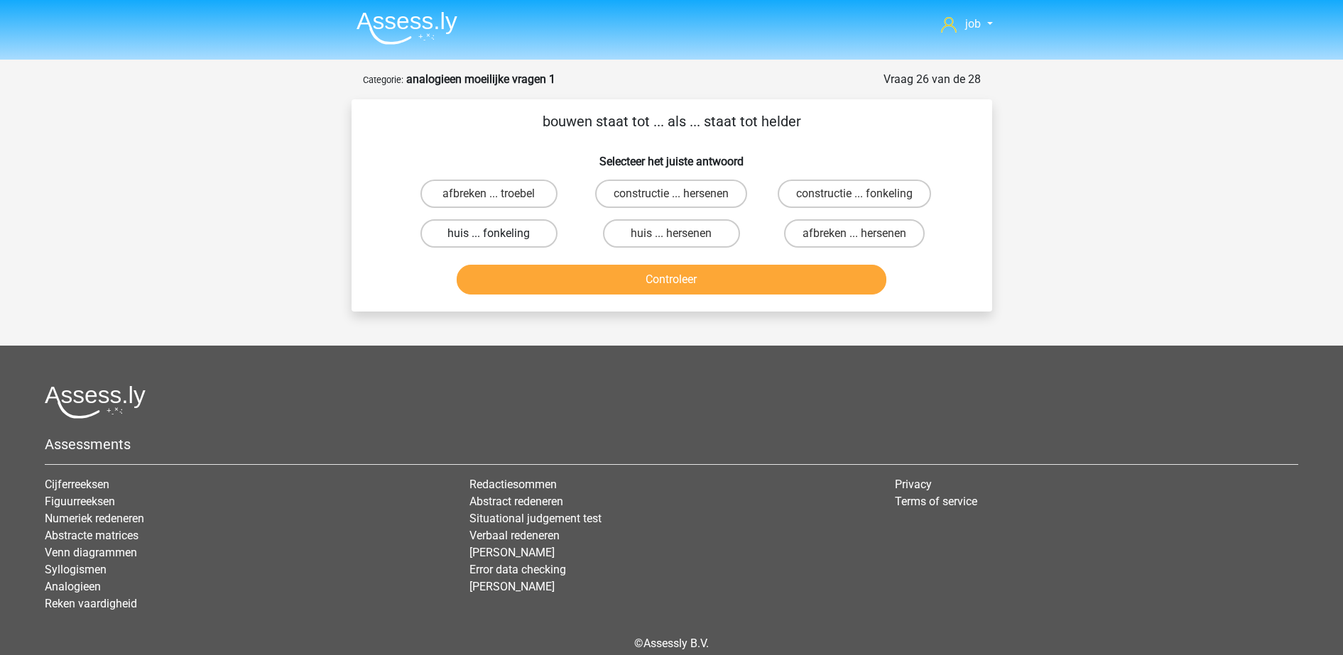
click at [530, 229] on label "huis ... fonkeling" at bounding box center [488, 233] width 137 height 28
click at [498, 234] on input "huis ... fonkeling" at bounding box center [493, 238] width 9 height 9
radio input "true"
click at [592, 285] on button "Controleer" at bounding box center [672, 280] width 430 height 30
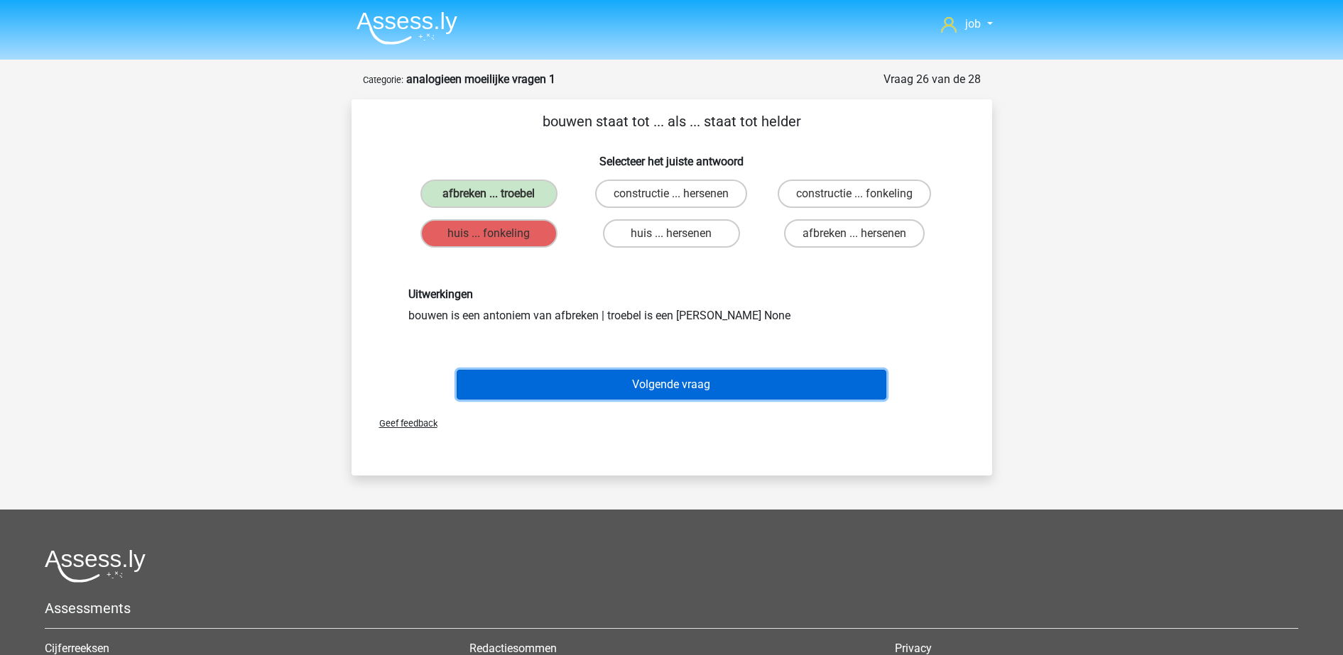
click at [624, 379] on button "Volgende vraag" at bounding box center [672, 385] width 430 height 30
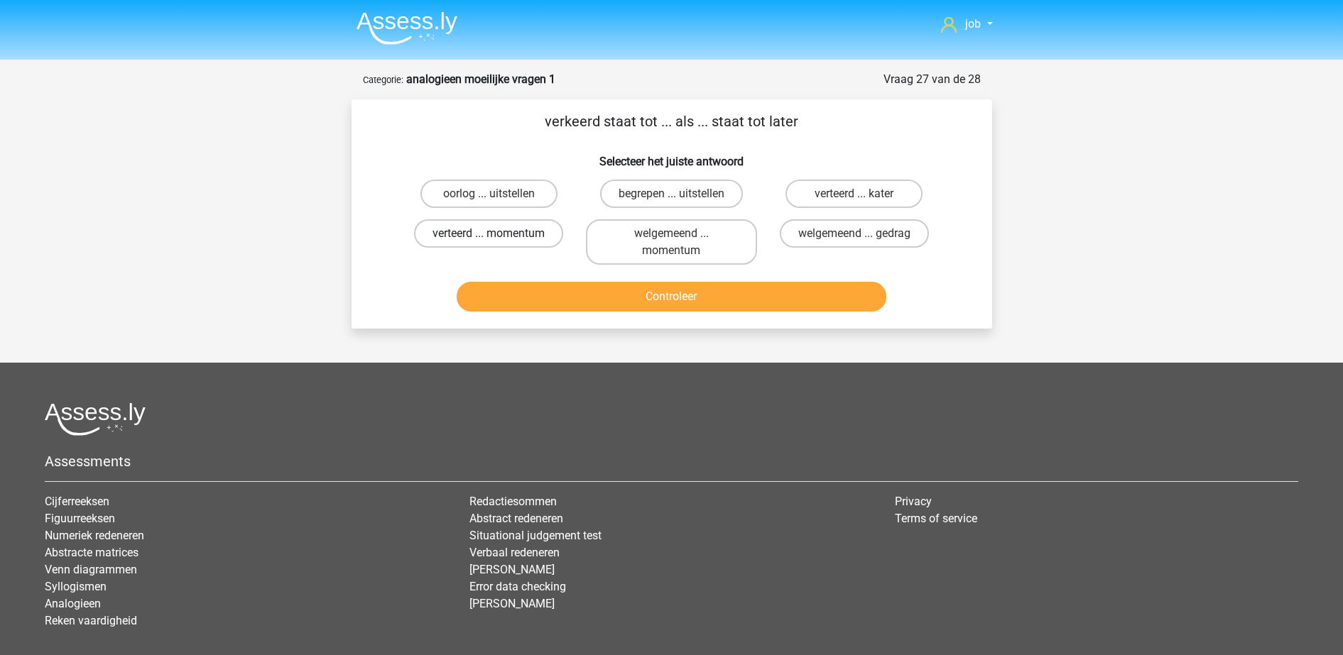
click at [539, 239] on label "verteerd ... momentum" at bounding box center [488, 233] width 149 height 28
click at [498, 239] on input "verteerd ... momentum" at bounding box center [493, 238] width 9 height 9
radio input "true"
click at [833, 202] on label "verteerd ... kater" at bounding box center [853, 194] width 137 height 28
click at [854, 202] on input "verteerd ... kater" at bounding box center [858, 198] width 9 height 9
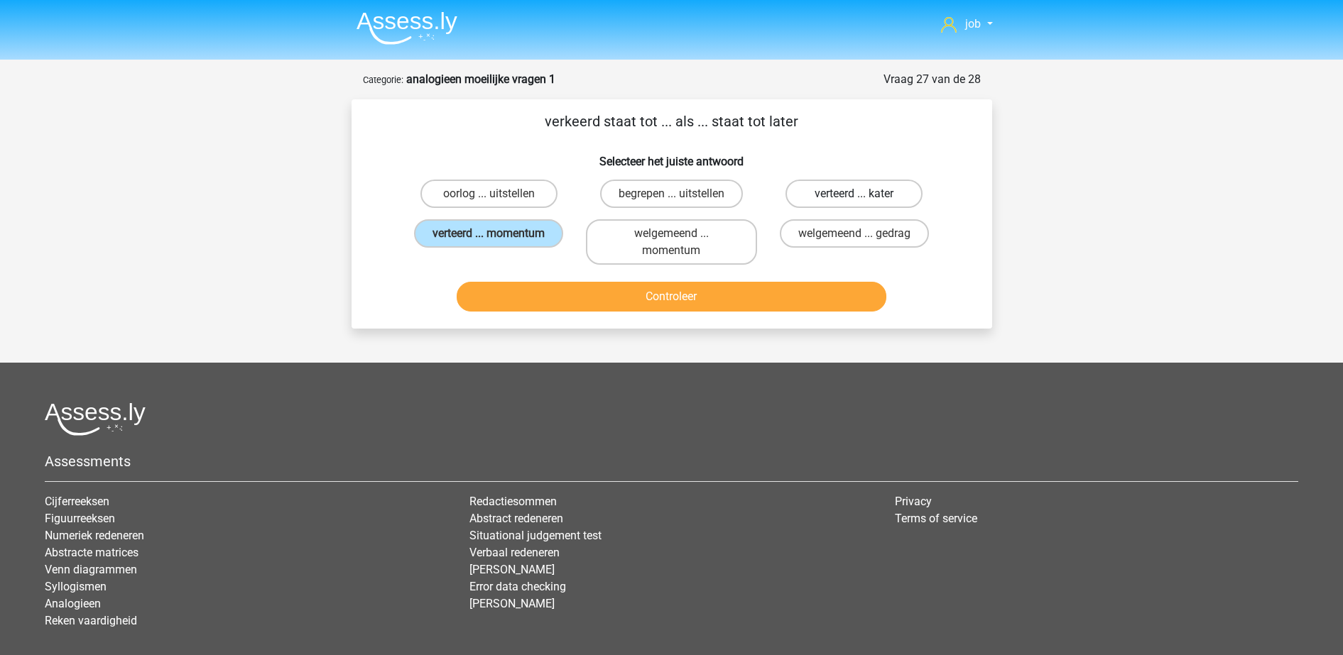
radio input "true"
click at [786, 298] on button "Controleer" at bounding box center [672, 297] width 430 height 30
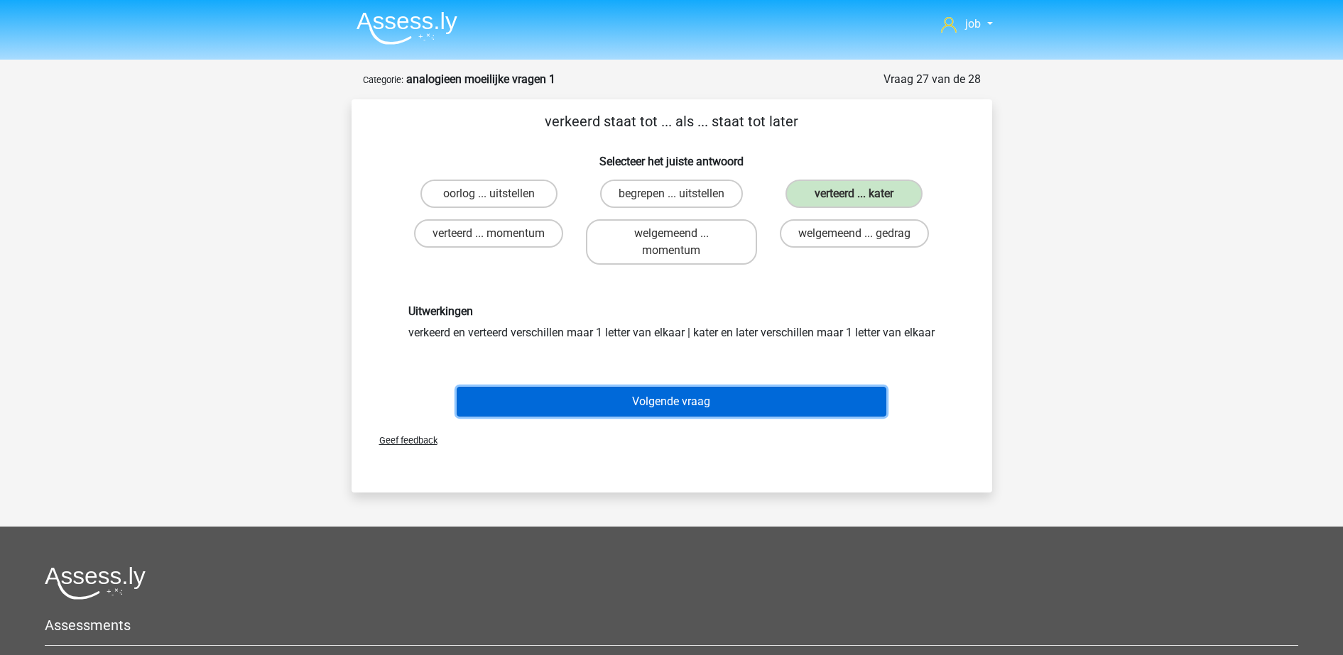
click at [729, 410] on button "Volgende vraag" at bounding box center [672, 402] width 430 height 30
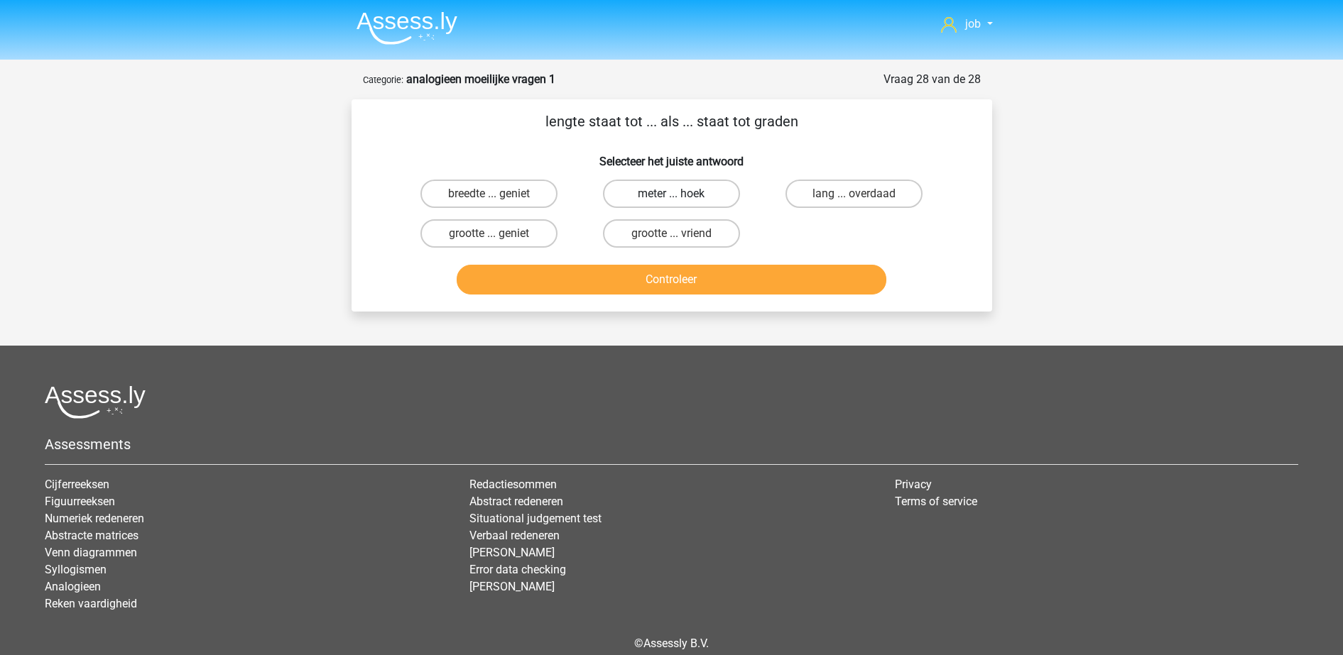
click at [665, 200] on label "meter ... hoek" at bounding box center [671, 194] width 137 height 28
click at [671, 200] on input "meter ... hoek" at bounding box center [675, 198] width 9 height 9
radio input "true"
click at [676, 290] on button "Controleer" at bounding box center [672, 280] width 430 height 30
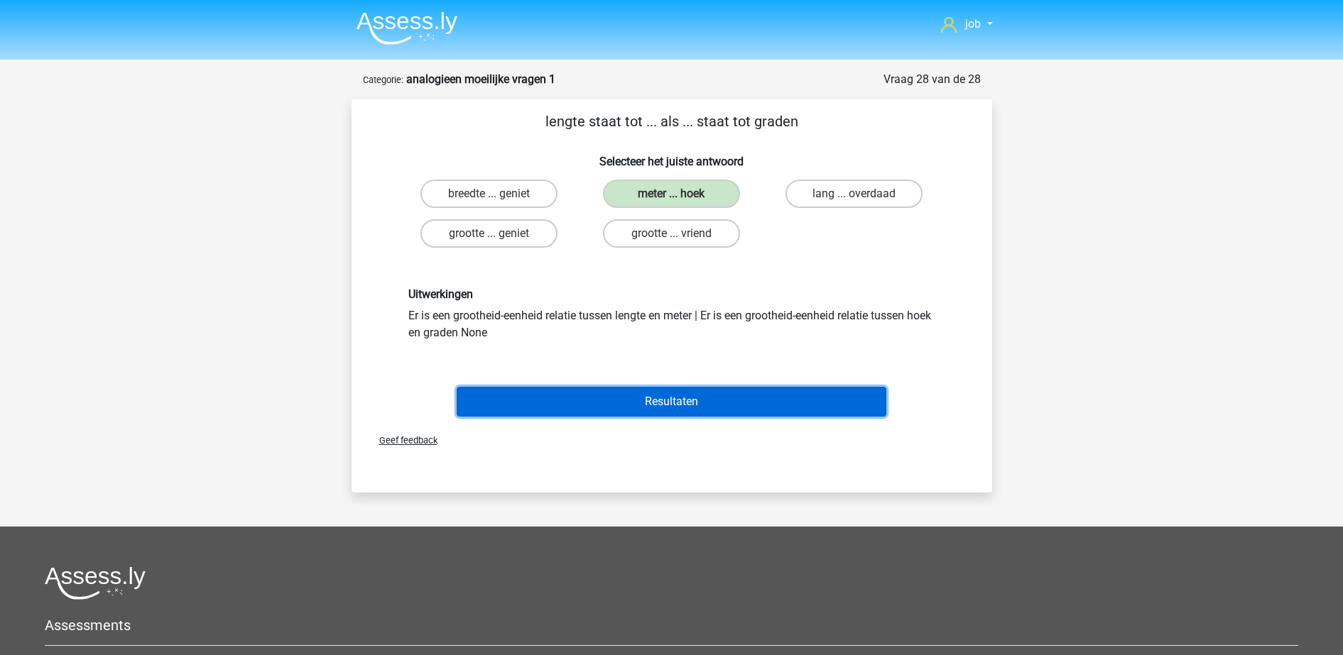
click at [679, 389] on button "Resultaten" at bounding box center [672, 402] width 430 height 30
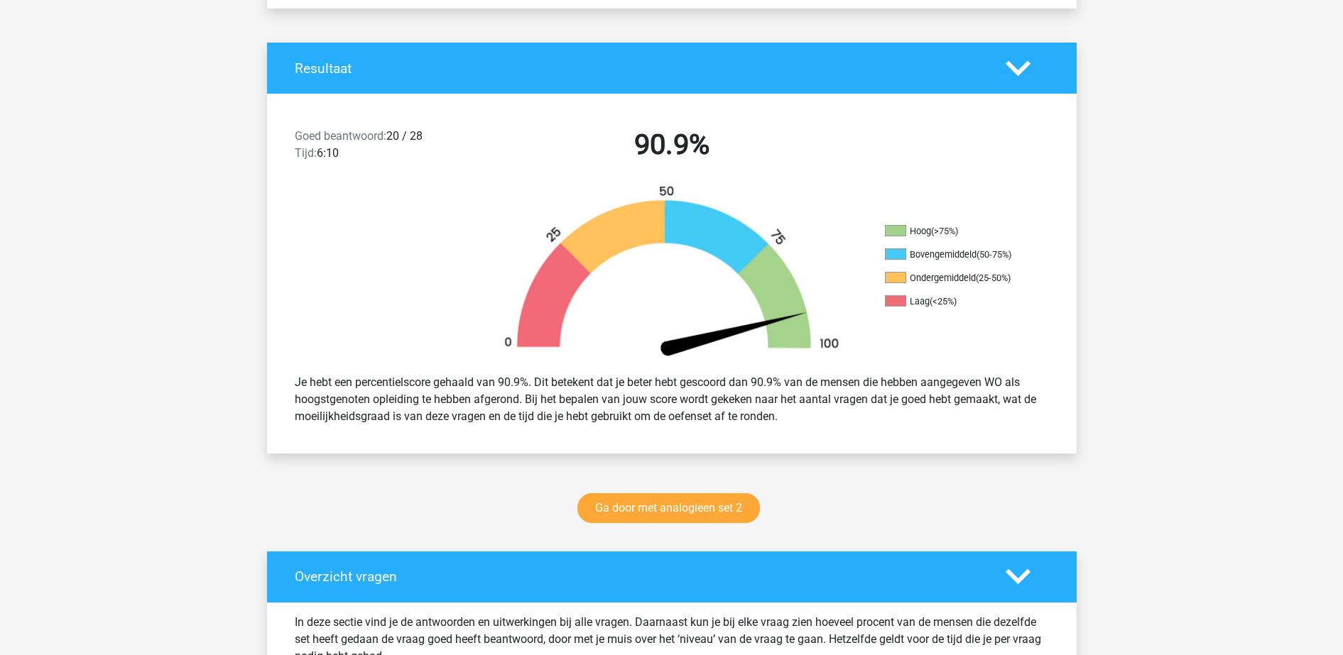
scroll to position [266, 0]
